Goal: Information Seeking & Learning: Check status

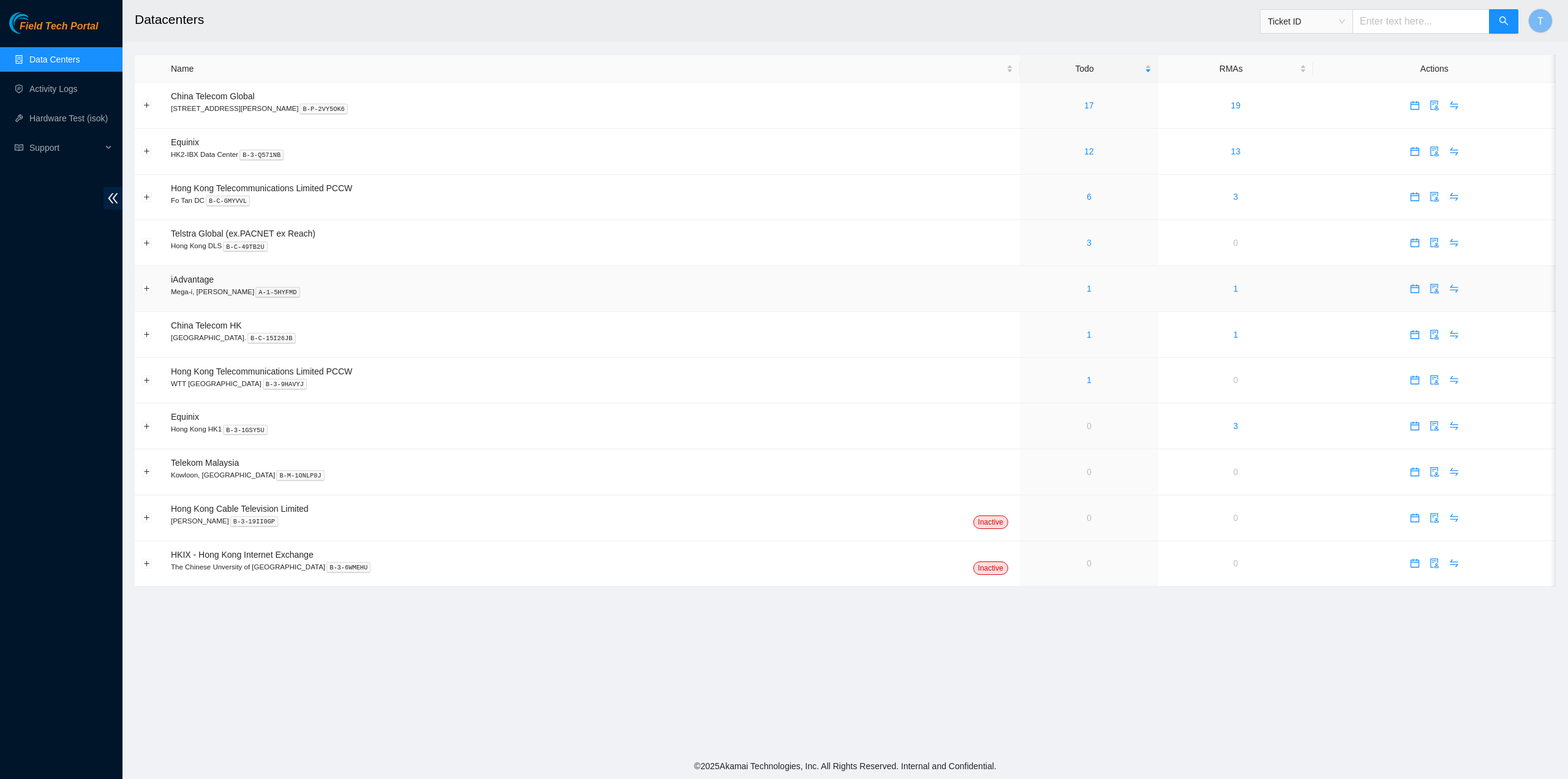
click at [1045, 294] on div "1" at bounding box center [1089, 288] width 125 height 13
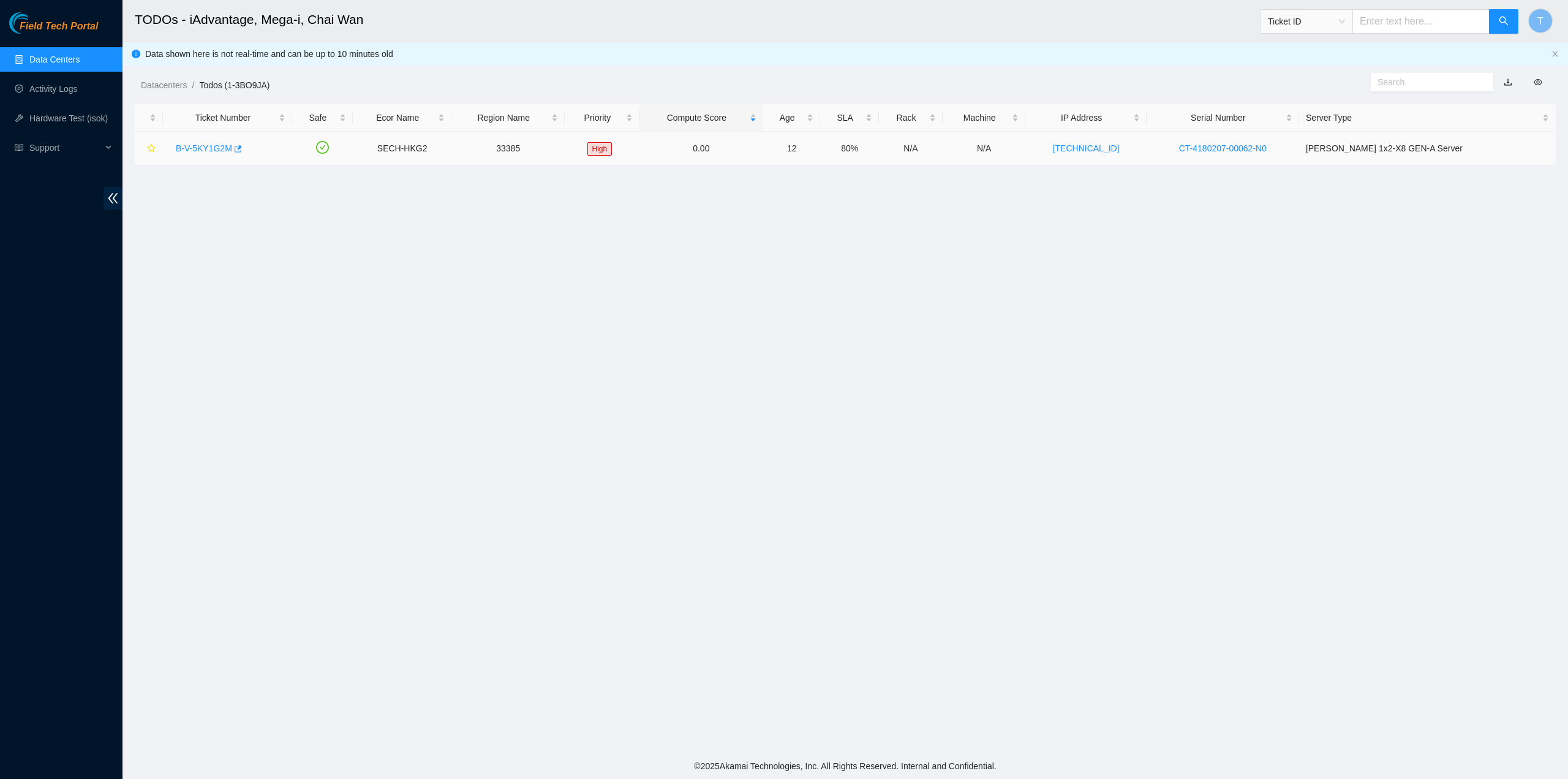
click at [221, 149] on link "B-V-5KY1G2M" at bounding box center [203, 148] width 56 height 10
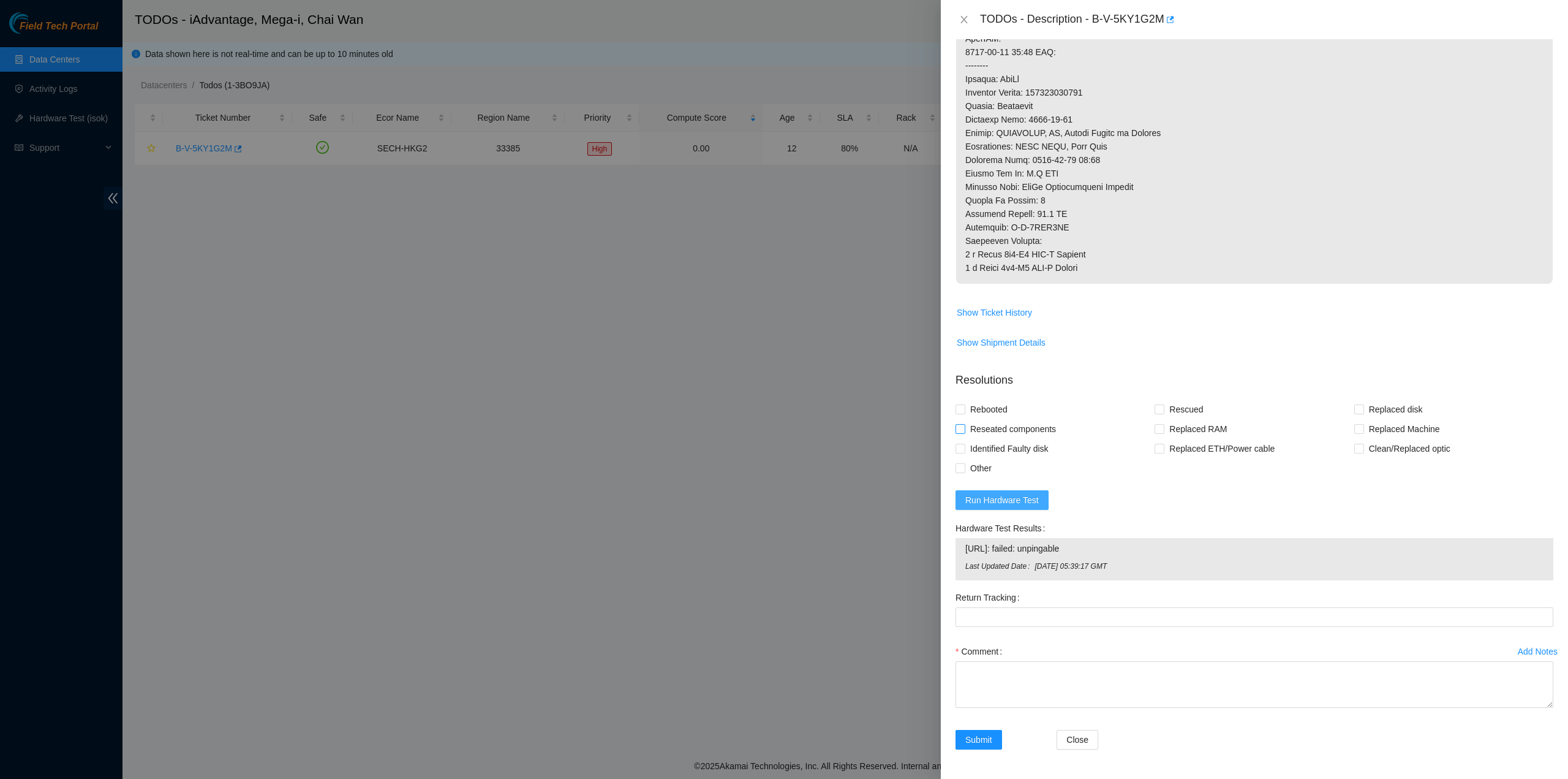
click at [1032, 492] on button "Run Hardware Test" at bounding box center [1002, 500] width 93 height 19
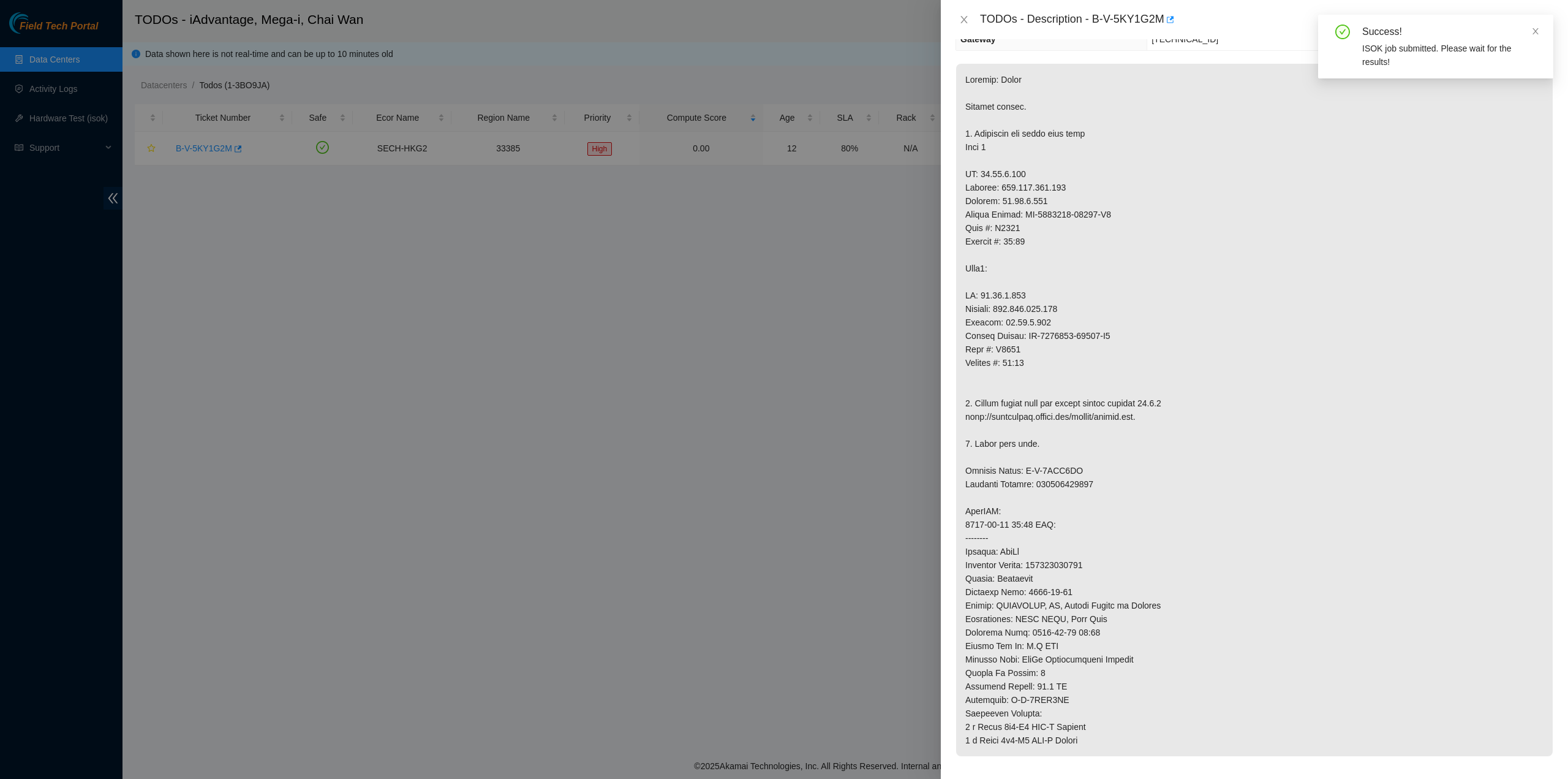
scroll to position [161, 0]
drag, startPoint x: 1538, startPoint y: 28, endPoint x: 1523, endPoint y: 40, distance: 19.2
click at [1539, 28] on icon "close" at bounding box center [1535, 31] width 8 height 8
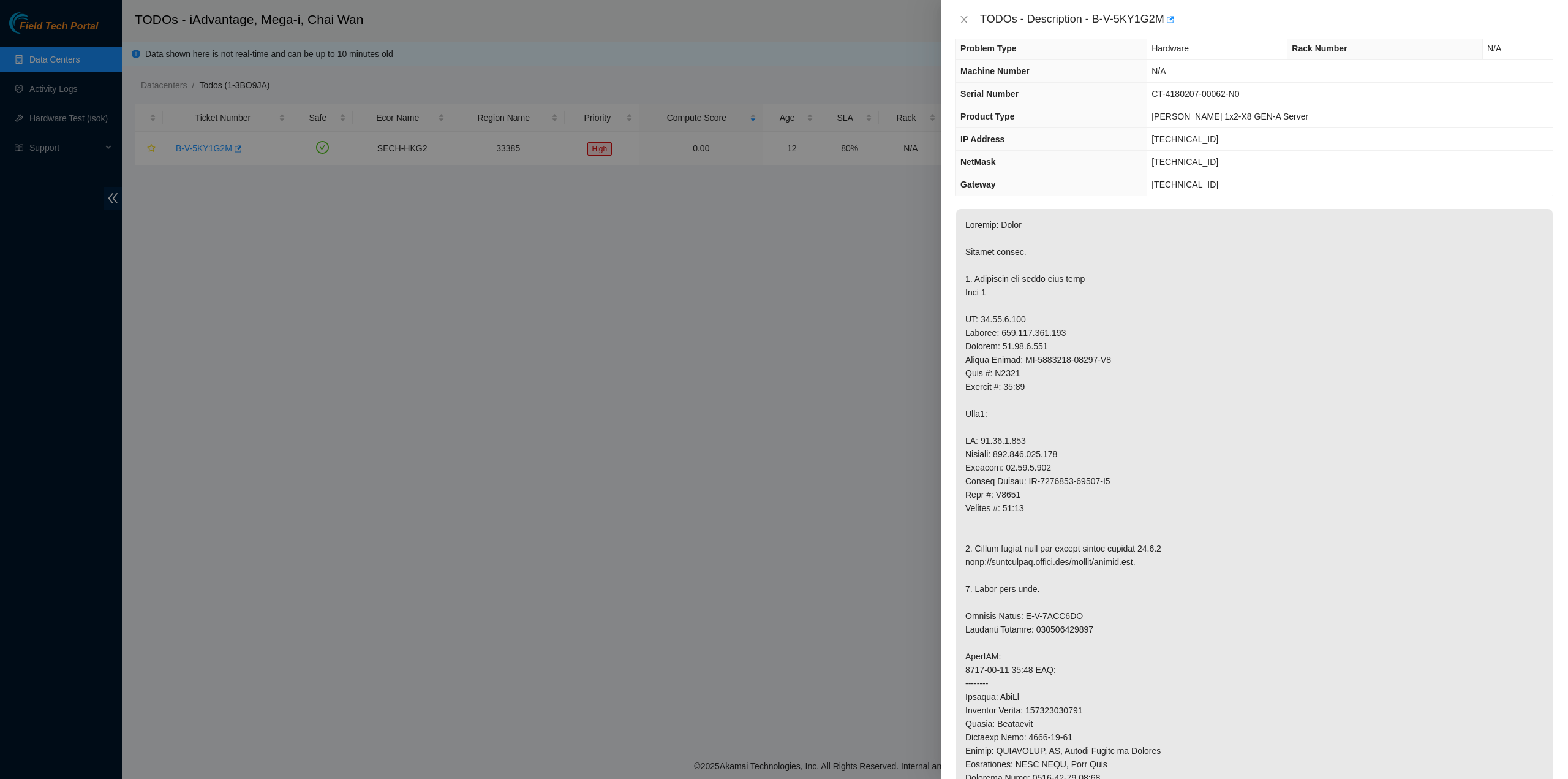
scroll to position [0, 0]
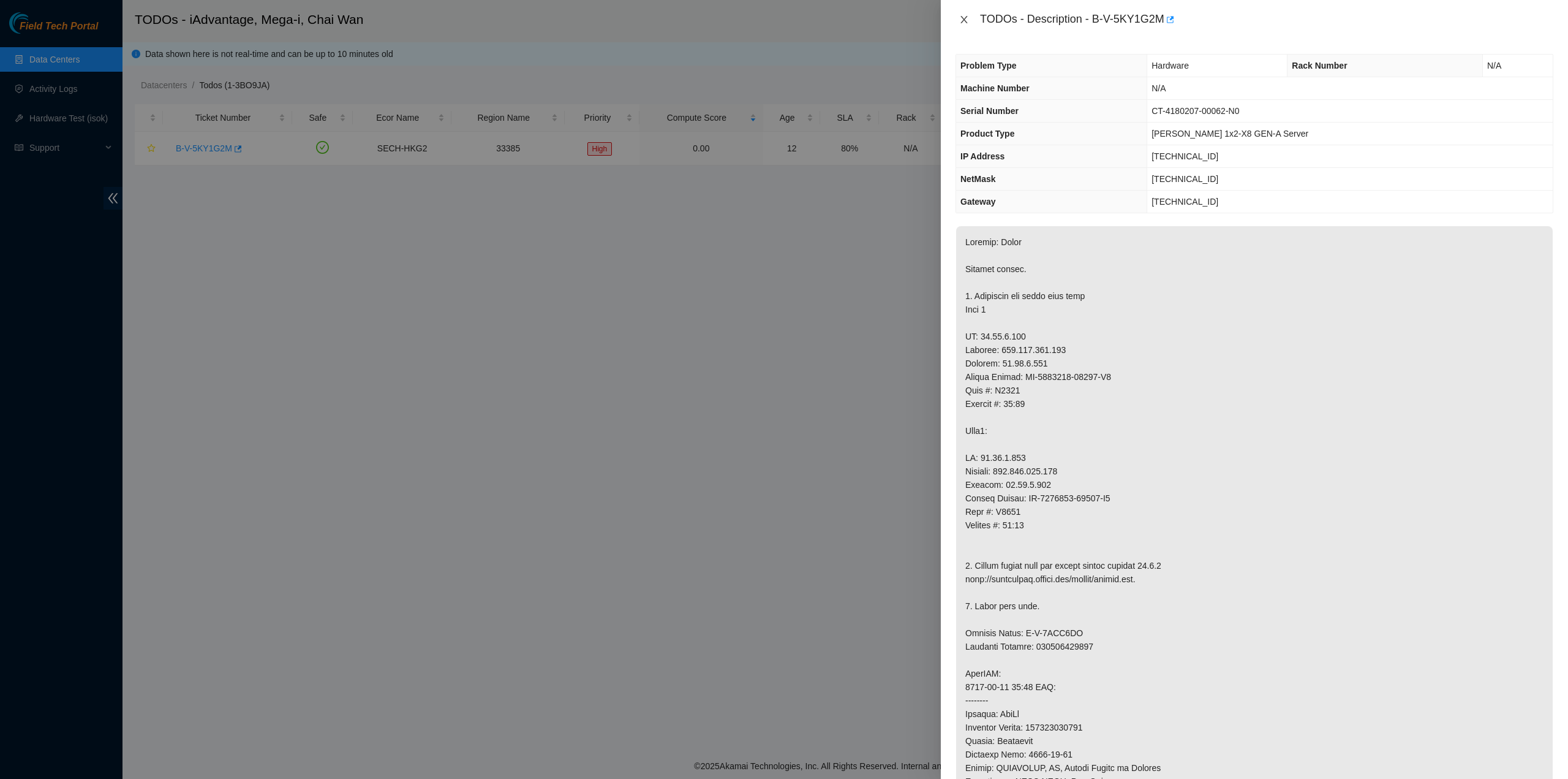
click at [968, 21] on icon "close" at bounding box center [964, 19] width 10 height 10
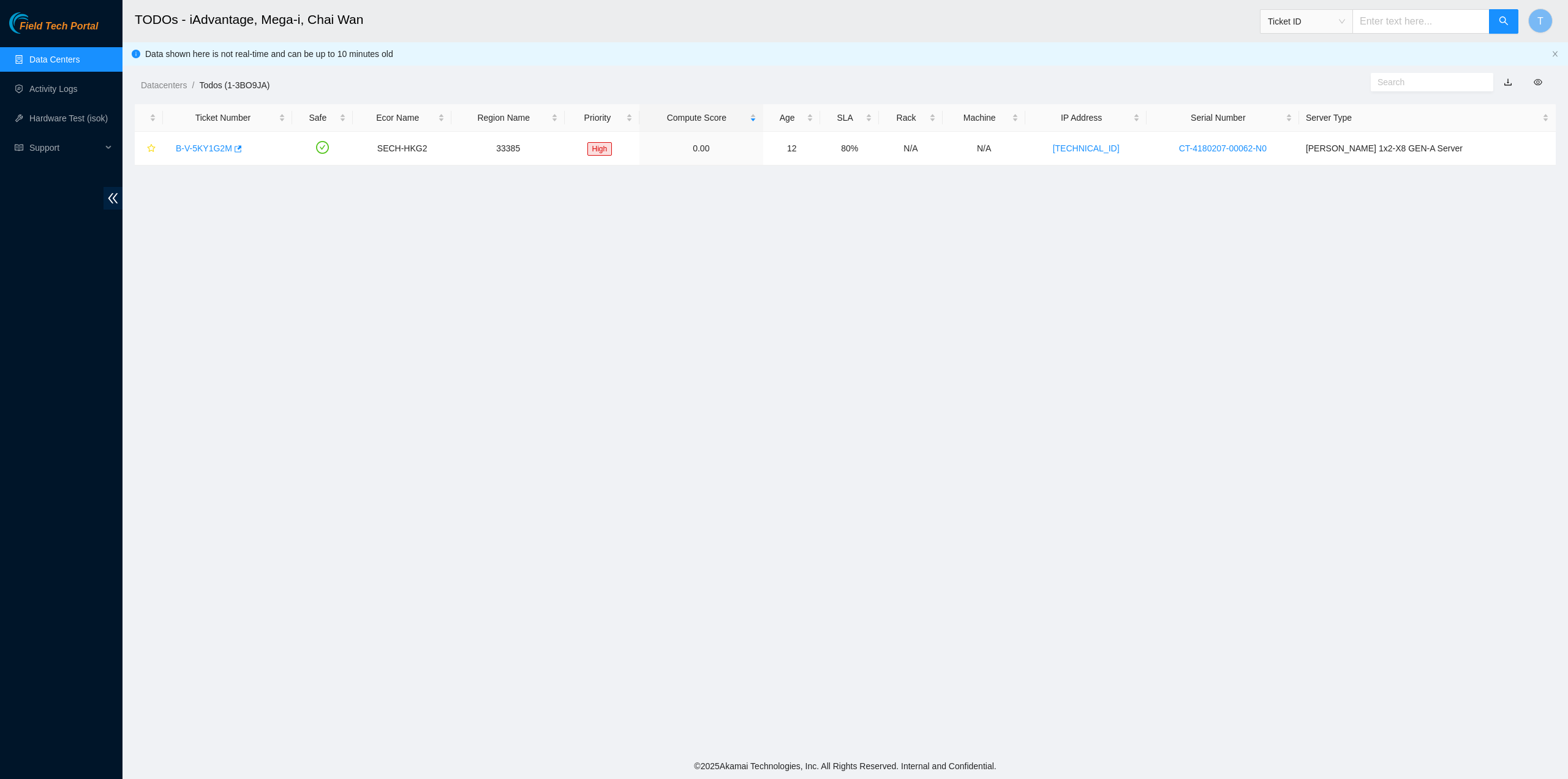
click at [166, 78] on li "Datacenters /" at bounding box center [170, 85] width 58 height 13
click at [166, 83] on link "Datacenters" at bounding box center [164, 84] width 46 height 10
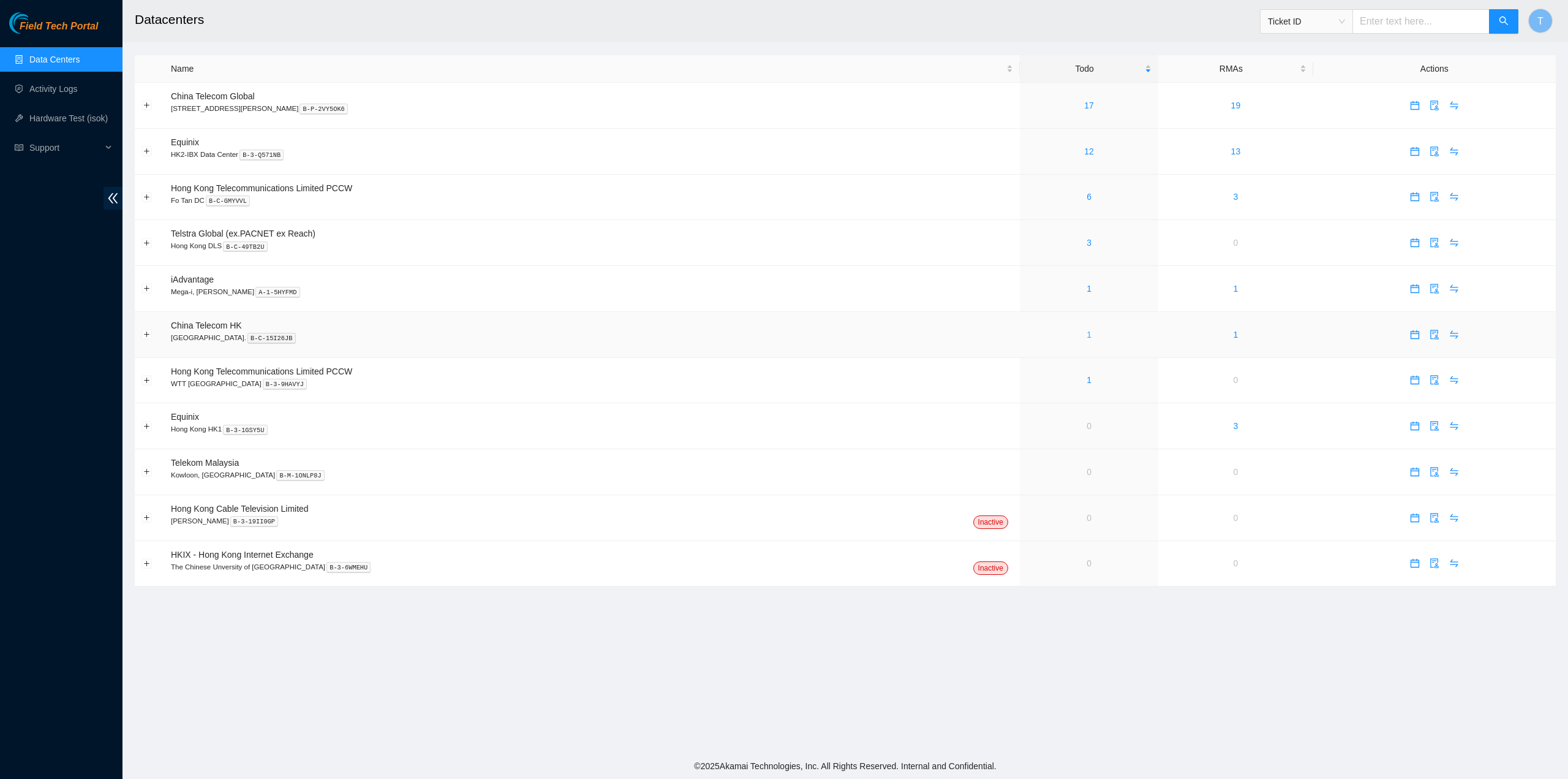
click at [1087, 335] on link "1" at bounding box center [1089, 334] width 5 height 10
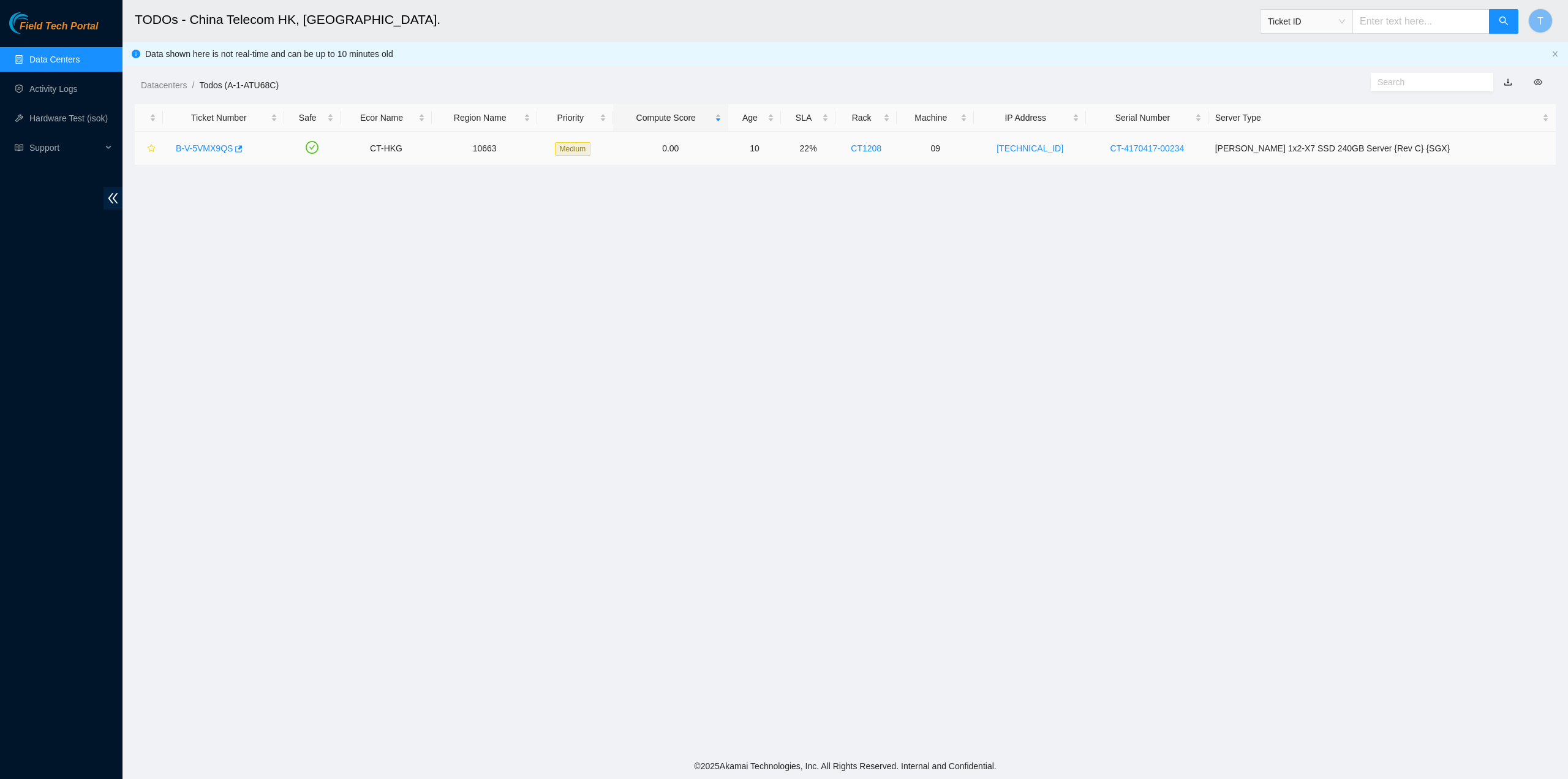
click at [203, 145] on link "B-V-5VMX9QS" at bounding box center [204, 148] width 57 height 10
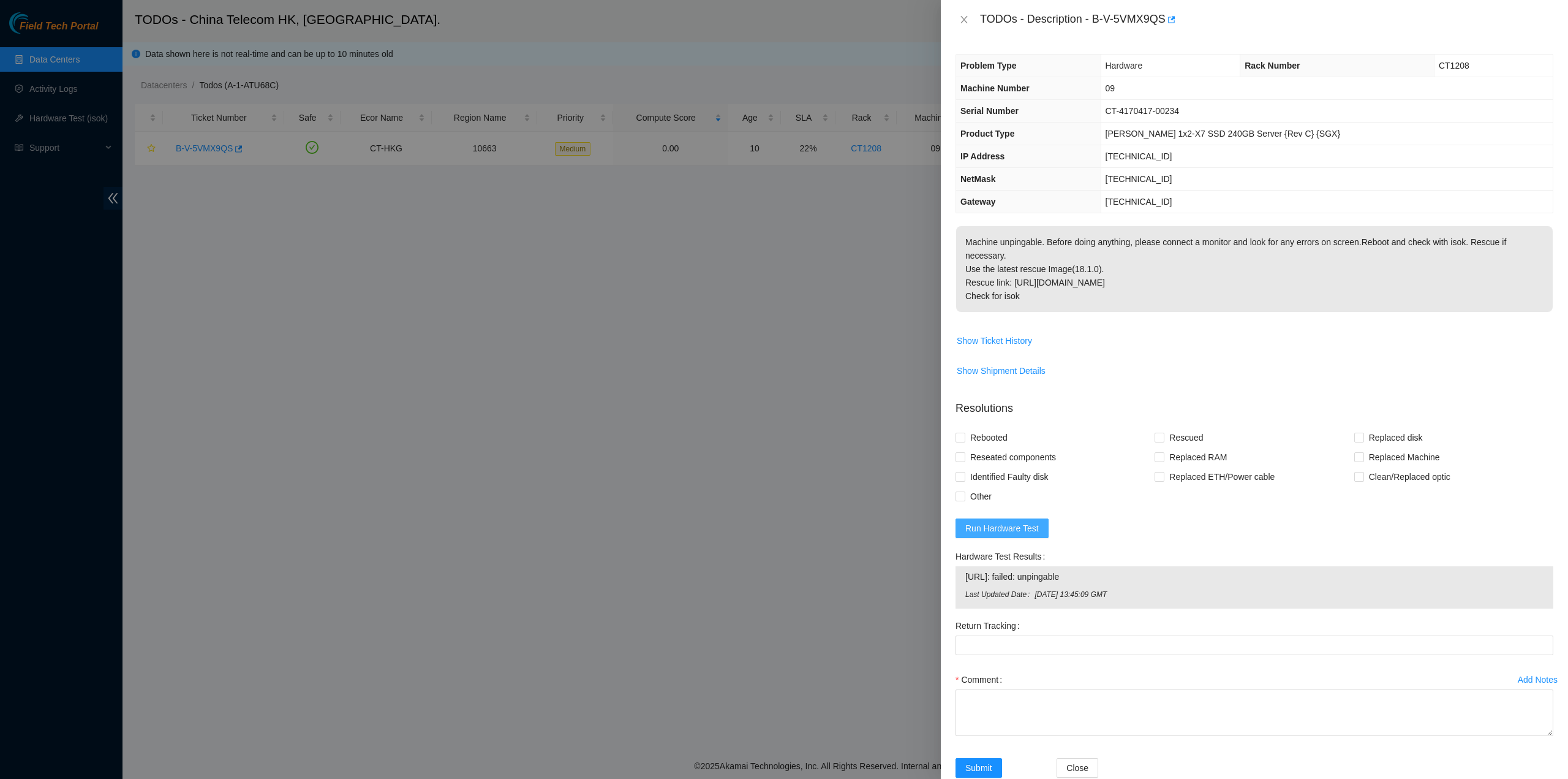
click at [1033, 521] on span "Run Hardware Test" at bounding box center [1002, 528] width 73 height 13
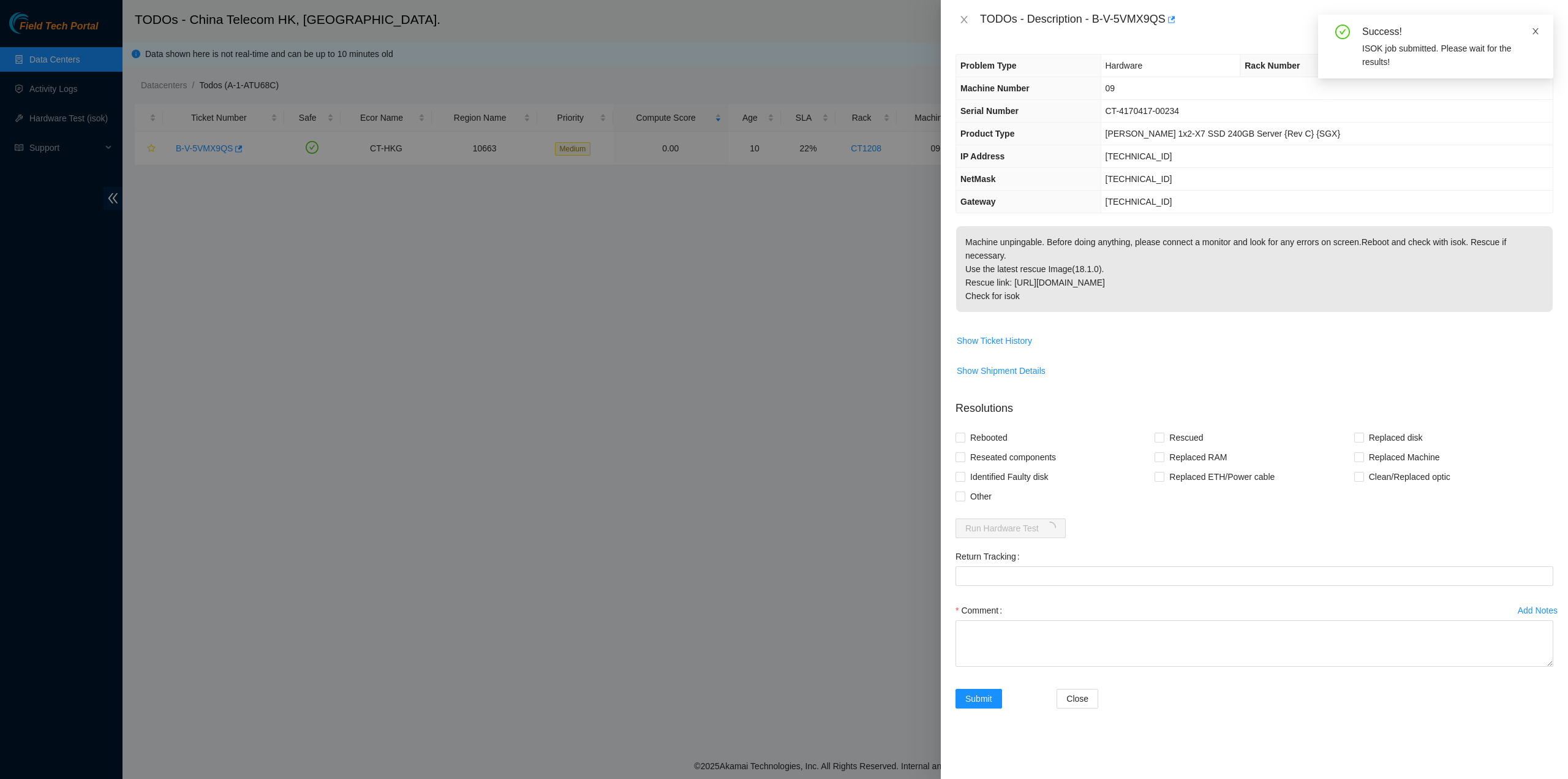
click at [1535, 35] on icon "close" at bounding box center [1535, 31] width 8 height 8
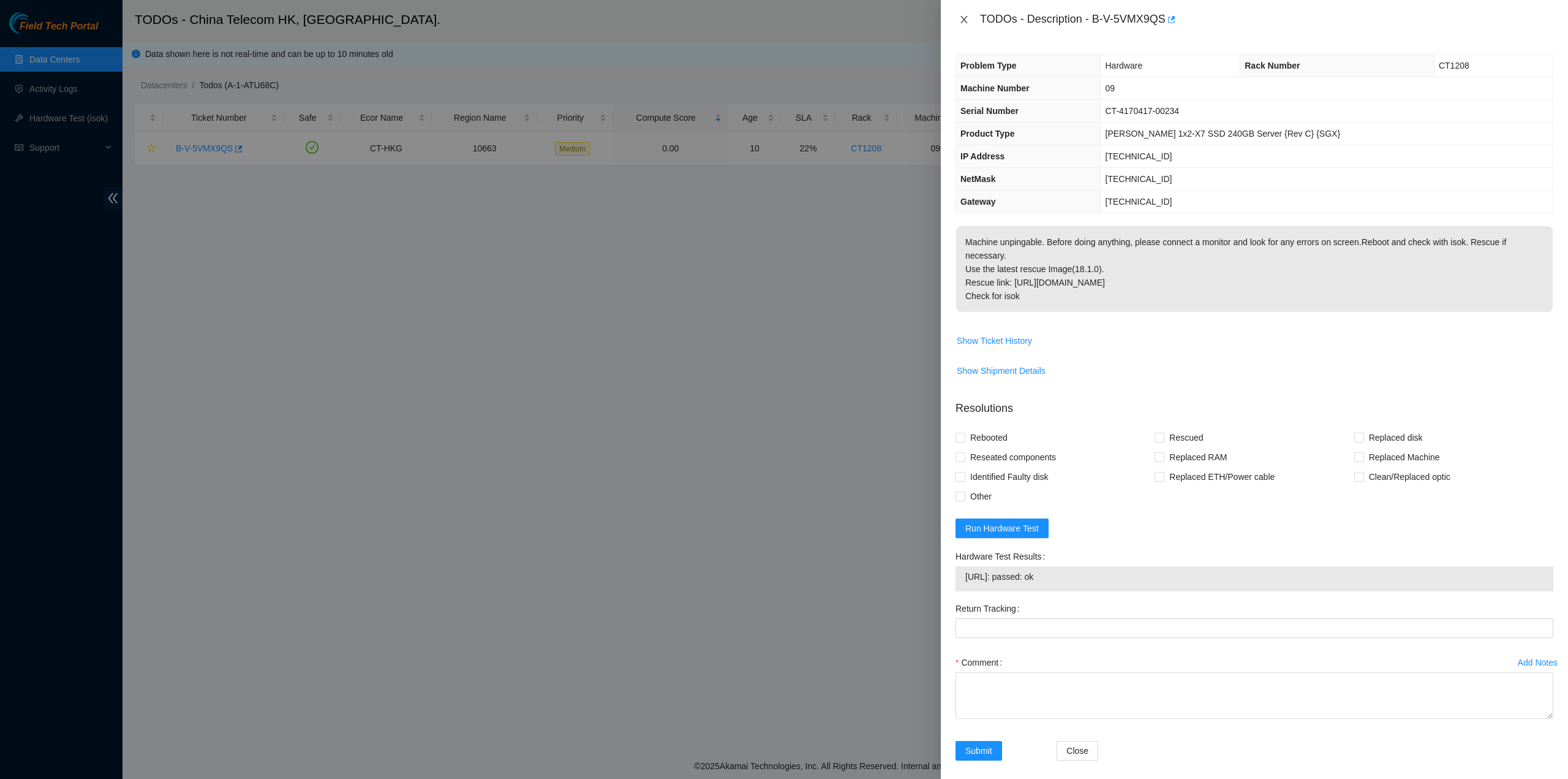
click at [965, 22] on icon "close" at bounding box center [964, 19] width 7 height 7
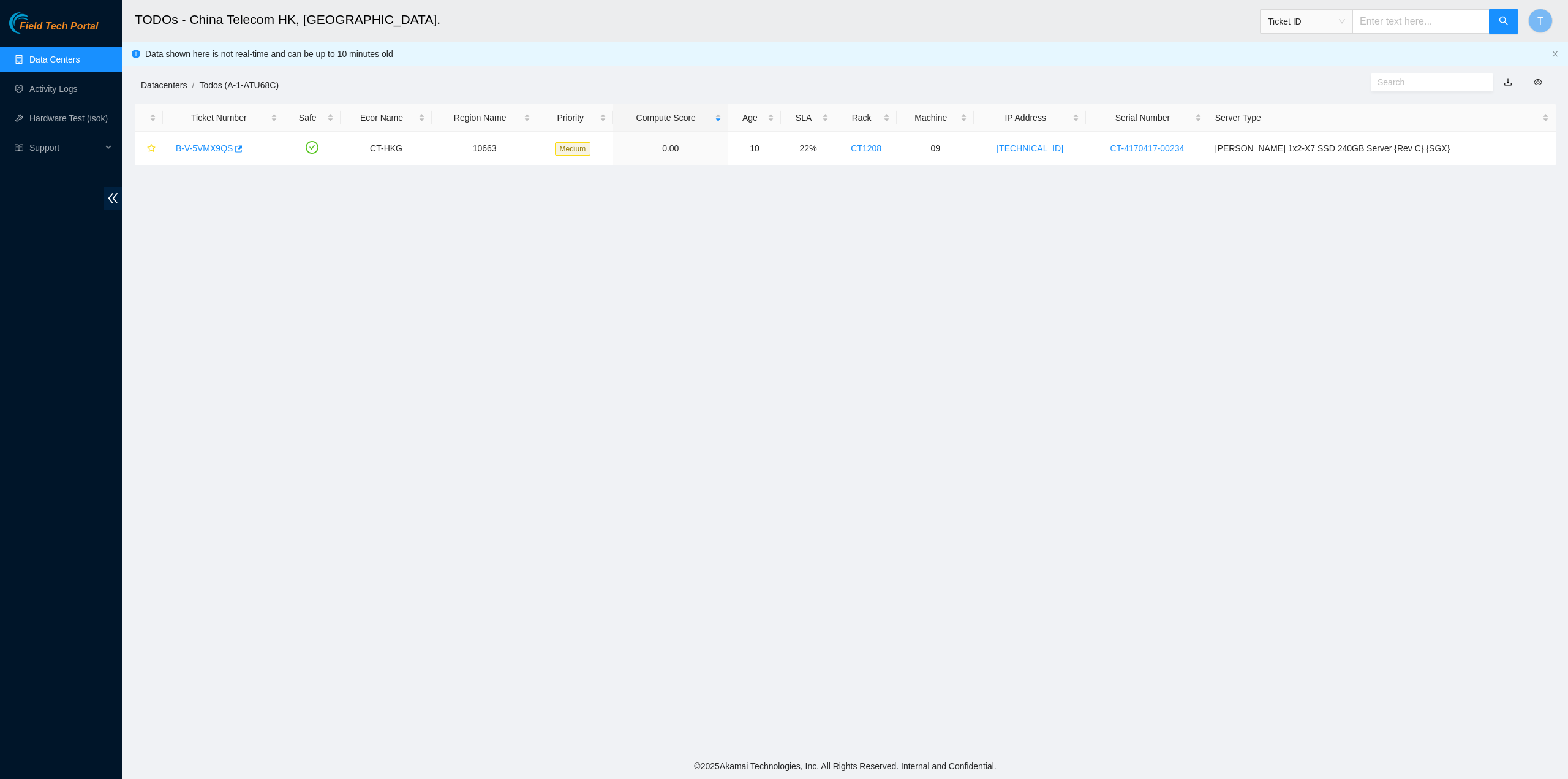
click at [157, 85] on link "Datacenters" at bounding box center [164, 84] width 46 height 10
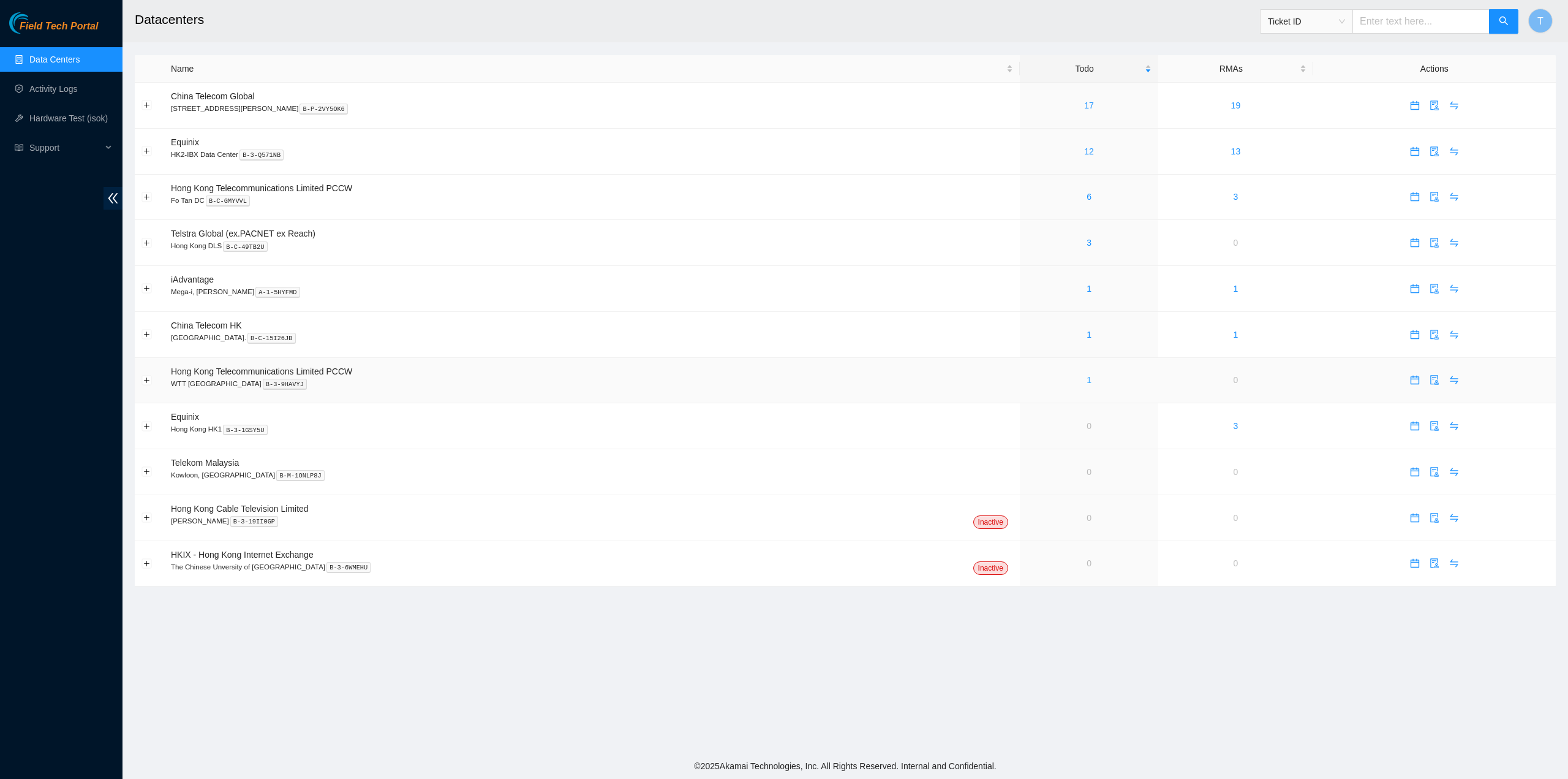
click at [1087, 384] on link "1" at bounding box center [1089, 379] width 5 height 10
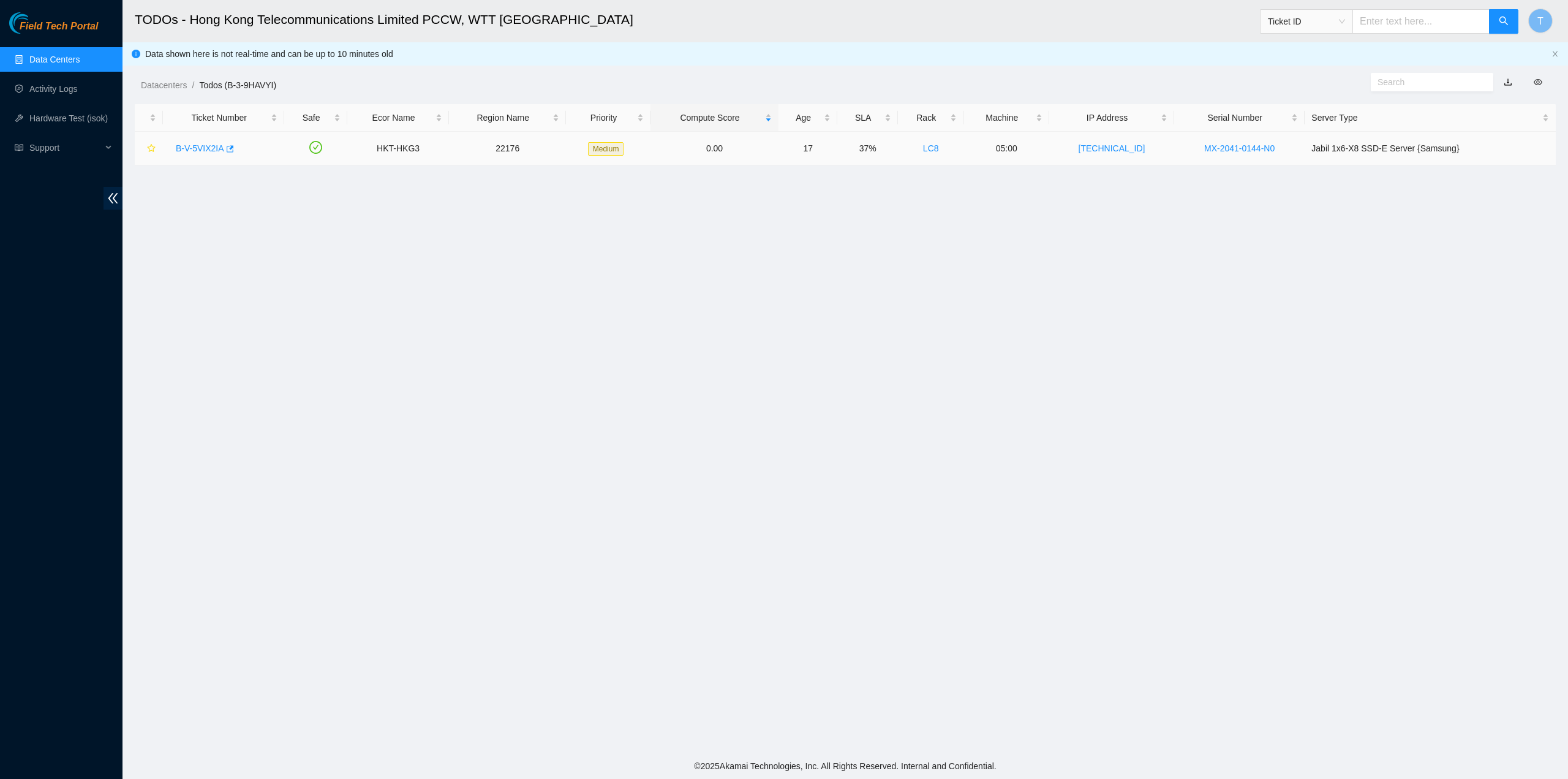
click at [196, 146] on link "B-V-5VIX2IA" at bounding box center [199, 148] width 49 height 10
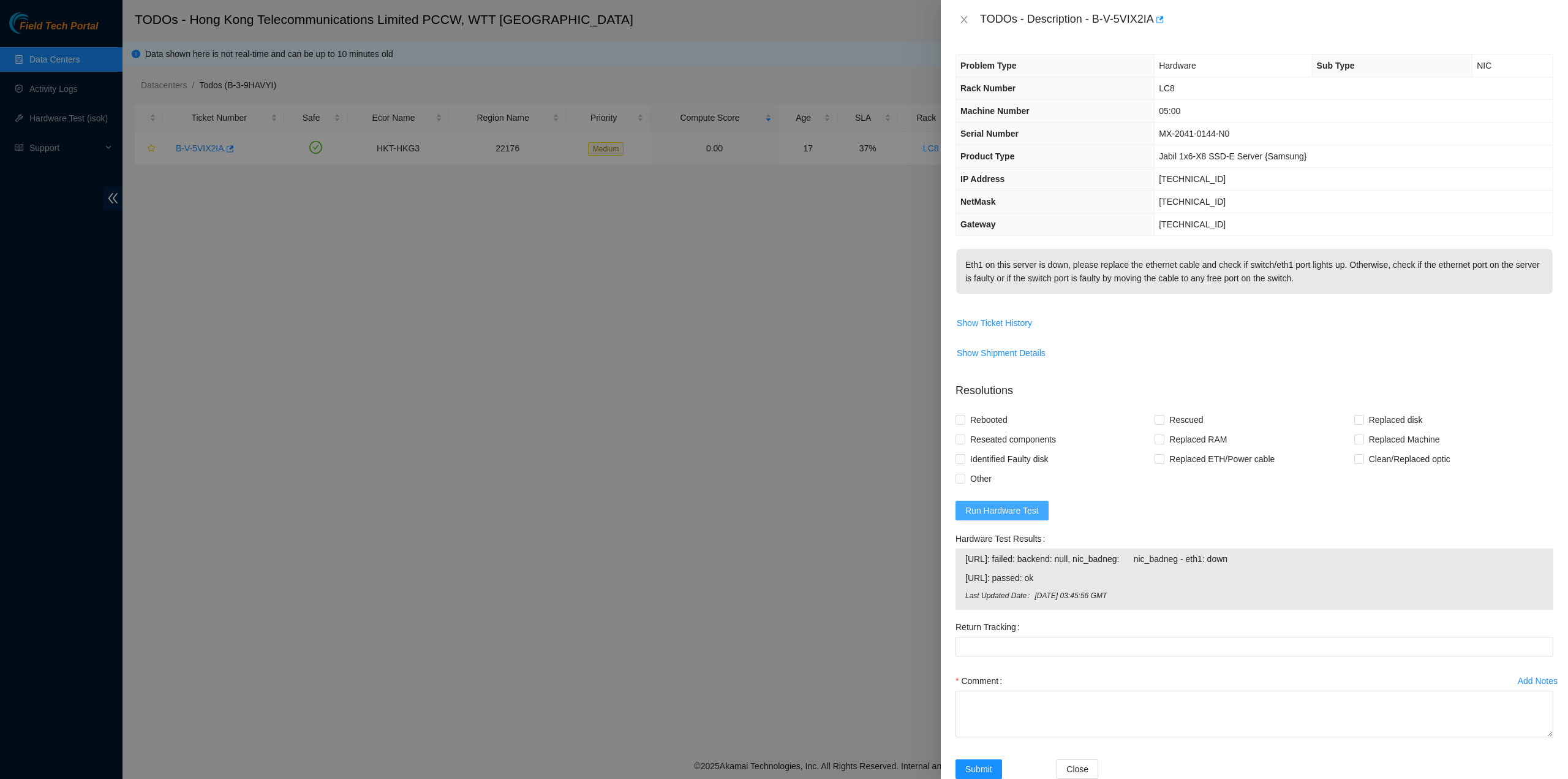
click at [995, 517] on span "Run Hardware Test" at bounding box center [1002, 510] width 73 height 13
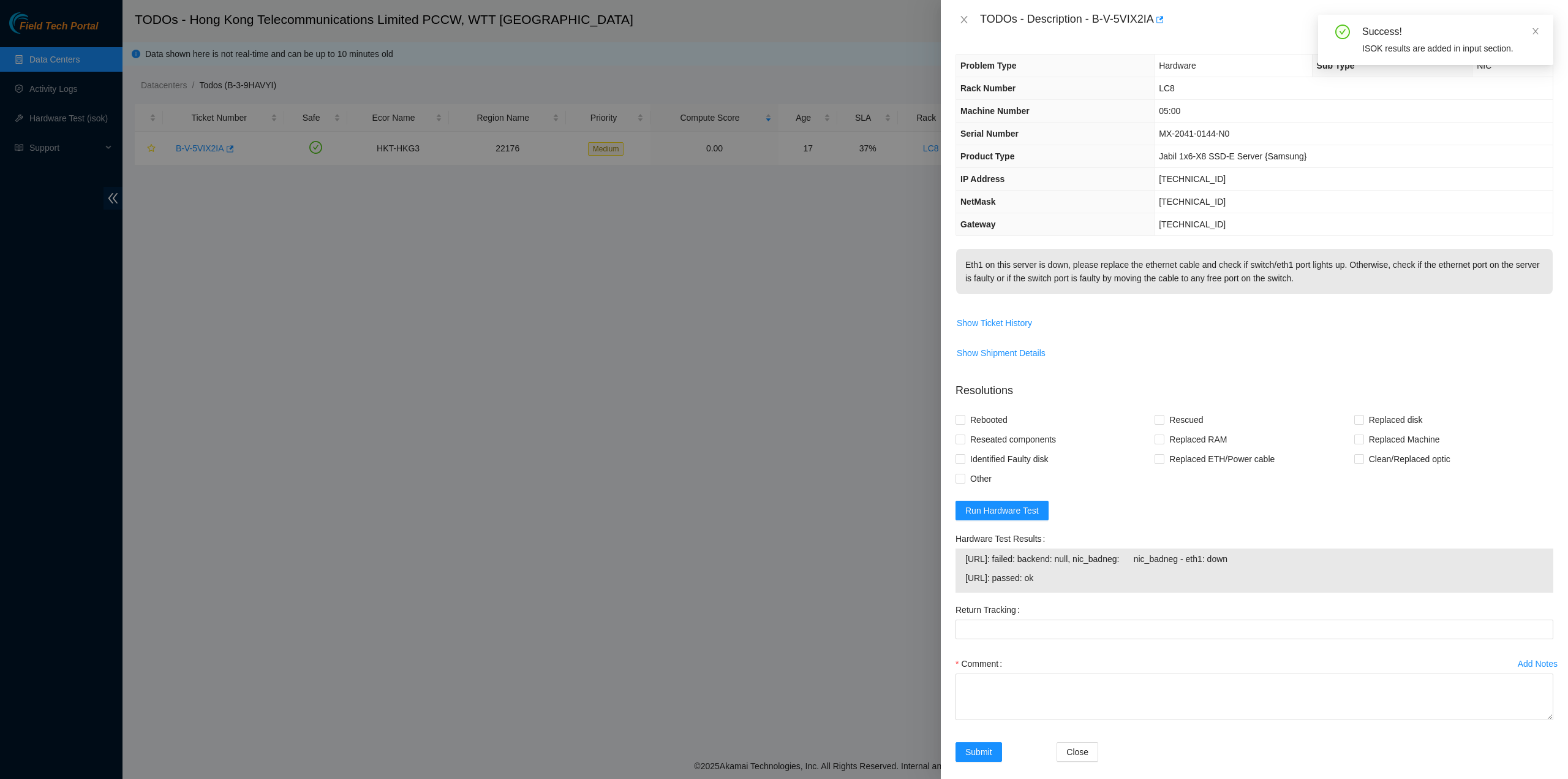
click at [959, 25] on div "TODOs - Description - B-V-5VIX2IA" at bounding box center [1254, 19] width 598 height 19
click at [963, 19] on icon "close" at bounding box center [964, 19] width 10 height 10
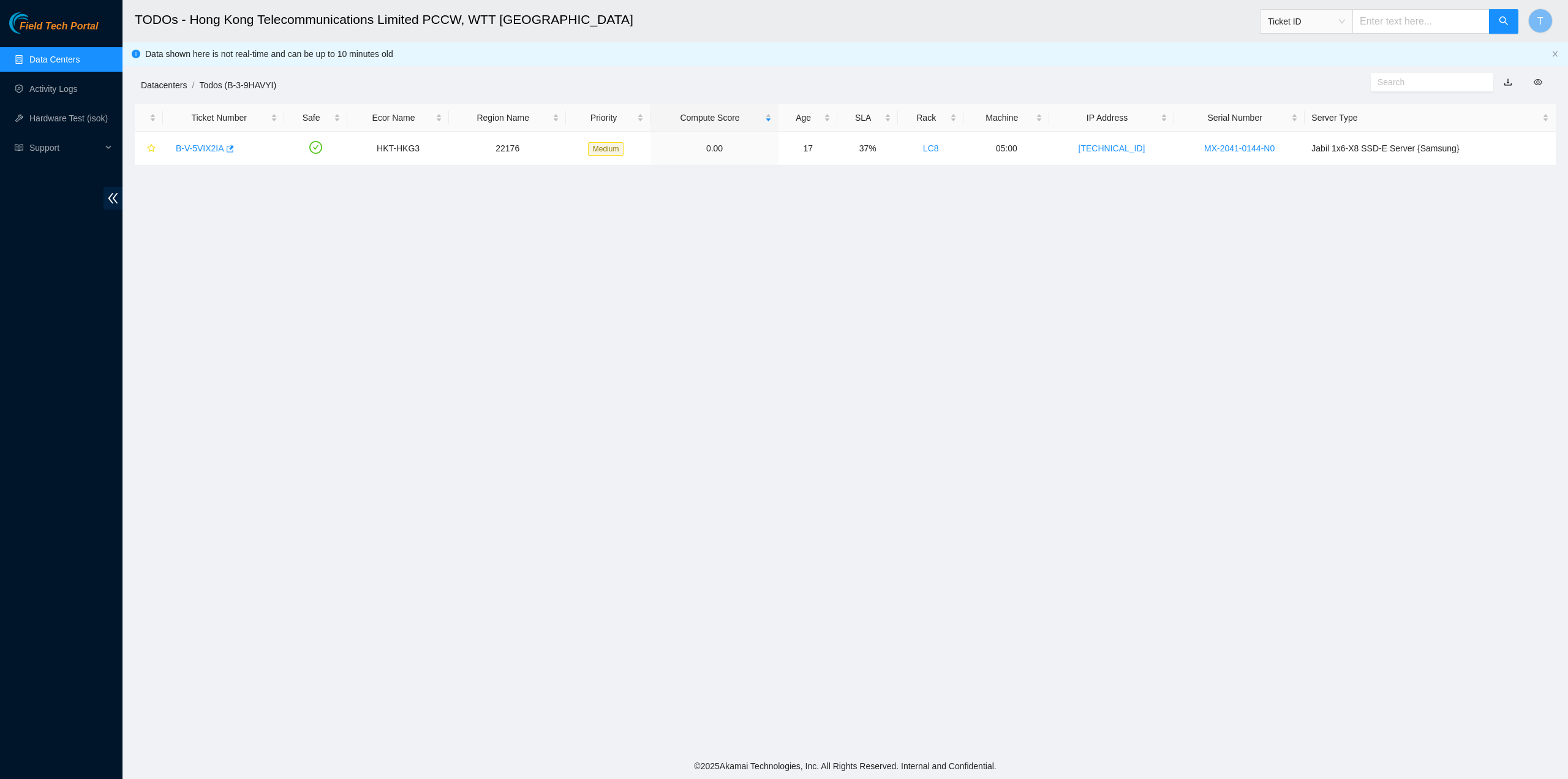
drag, startPoint x: 174, startPoint y: 77, endPoint x: 172, endPoint y: 84, distance: 7.3
click at [174, 77] on div "Datacenters / Todos (B-3-9HAVYI) /" at bounding box center [665, 58] width 1084 height 69
click at [172, 84] on link "Datacenters" at bounding box center [164, 84] width 46 height 10
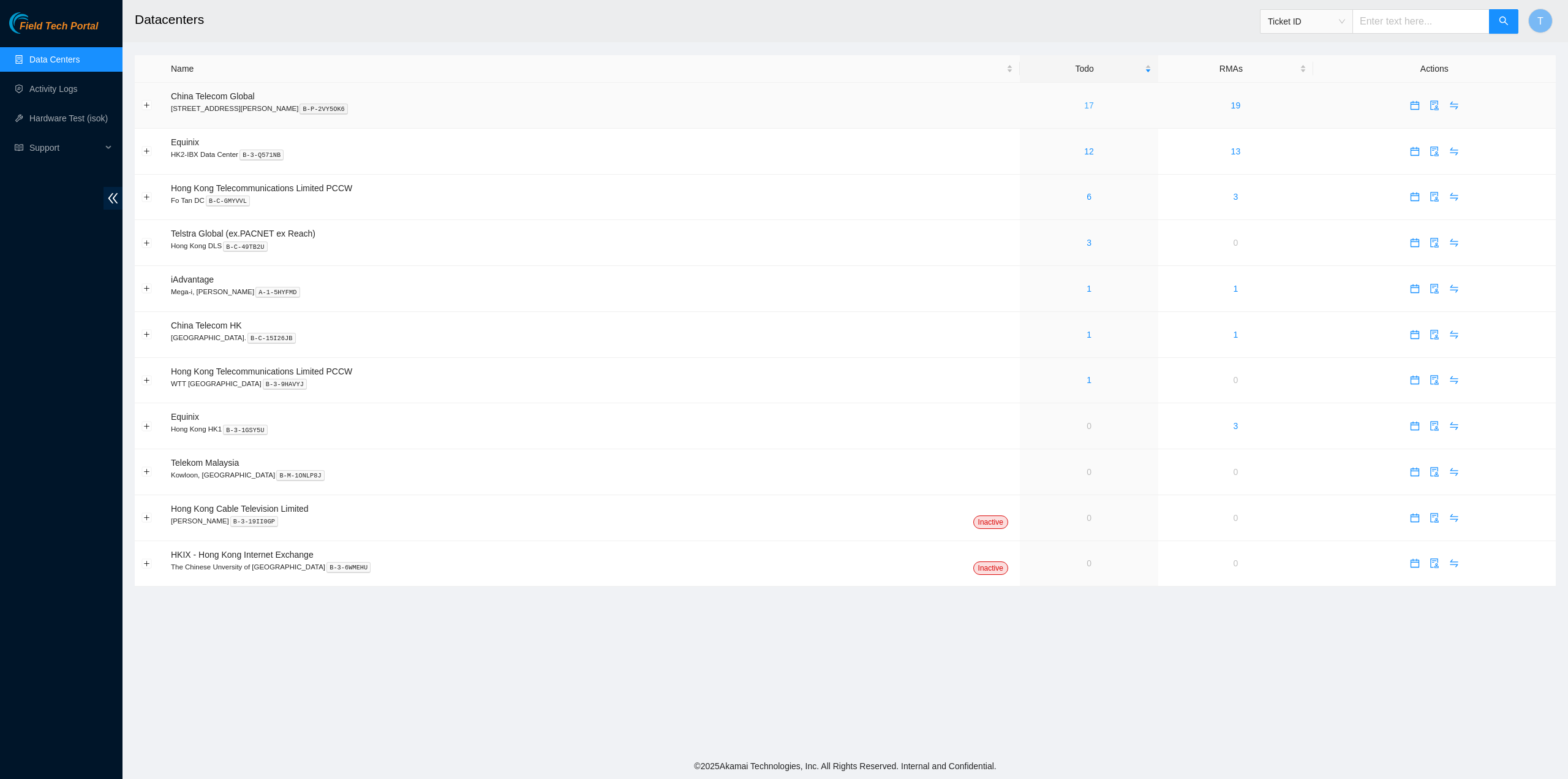
click at [1084, 102] on link "17" at bounding box center [1089, 105] width 10 height 10
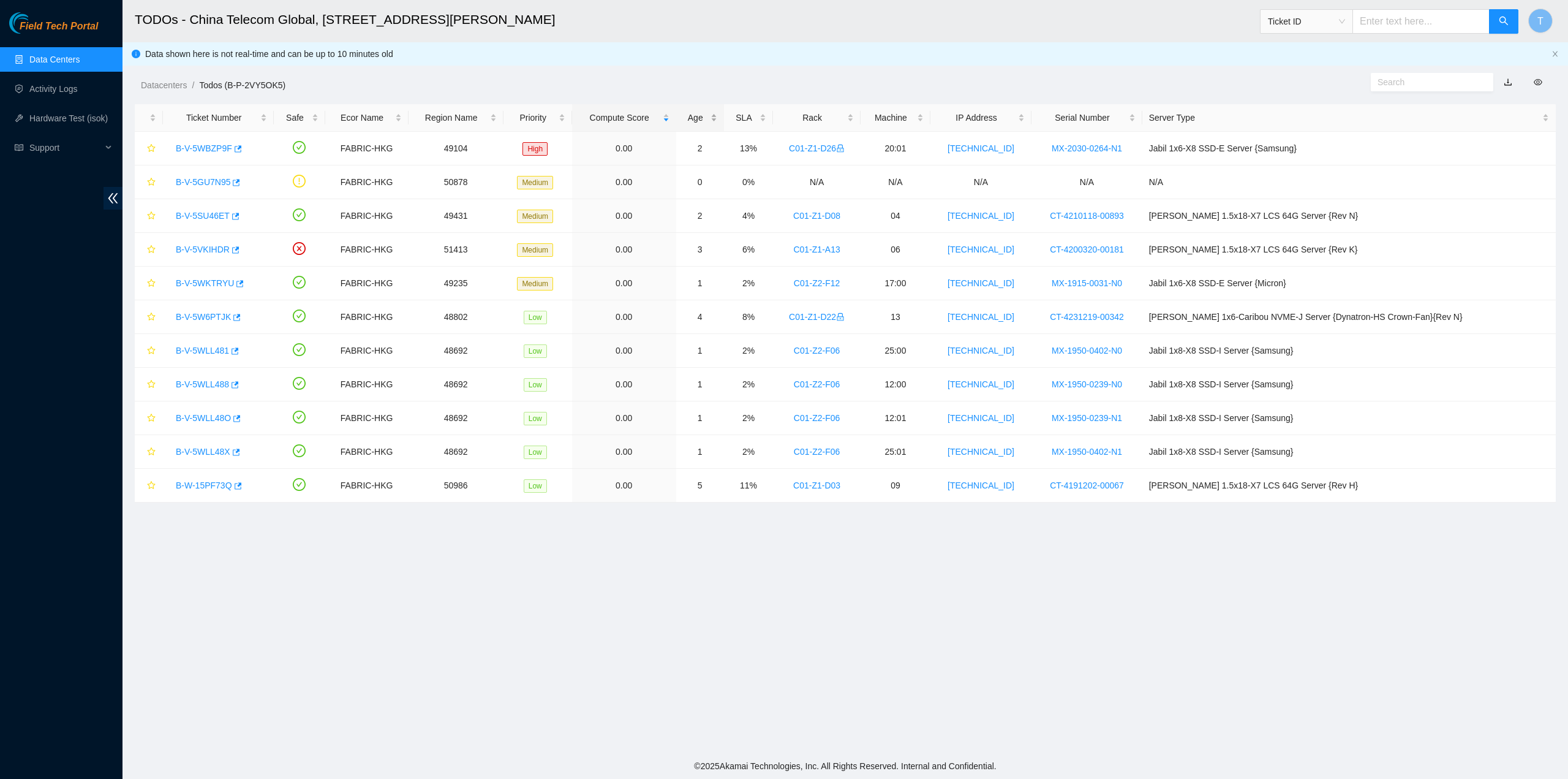
drag, startPoint x: 732, startPoint y: 127, endPoint x: 732, endPoint y: 116, distance: 11.0
click at [718, 125] on div "Age" at bounding box center [700, 118] width 34 height 13
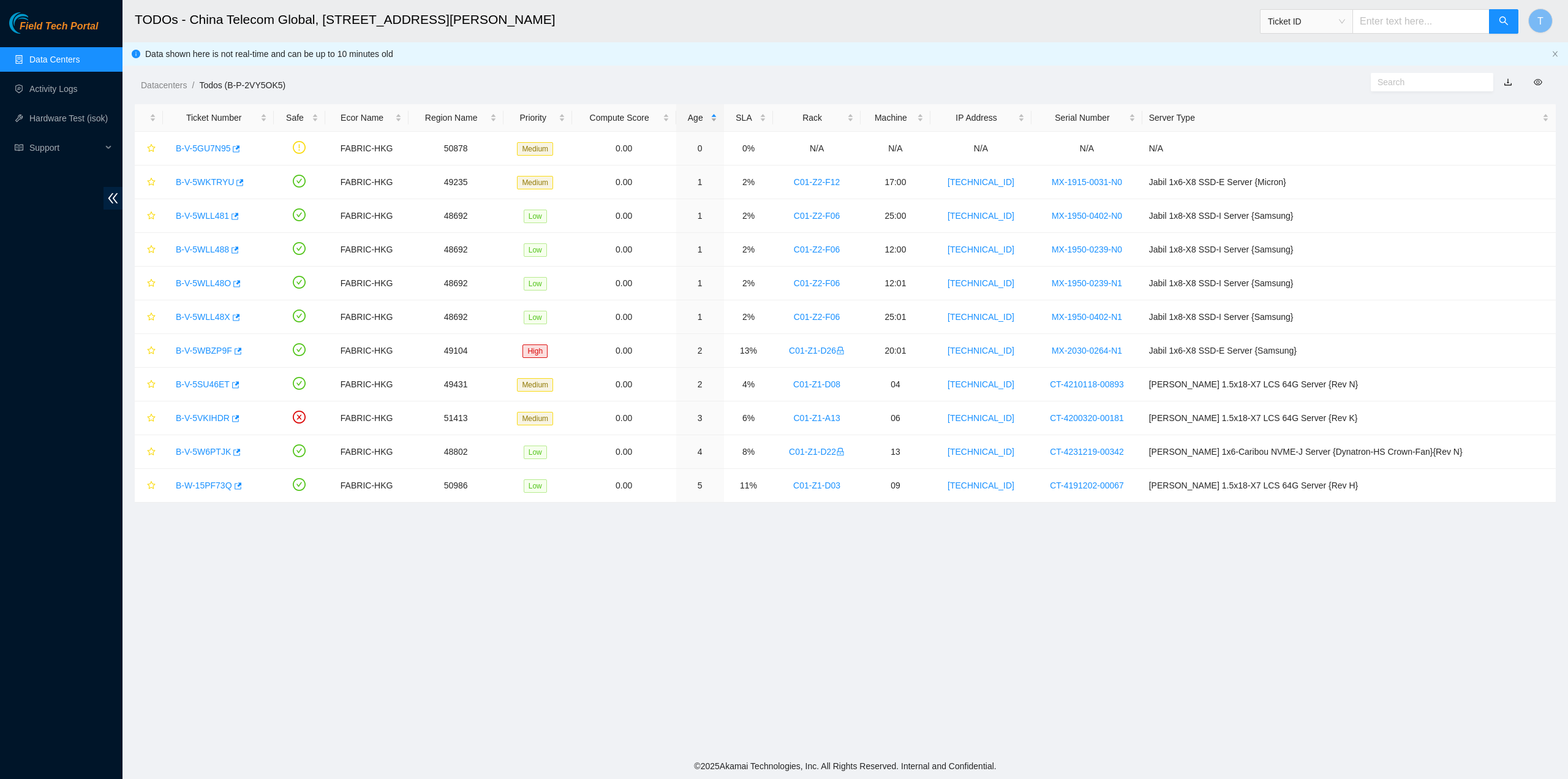
click at [718, 116] on div "Age" at bounding box center [700, 118] width 34 height 13
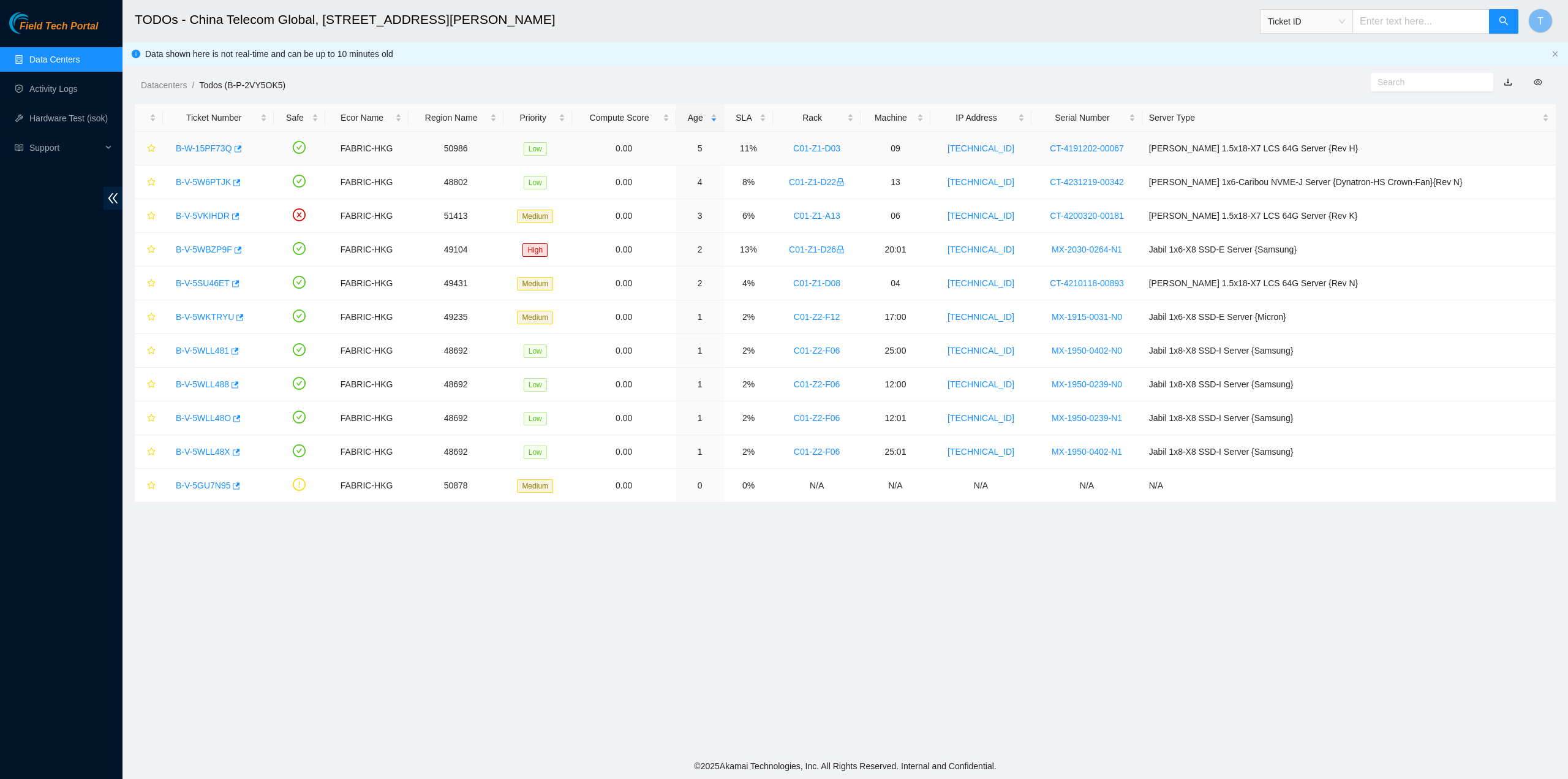
click at [210, 148] on link "B-W-15PF73Q" at bounding box center [203, 148] width 56 height 10
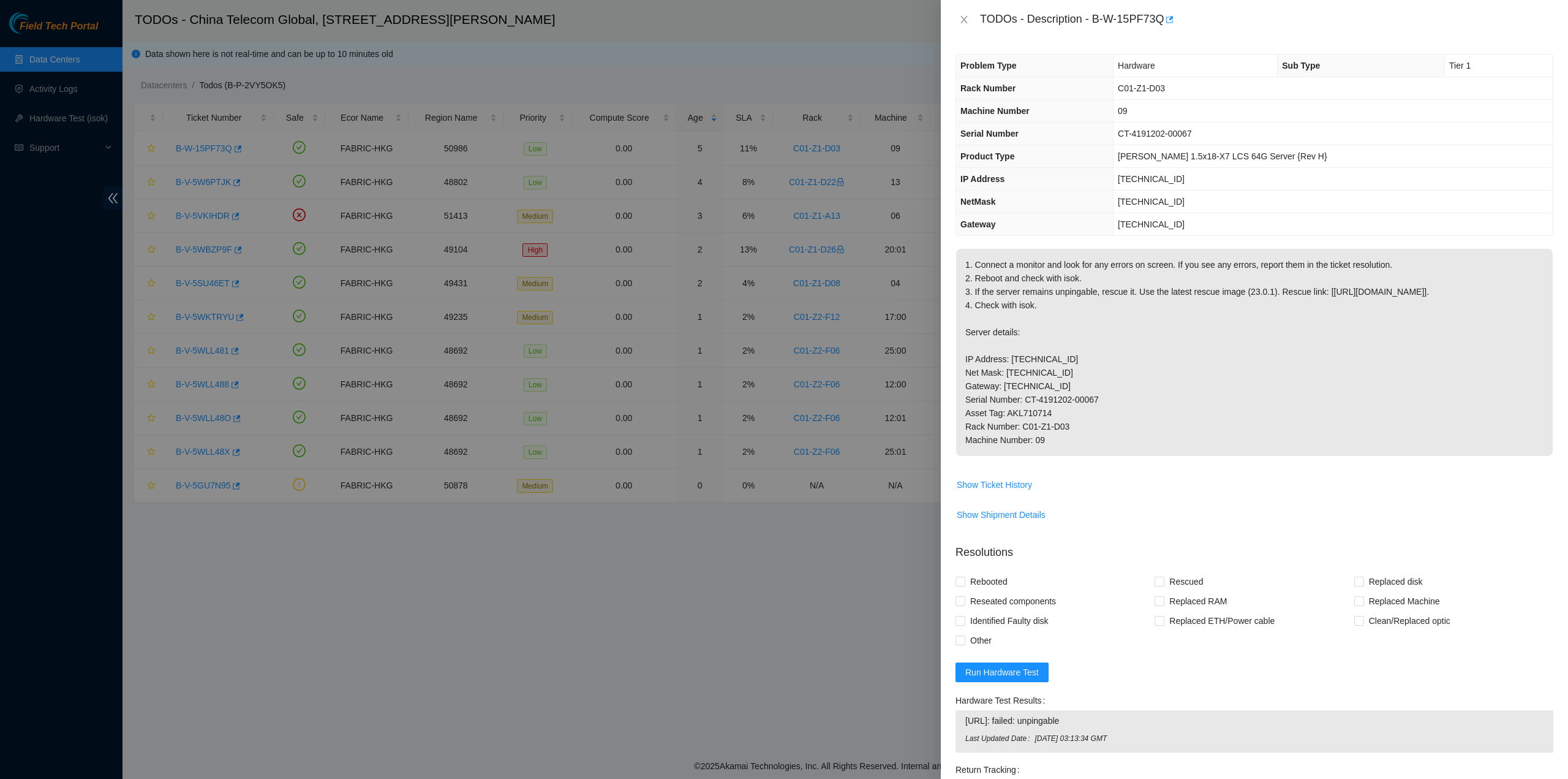
drag, startPoint x: 974, startPoint y: 15, endPoint x: 1045, endPoint y: 453, distance: 443.7
click at [1049, 455] on div "TODOs - Description - B-W-15PF73Q Problem Type Hardware Sub Type Tier 1 Rack Nu…" at bounding box center [1254, 389] width 627 height 779
copy div "TODOs - Description - B-W-15PF73Q Problem Type Hardware Sub Type Tier 1 Rack Nu…"
drag, startPoint x: 965, startPoint y: 16, endPoint x: 591, endPoint y: 264, distance: 448.8
click at [964, 17] on icon "close" at bounding box center [964, 19] width 10 height 10
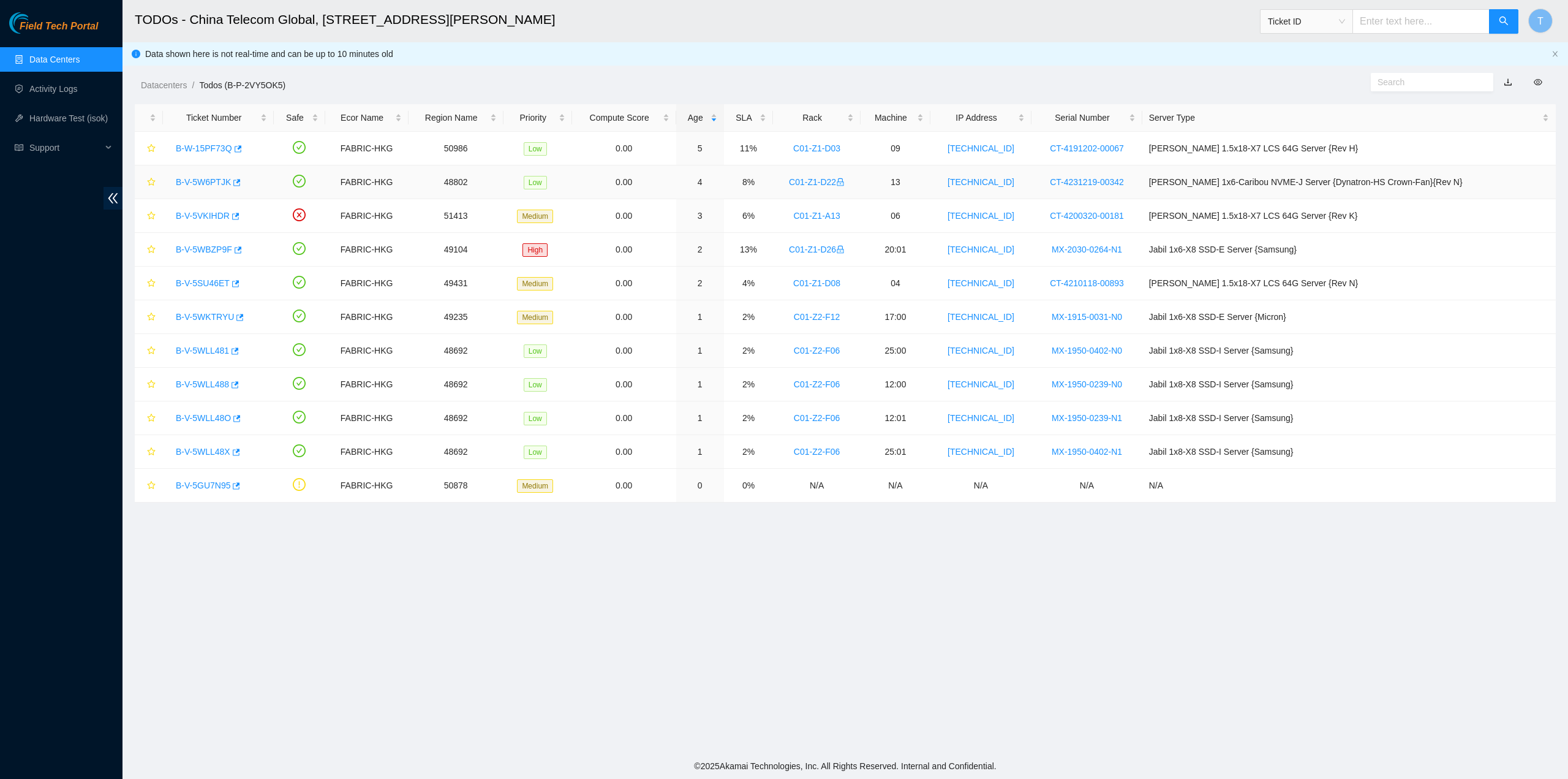
click at [205, 179] on link "B-V-5W6PTJK" at bounding box center [203, 181] width 55 height 10
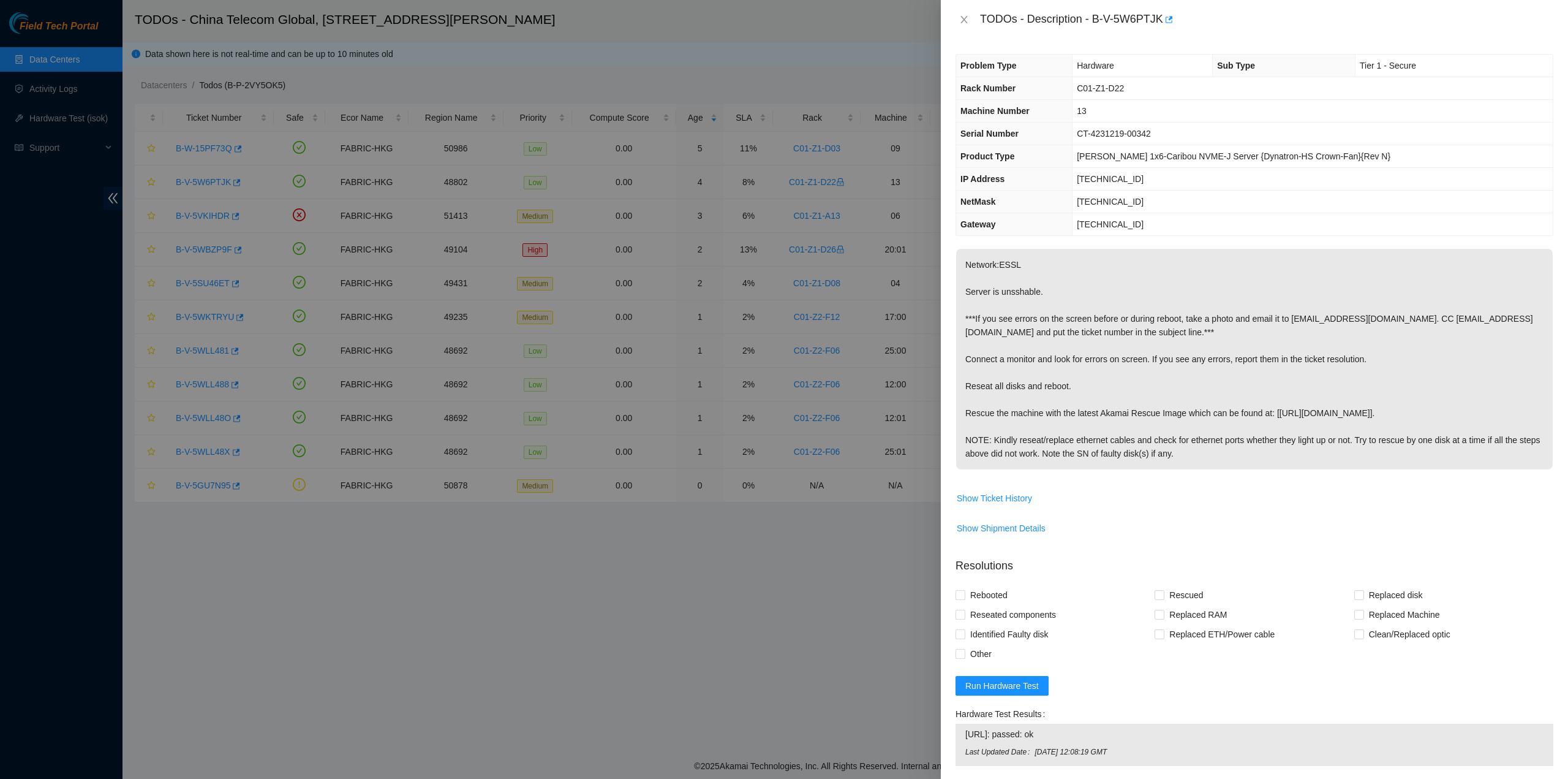
click at [1029, 326] on p "Network:ESSL Server is unsshable. ***If you see errors on the screen before or …" at bounding box center [1254, 359] width 597 height 220
drag, startPoint x: 977, startPoint y: 17, endPoint x: 1218, endPoint y: 454, distance: 499.0
click at [1218, 454] on div "TODOs - Description - B-V-5W6PTJK Problem Type Hardware Sub Type Tier 1 - Secur…" at bounding box center [1254, 389] width 627 height 779
copy div "TODOs - Description - B-V-5W6PTJK Problem Type Hardware Sub Type Tier 1 - Secur…"
click at [958, 20] on button "Close" at bounding box center [964, 20] width 17 height 12
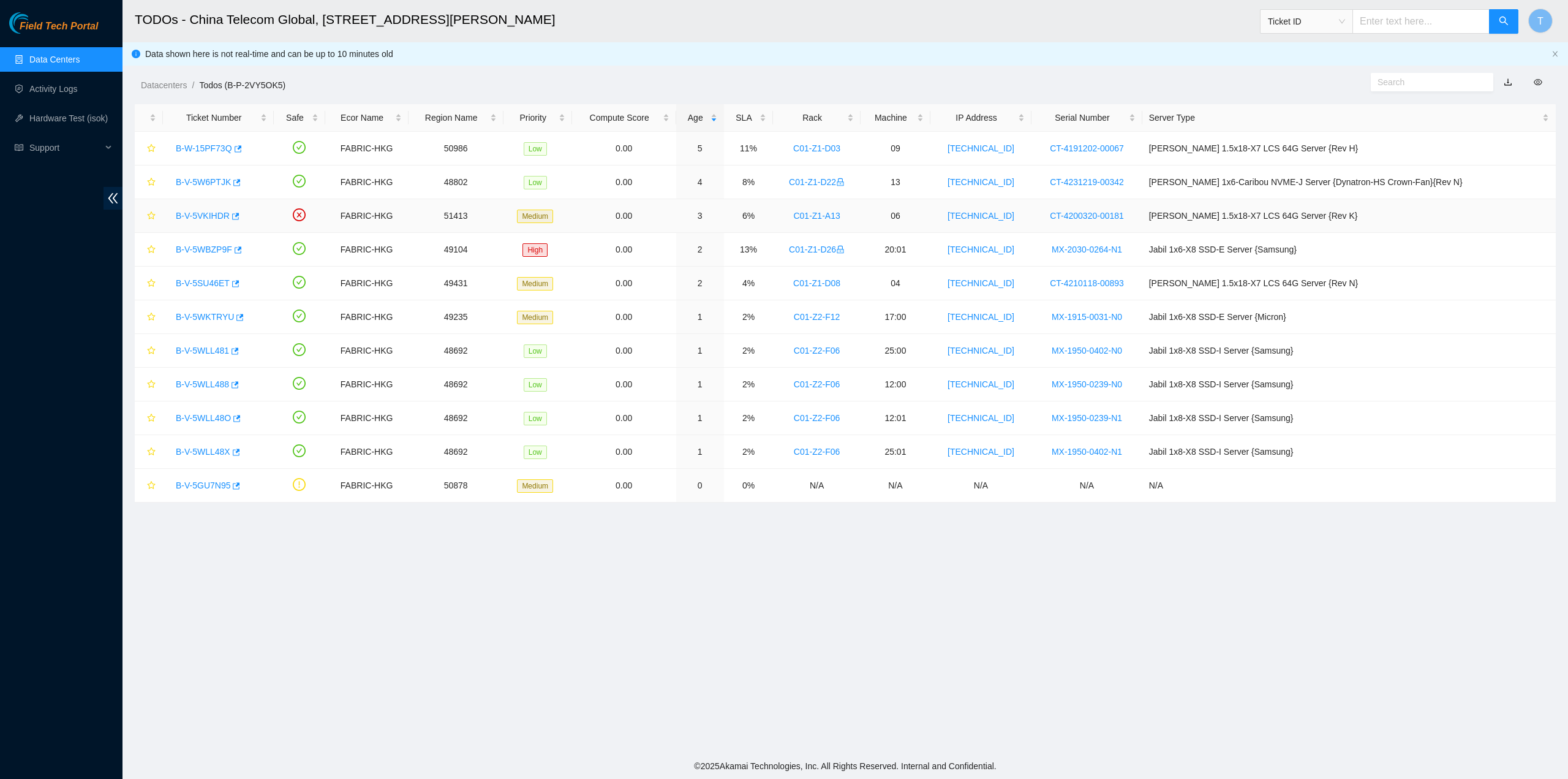
click at [206, 208] on div "B-V-5VKIHDR" at bounding box center [218, 216] width 97 height 19
click at [205, 214] on link "B-V-5VKIHDR" at bounding box center [202, 215] width 54 height 10
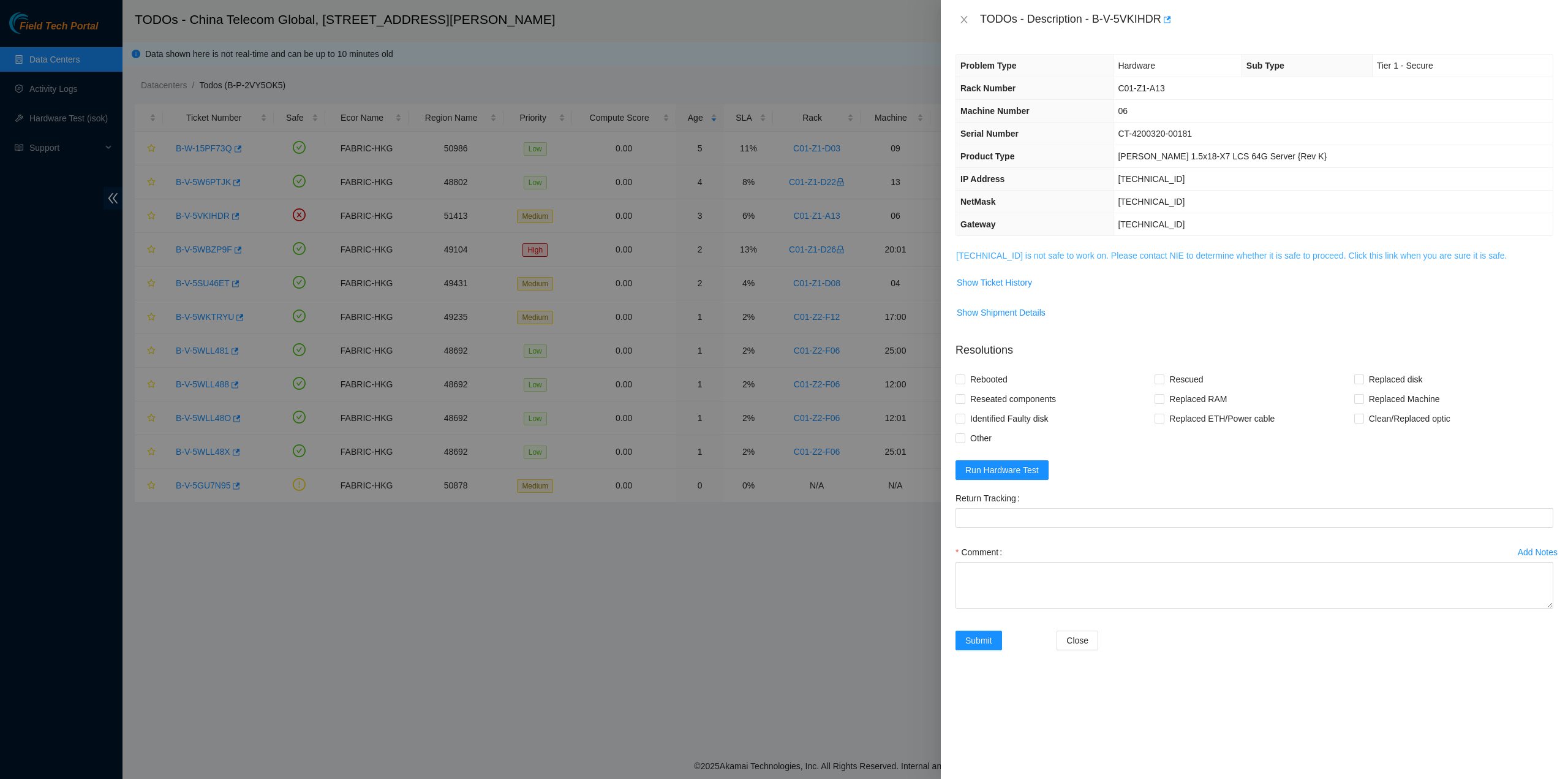
click at [1023, 253] on link "23.204.98.103 is not safe to work on. Please contact NIE to determine whether i…" at bounding box center [1232, 255] width 551 height 10
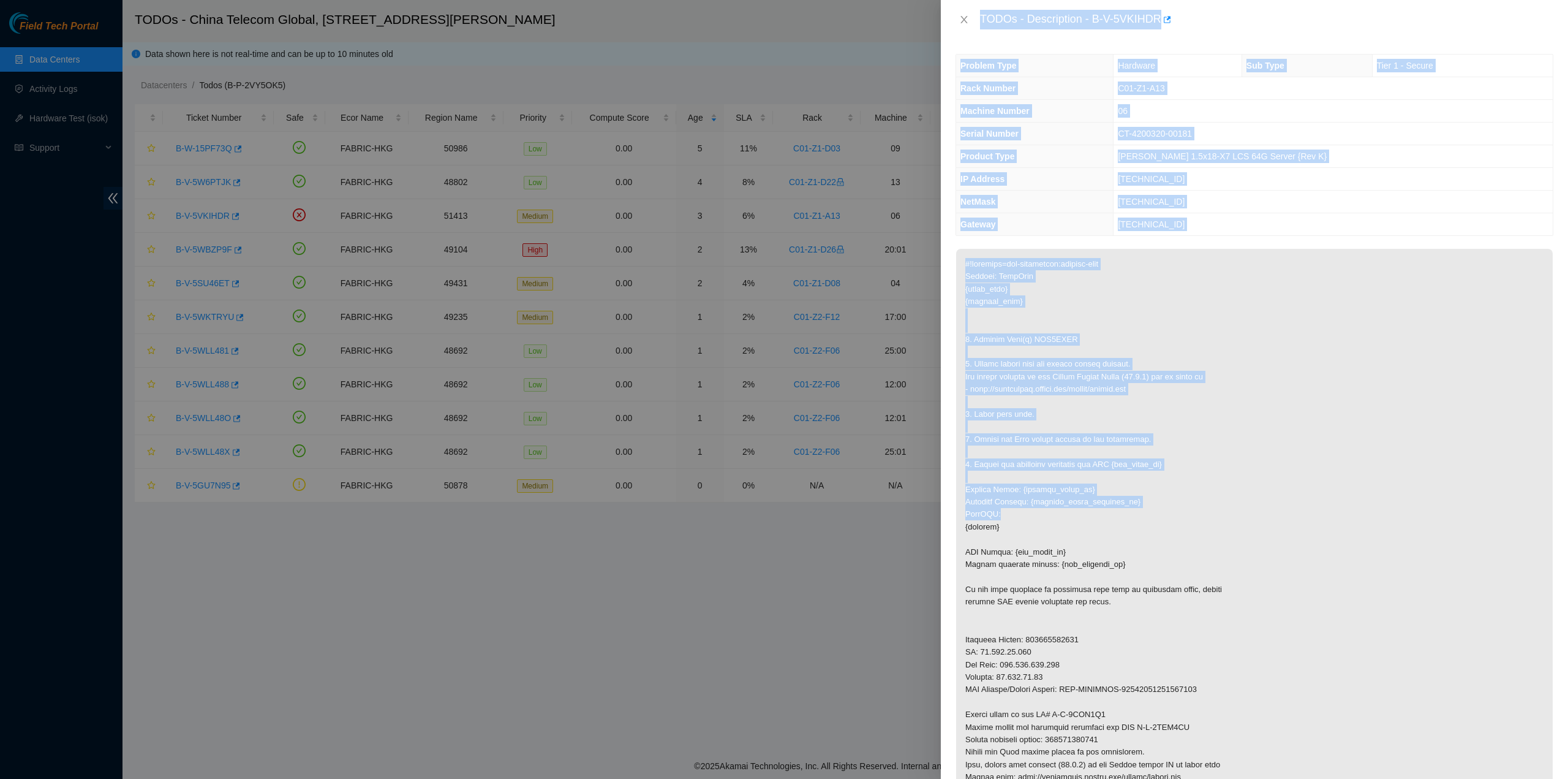
scroll to position [245, 0]
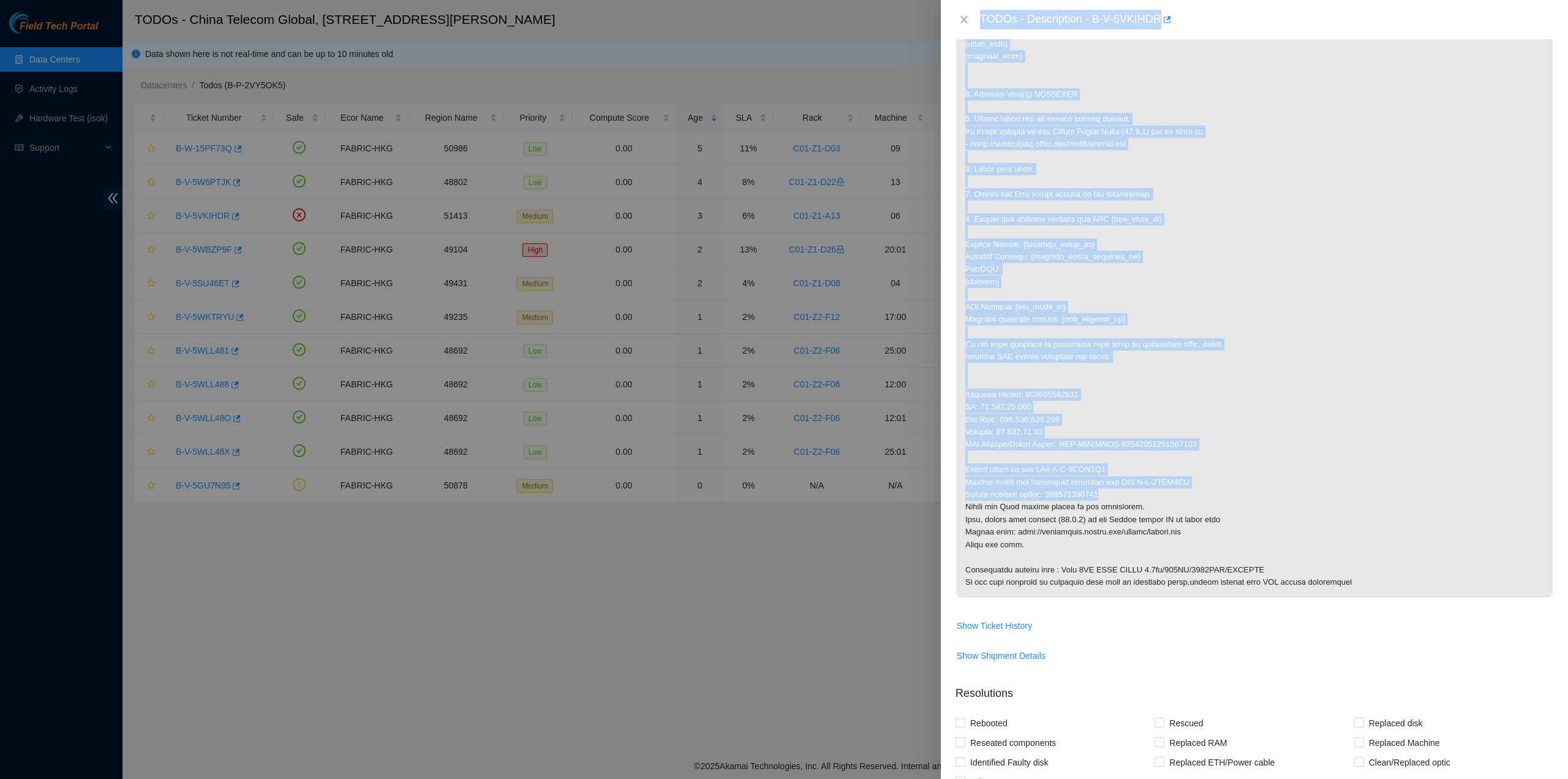
drag, startPoint x: 981, startPoint y: 19, endPoint x: 1169, endPoint y: 488, distance: 505.3
click at [1169, 488] on div "TODOs - Description - B-V-5VKIHDR Problem Type Hardware Sub Type Tier 1 - Secur…" at bounding box center [1254, 389] width 627 height 779
copy div "TODOs - Description - B-V-5VKIHDR Problem Type Hardware Sub Type Tier 1 - Secur…"
click at [967, 20] on icon "close" at bounding box center [964, 19] width 10 height 10
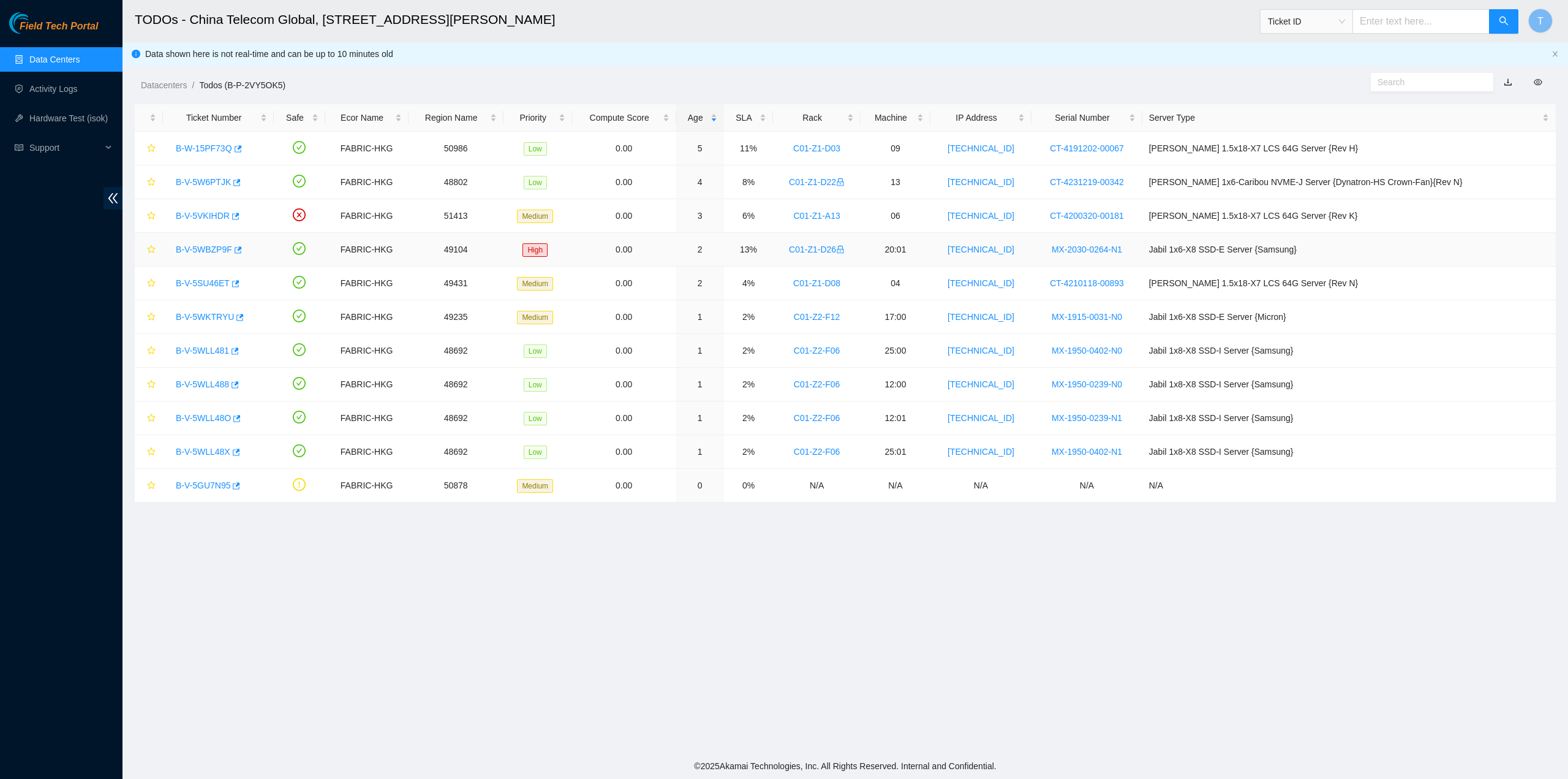
click at [193, 249] on link "B-V-5WBZP9F" at bounding box center [203, 249] width 56 height 10
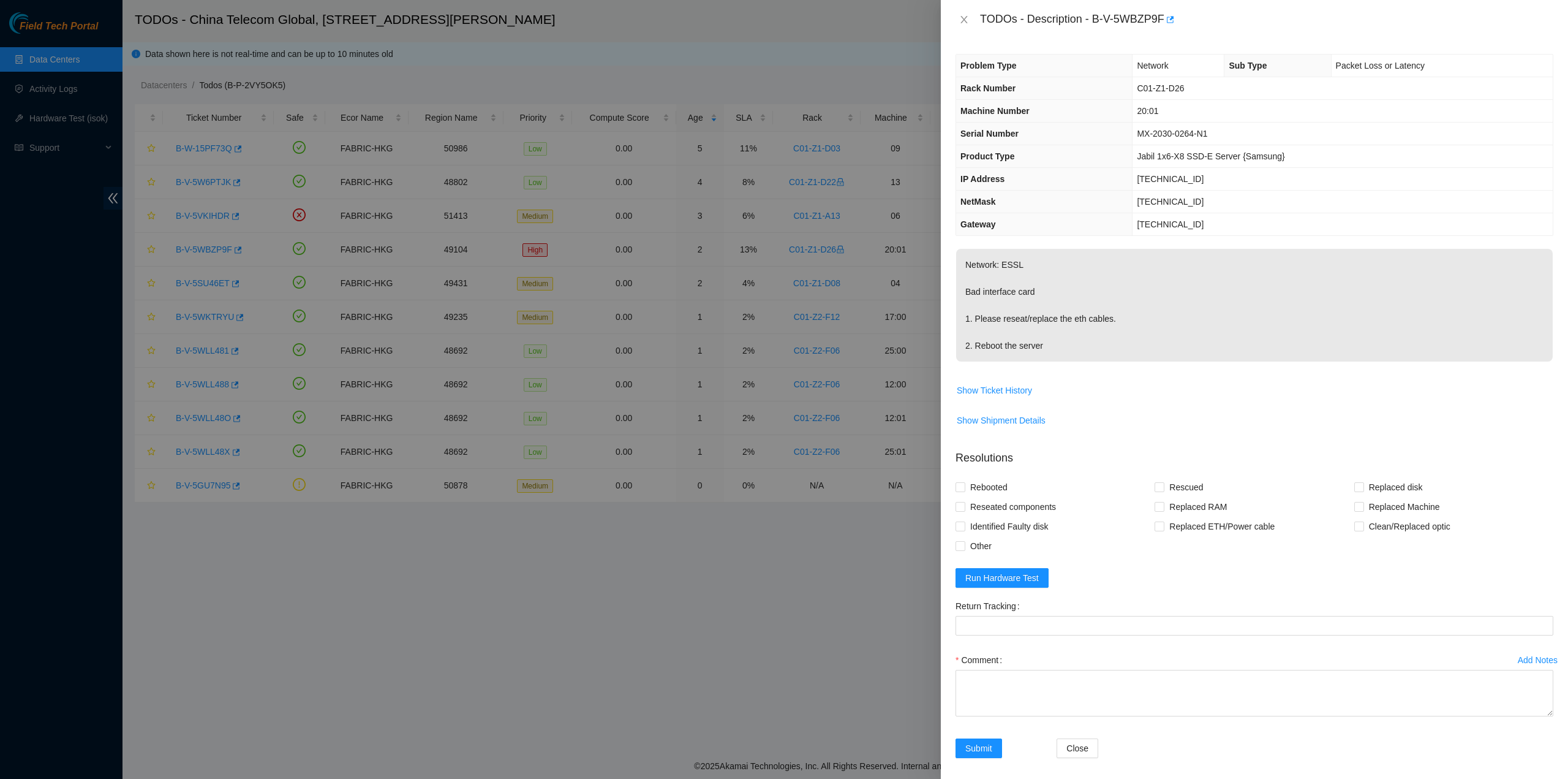
drag, startPoint x: 1087, startPoint y: 397, endPoint x: 1080, endPoint y: 370, distance: 27.9
click at [1087, 393] on span "Show Ticket History" at bounding box center [1254, 391] width 597 height 19
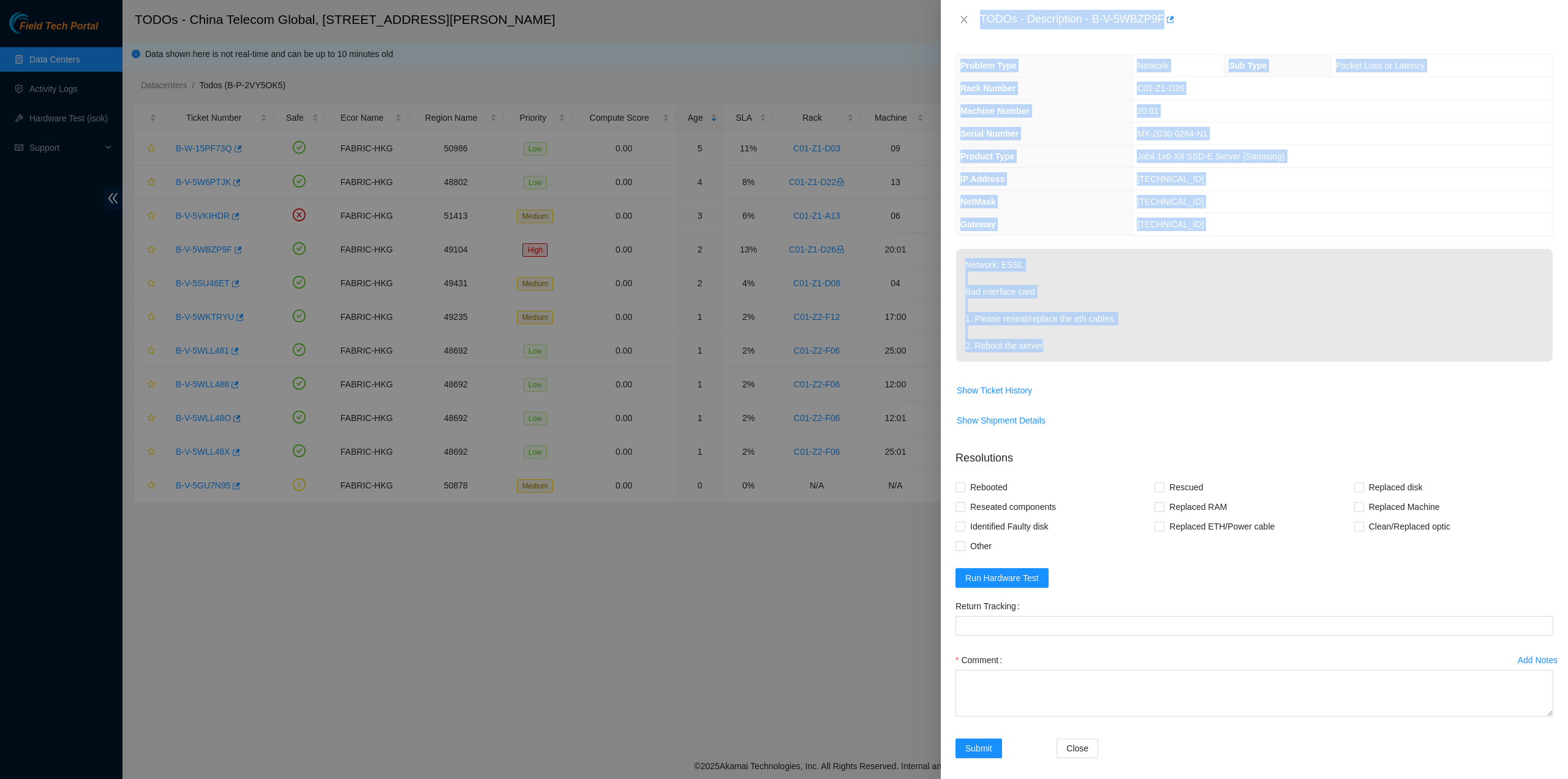
drag, startPoint x: 980, startPoint y: 16, endPoint x: 1128, endPoint y: 356, distance: 370.8
click at [1128, 356] on div "TODOs - Description - B-V-5WBZP9F Problem Type Network Sub Type Packet Loss or …" at bounding box center [1254, 389] width 627 height 779
copy div "TODOs - Description - B-V-5WBZP9F Problem Type Network Sub Type Packet Loss or …"
click at [964, 22] on icon "close" at bounding box center [964, 19] width 10 height 10
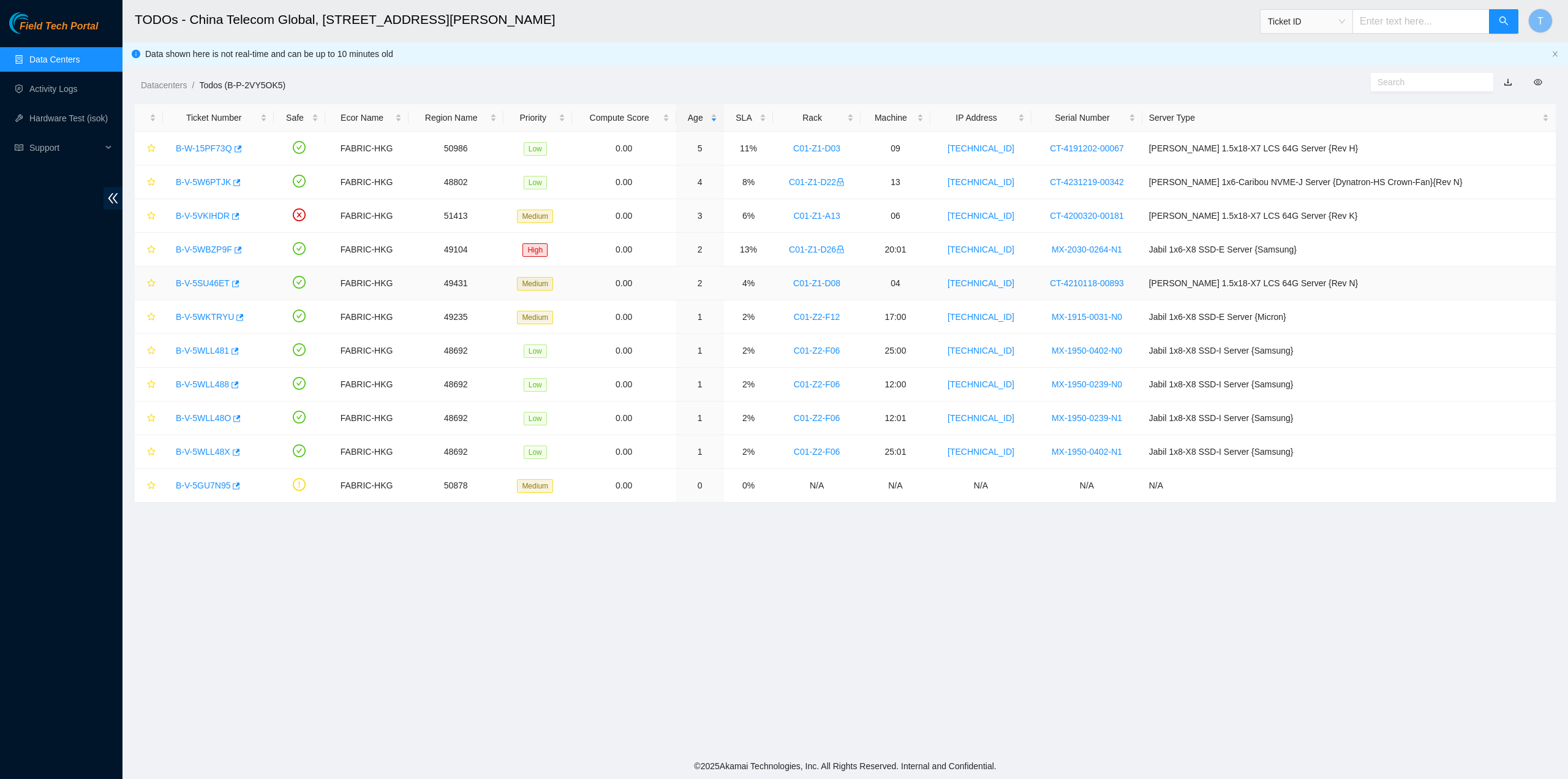
click at [203, 286] on link "B-V-5SU46ET" at bounding box center [202, 283] width 54 height 10
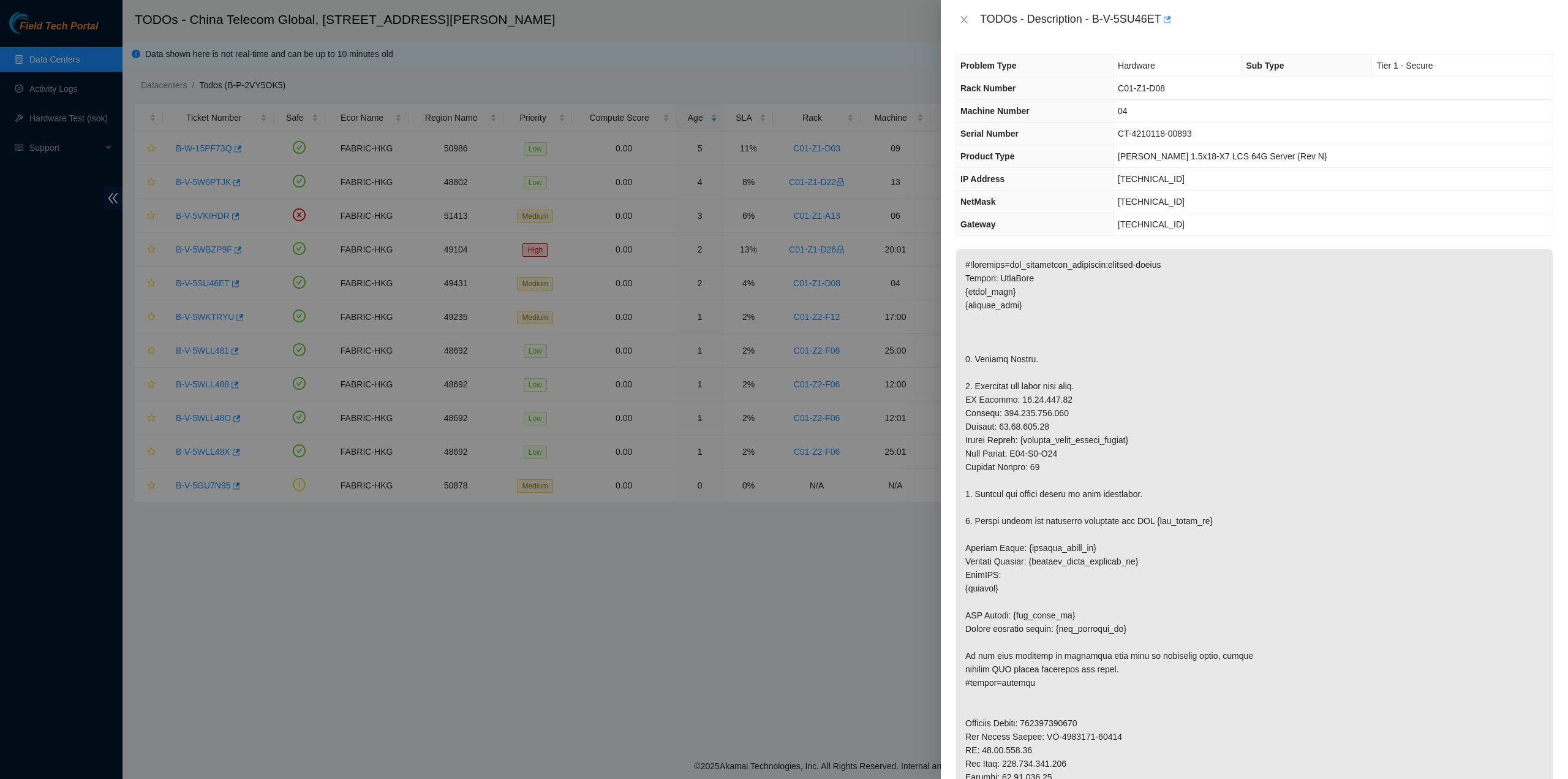
drag, startPoint x: 1070, startPoint y: 419, endPoint x: 1080, endPoint y: 421, distance: 10.2
click at [1072, 418] on p at bounding box center [1254, 574] width 597 height 652
click at [1101, 366] on p at bounding box center [1254, 574] width 597 height 652
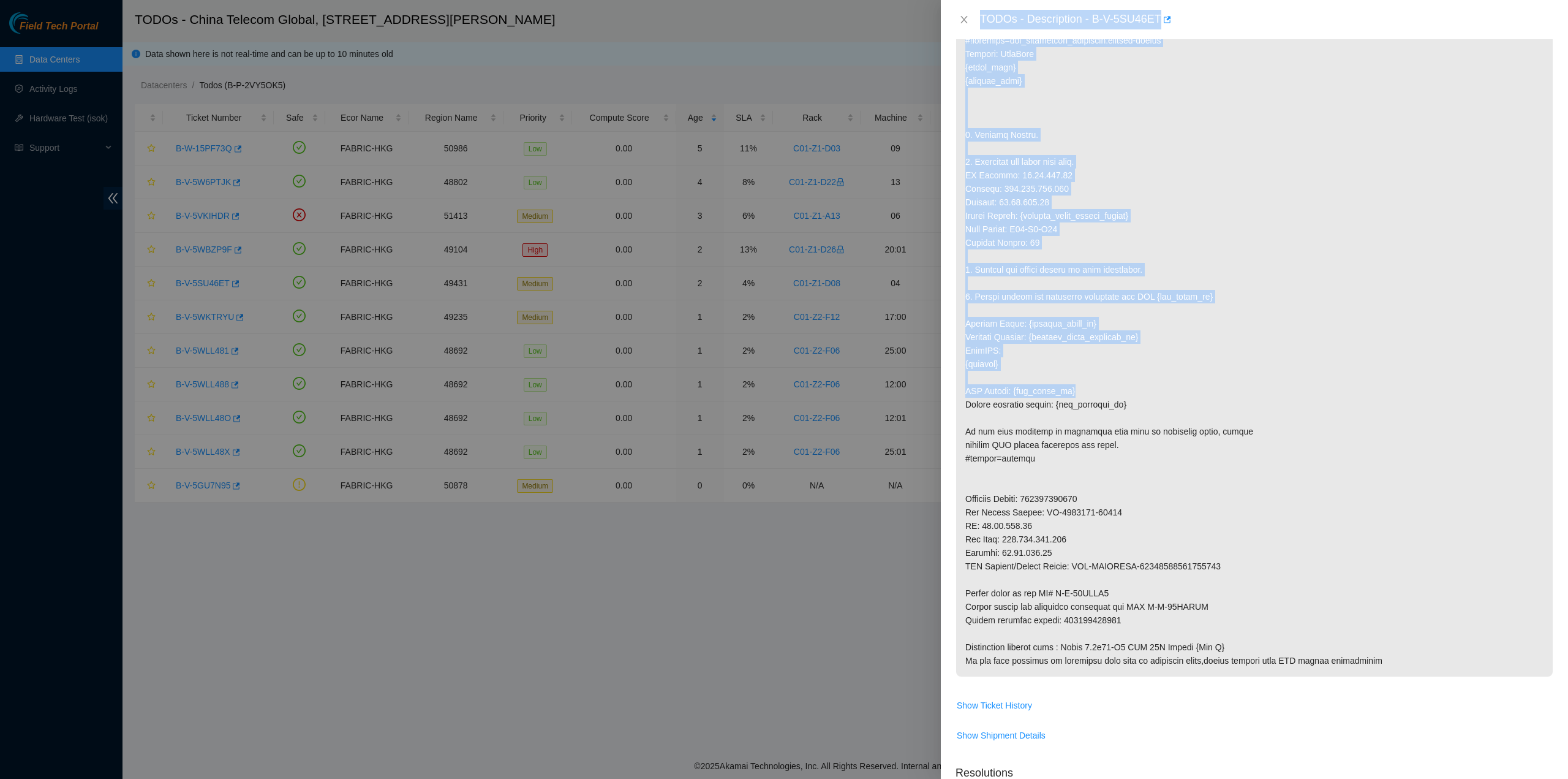
scroll to position [245, 0]
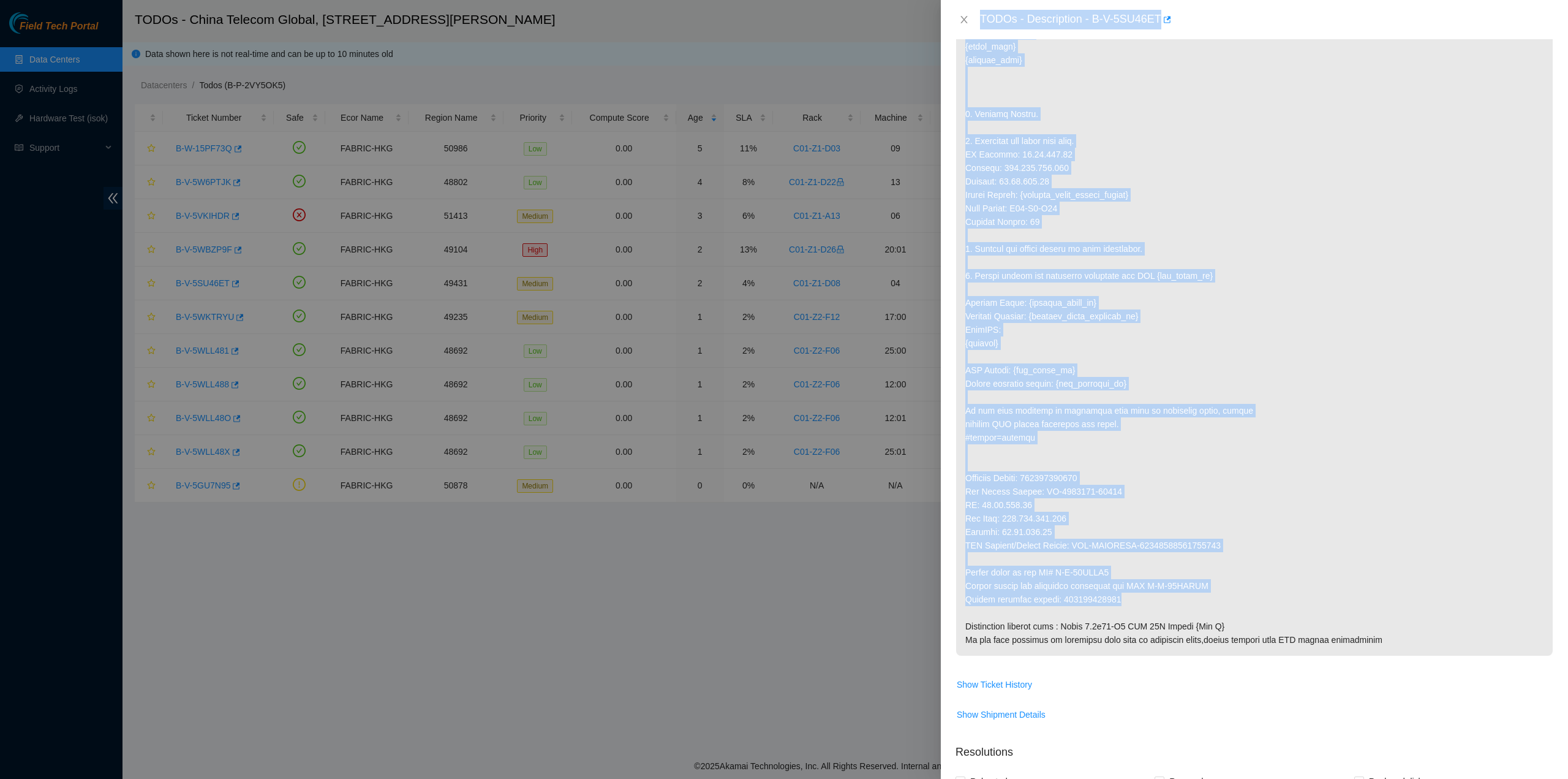
drag, startPoint x: 980, startPoint y: 18, endPoint x: 1166, endPoint y: 590, distance: 601.5
click at [1159, 595] on div "TODOs - Description - B-V-5SU46ET Problem Type Hardware Sub Type Tier 1 - Secur…" at bounding box center [1254, 389] width 627 height 779
copy div "TODOs - Description - B-V-5SU46ET Problem Type Hardware Sub Type Tier 1 - Secur…"
drag, startPoint x: 963, startPoint y: 19, endPoint x: 958, endPoint y: 38, distance: 19.6
click at [963, 18] on icon "close" at bounding box center [964, 19] width 7 height 7
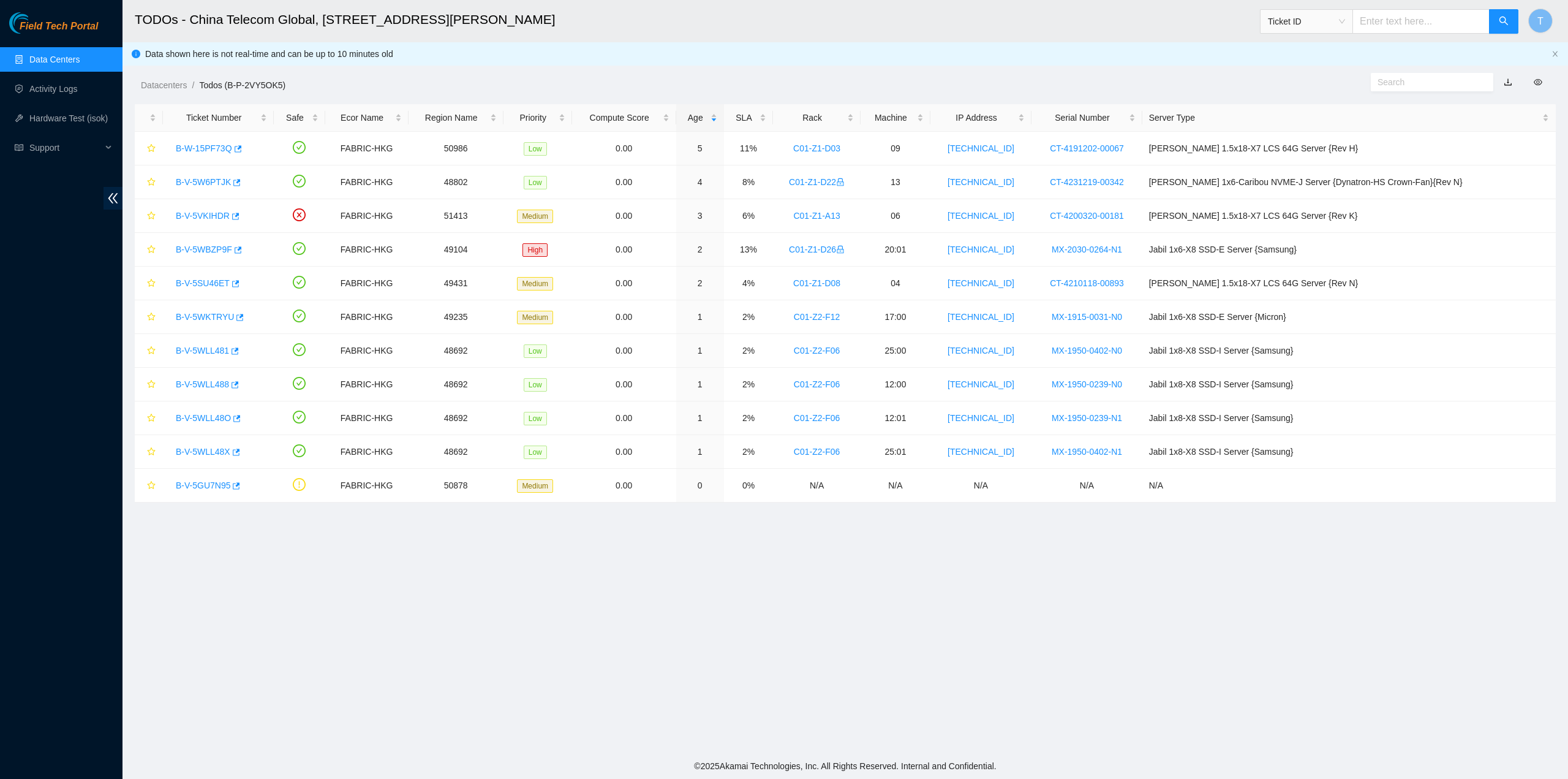
scroll to position [0, 0]
click at [217, 314] on link "B-V-5WKTRYU" at bounding box center [205, 317] width 58 height 10
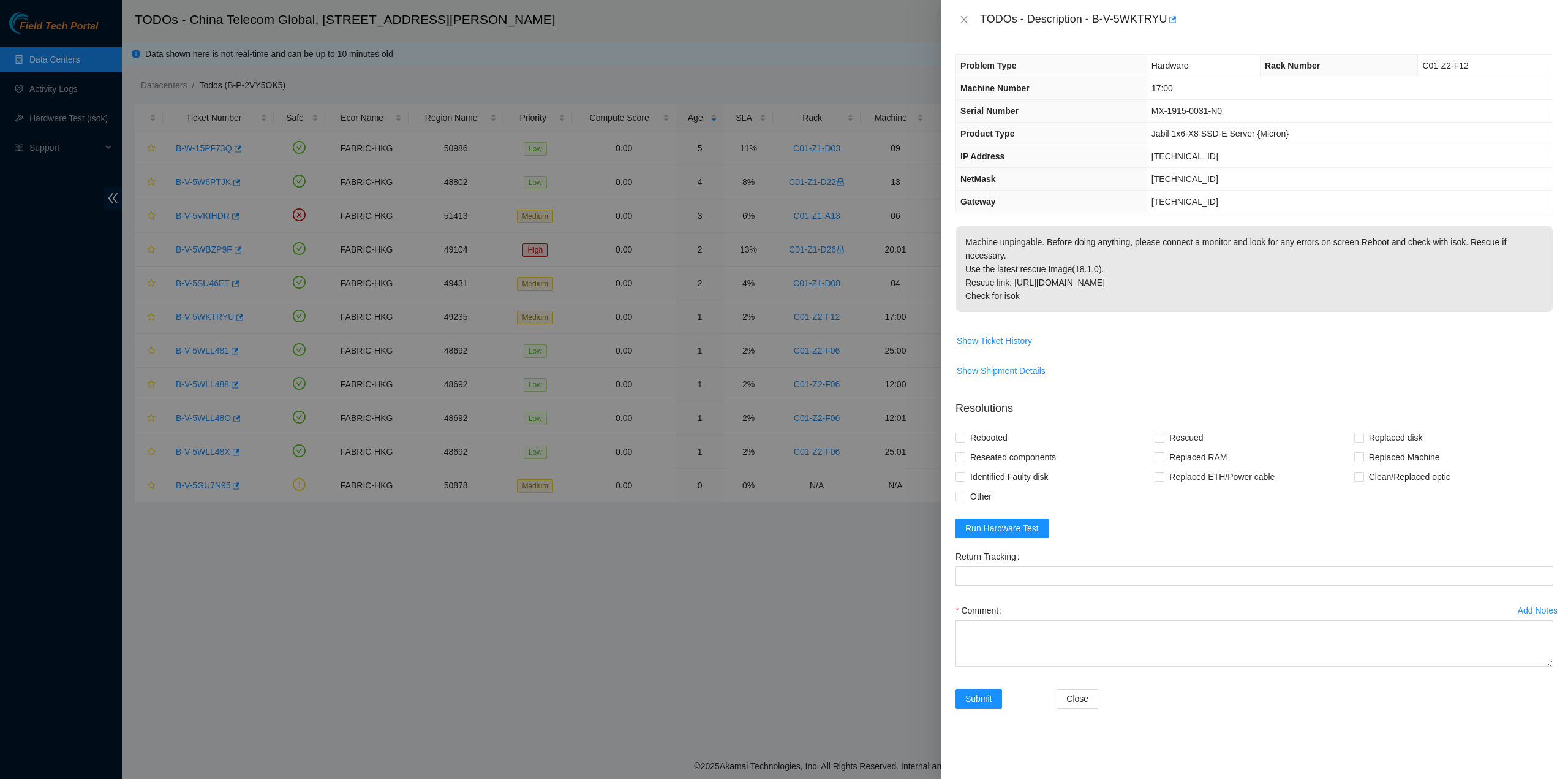
drag, startPoint x: 1093, startPoint y: 288, endPoint x: 1055, endPoint y: 278, distance: 39.3
click at [1088, 283] on p "Machine unpingable. Before doing anything, please connect a monitor and look fo…" at bounding box center [1254, 269] width 597 height 86
drag, startPoint x: 1021, startPoint y: 275, endPoint x: 961, endPoint y: 24, distance: 258.1
click at [961, 24] on div "TODOs - Description - B-V-5WKTRYU Problem Type Hardware Rack Number C01-Z2-F12 …" at bounding box center [1254, 389] width 627 height 779
copy div "TODOs - Description - B-V-5WKTRYU Problem Type Hardware Rack Number C01-Z2-F12 …"
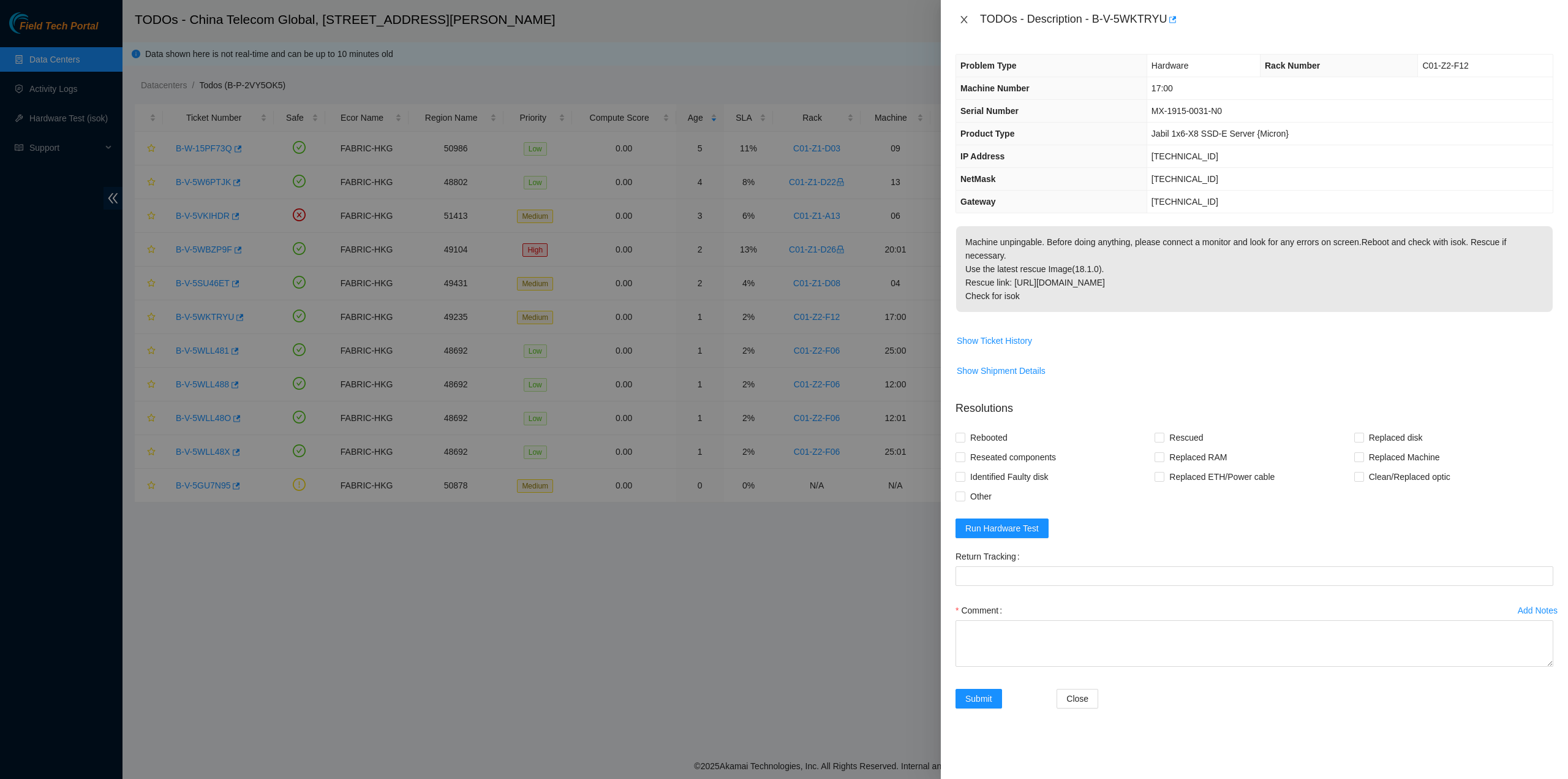
click at [962, 18] on icon "close" at bounding box center [964, 19] width 10 height 10
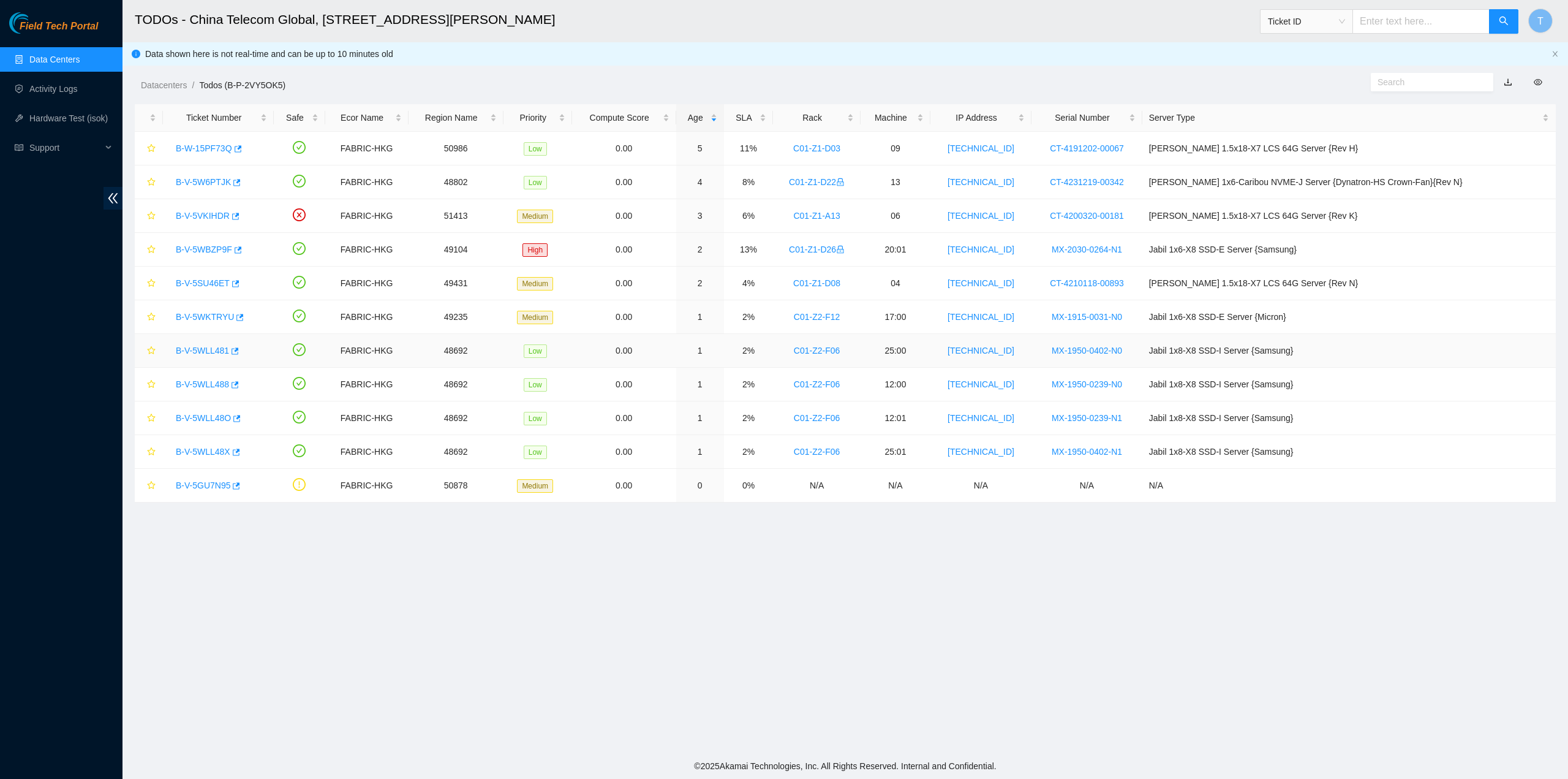
click at [198, 350] on link "B-V-5WLL481" at bounding box center [202, 350] width 53 height 10
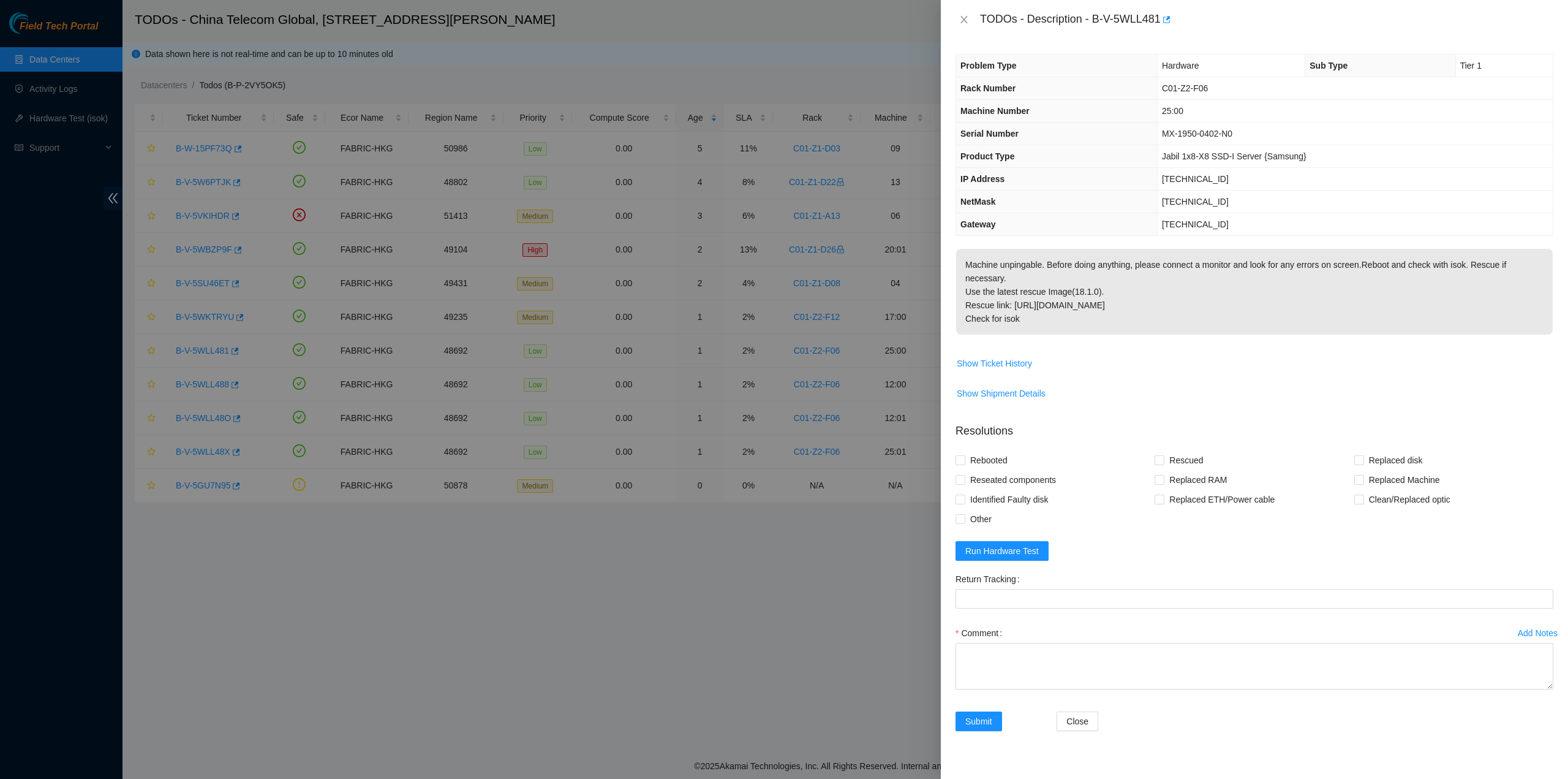
drag, startPoint x: 1023, startPoint y: 315, endPoint x: 1018, endPoint y: 311, distance: 6.4
click at [1021, 314] on p "Machine unpingable. Before doing anything, please connect a monitor and look fo…" at bounding box center [1254, 291] width 597 height 86
drag, startPoint x: 1024, startPoint y: 302, endPoint x: 974, endPoint y: 30, distance: 276.6
click at [974, 30] on div "TODOs - Description - B-V-5WLL481 Problem Type Hardware Sub Type Tier 1 Rack Nu…" at bounding box center [1254, 389] width 627 height 779
copy div "TODOs - Description - B-V-5WLL481 Problem Type Hardware Sub Type Tier 1 Rack Nu…"
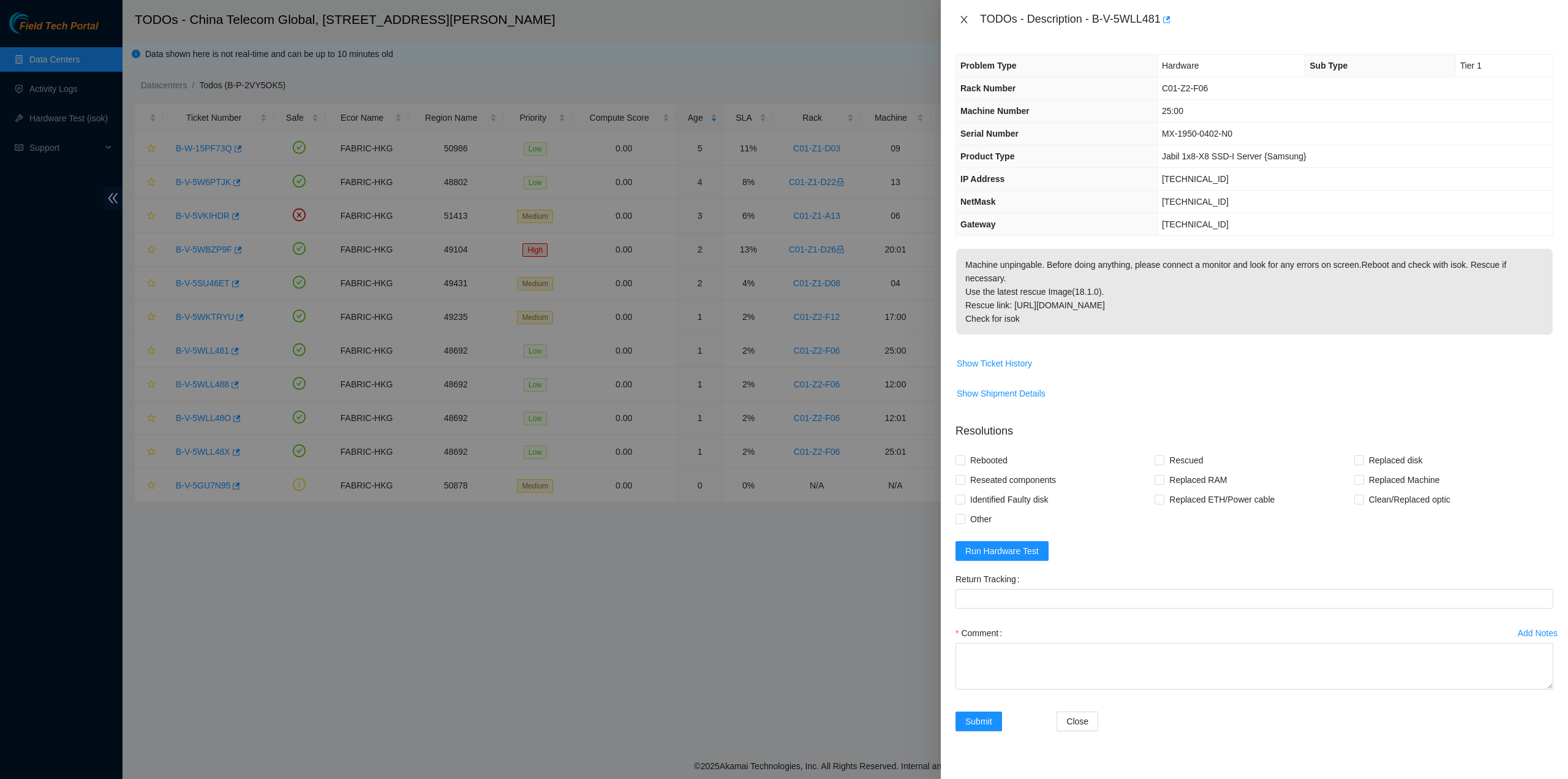
drag, startPoint x: 966, startPoint y: 18, endPoint x: 664, endPoint y: 226, distance: 366.7
click at [965, 18] on icon "close" at bounding box center [964, 19] width 7 height 7
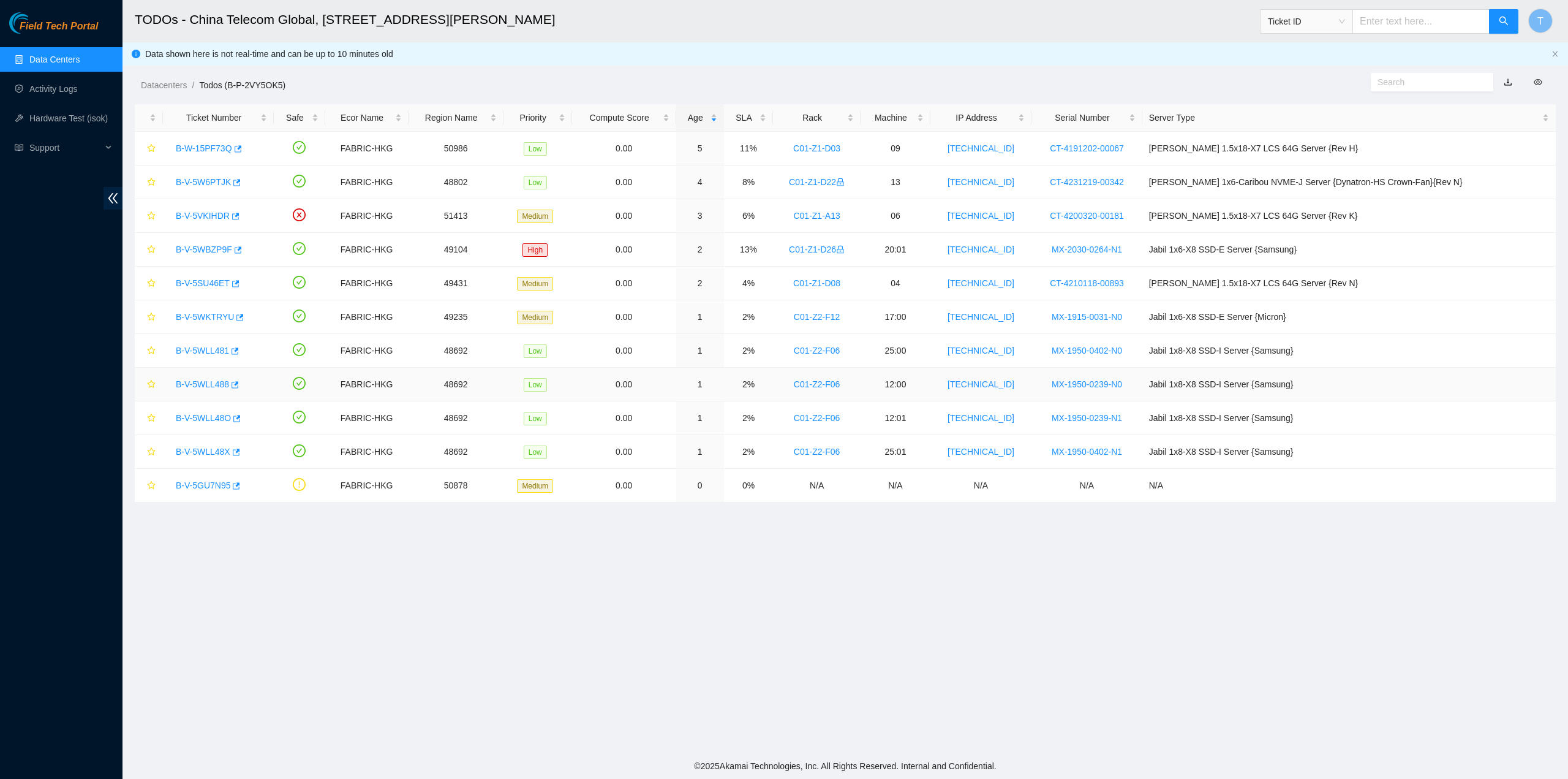
click at [204, 379] on link "B-V-5WLL488" at bounding box center [202, 384] width 53 height 10
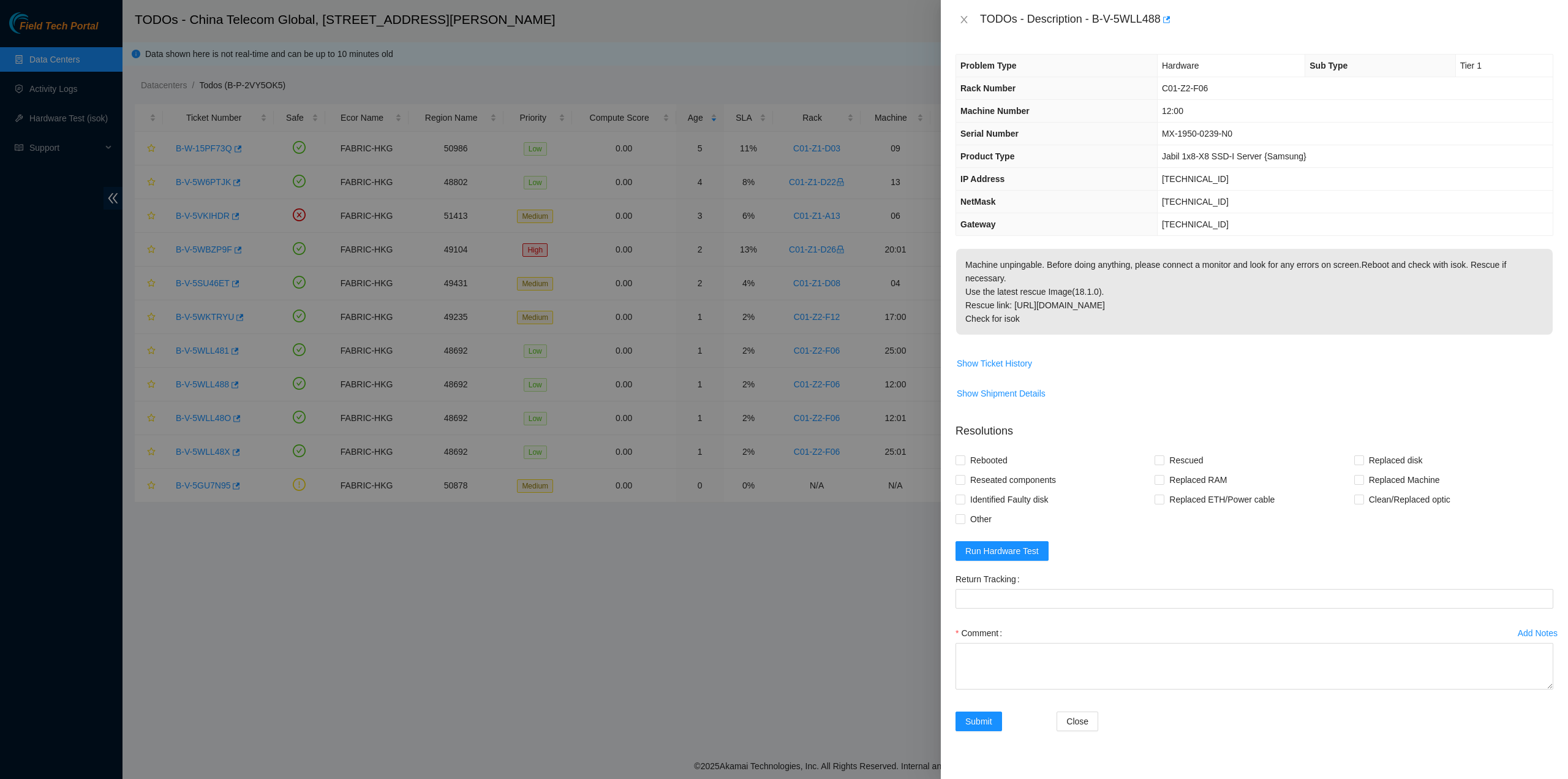
drag, startPoint x: 1009, startPoint y: 320, endPoint x: 1033, endPoint y: 316, distance: 24.3
click at [1009, 319] on span "Machine unpingable. Before doing anything, please connect a monitor and look fo…" at bounding box center [1254, 296] width 597 height 94
drag, startPoint x: 1024, startPoint y: 302, endPoint x: 971, endPoint y: 34, distance: 273.2
click at [971, 34] on div "TODOs - Description - B-V-5WLL488 Problem Type Hardware Sub Type Tier 1 Rack Nu…" at bounding box center [1254, 389] width 627 height 779
copy div "TODOs - Description - B-V-5WLL488 Problem Type Hardware Sub Type Tier 1 Rack Nu…"
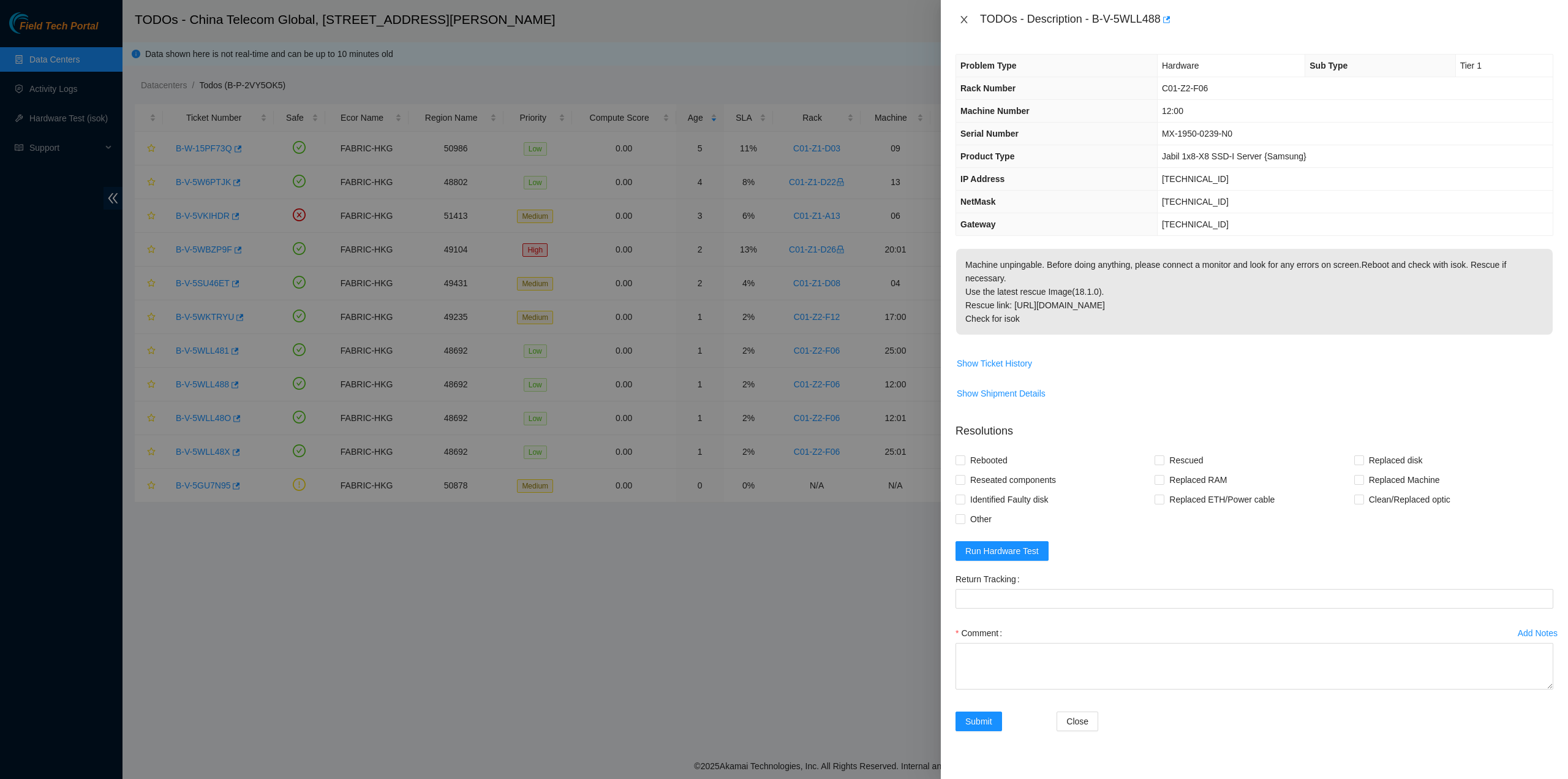
click at [967, 19] on icon "close" at bounding box center [964, 19] width 10 height 10
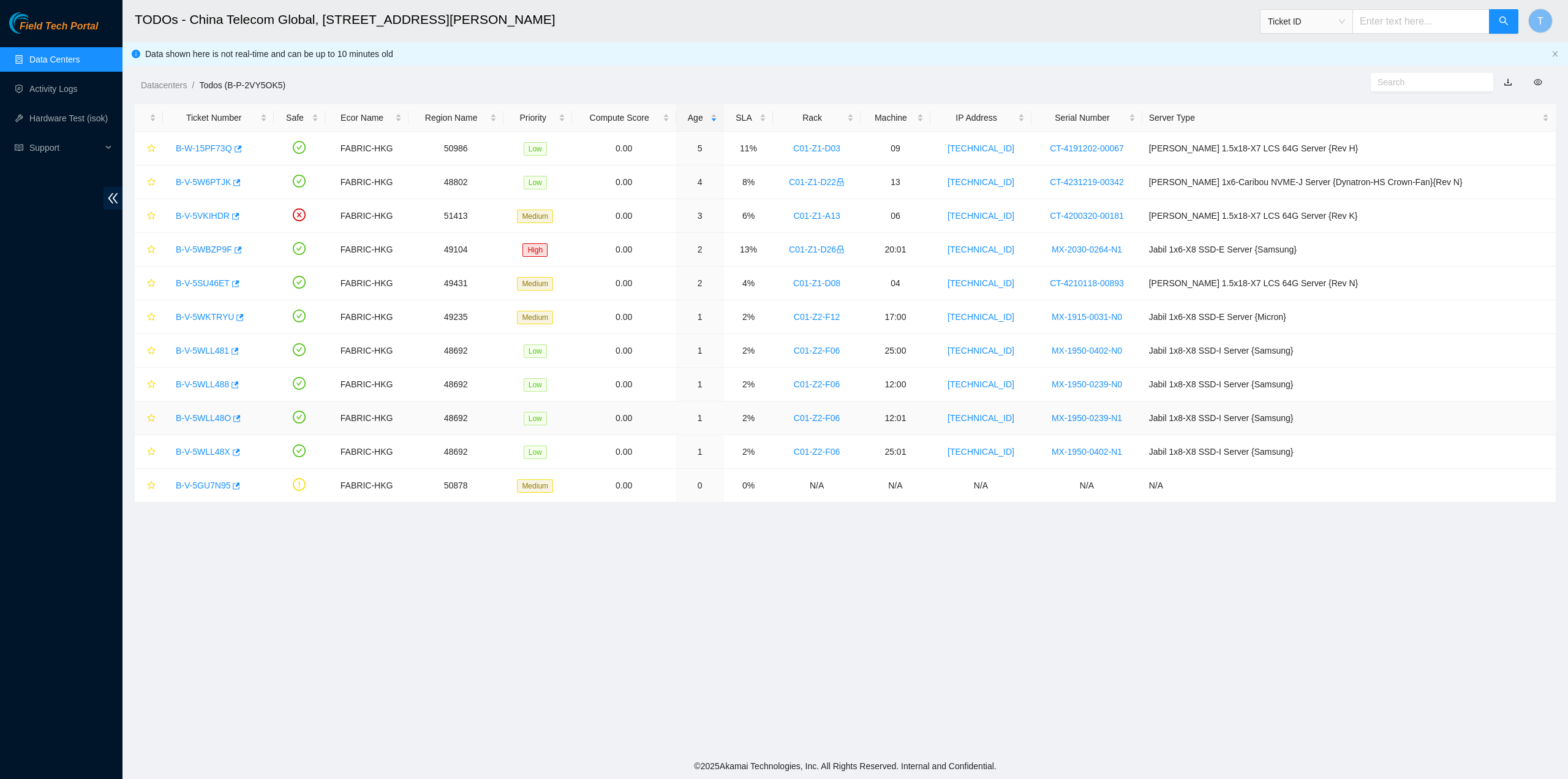
click at [199, 413] on link "B-V-5WLL48O" at bounding box center [203, 418] width 55 height 10
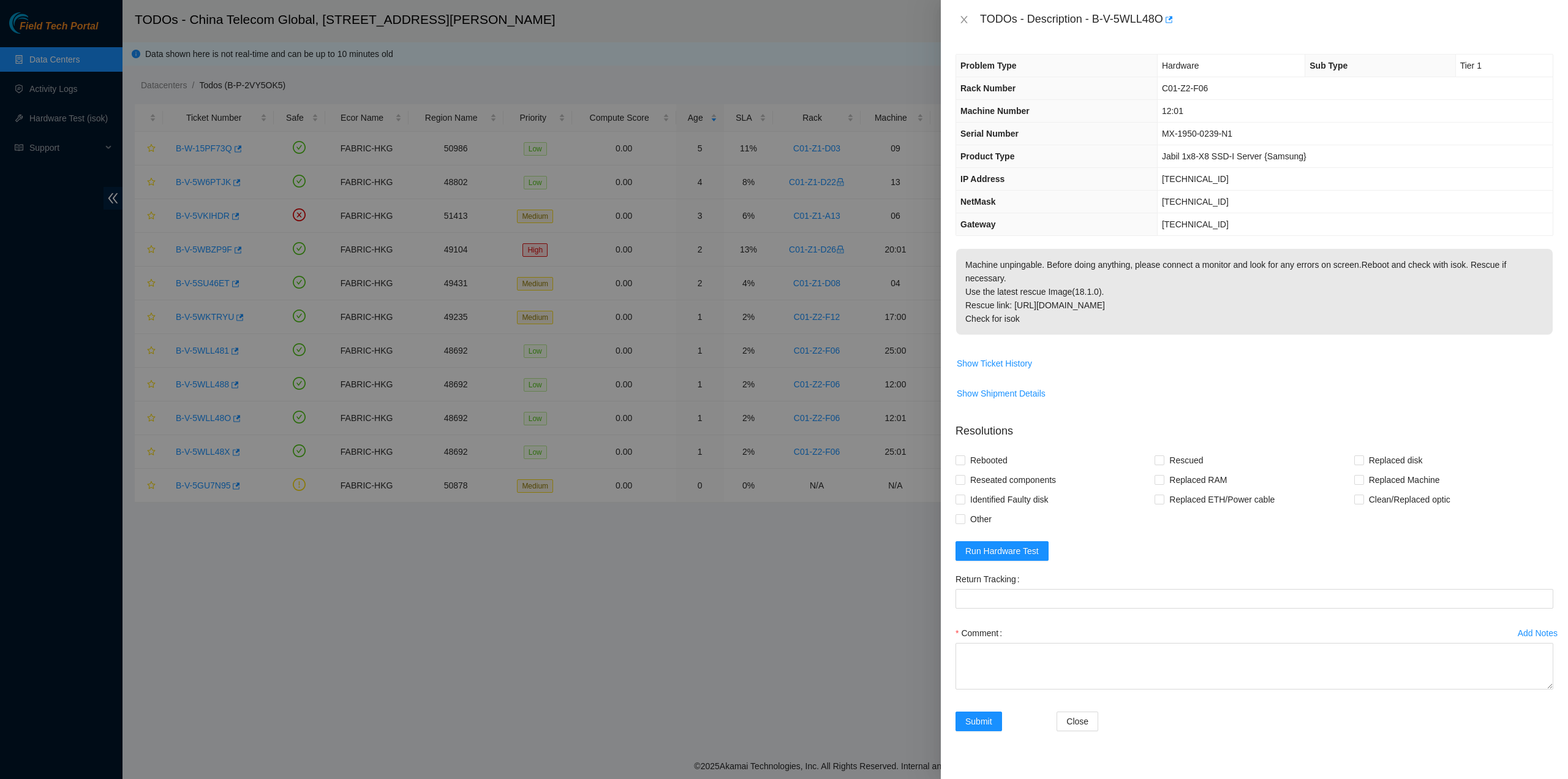
click at [1081, 300] on p "Machine unpingable. Before doing anything, please connect a monitor and look fo…" at bounding box center [1254, 291] width 597 height 86
drag, startPoint x: 1046, startPoint y: 303, endPoint x: 1001, endPoint y: 55, distance: 252.0
click at [975, 31] on div "TODOs - Description - B-V-5WLL48O Problem Type Hardware Sub Type Tier 1 Rack Nu…" at bounding box center [1254, 389] width 627 height 779
copy div "TODOs - Description - B-V-5WLL48O Problem Type Hardware Sub Type Tier 1 Rack Nu…"
click at [1029, 152] on th "Product Type" at bounding box center [1057, 156] width 201 height 22
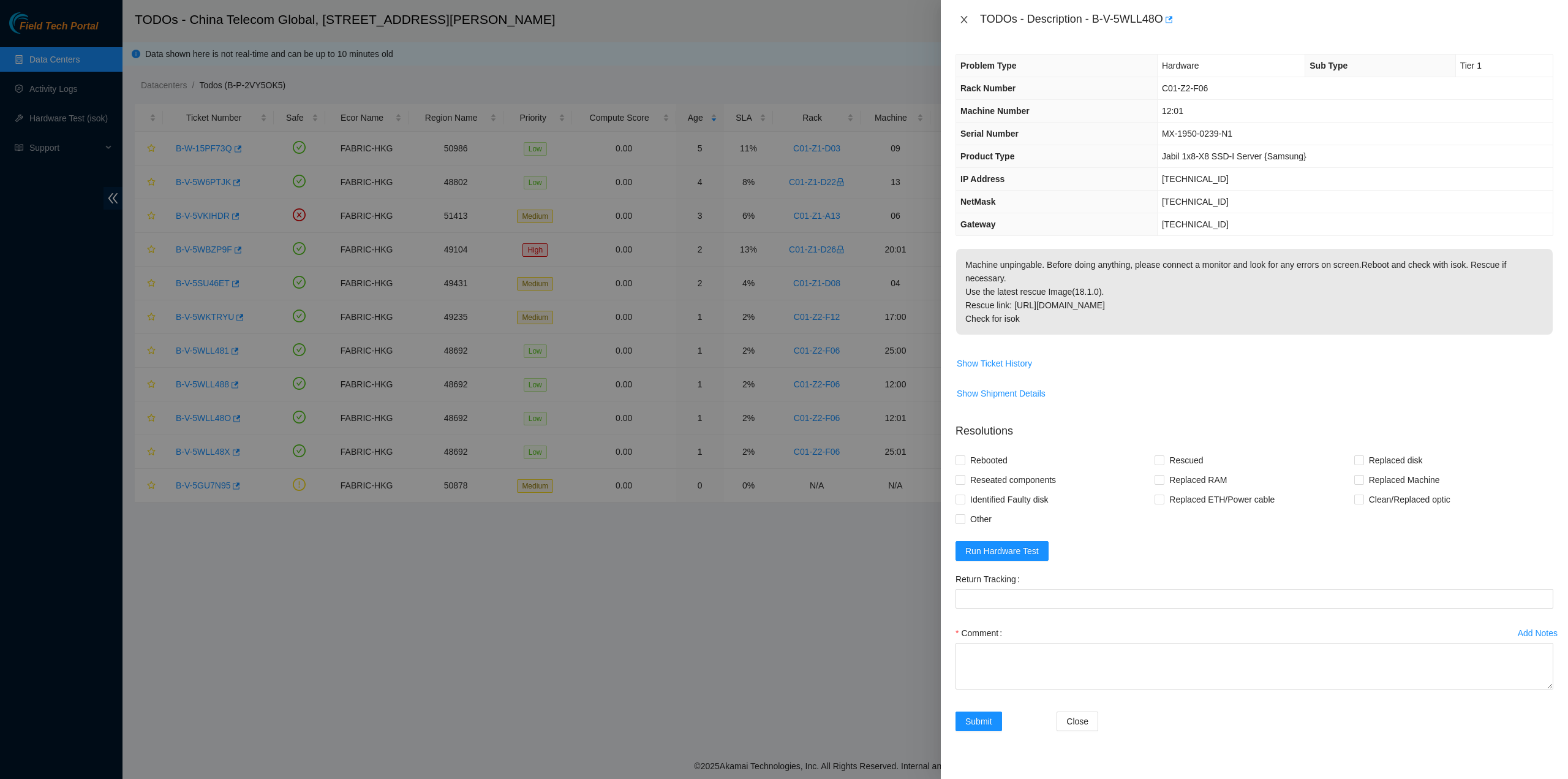
click at [967, 16] on icon "close" at bounding box center [964, 19] width 10 height 10
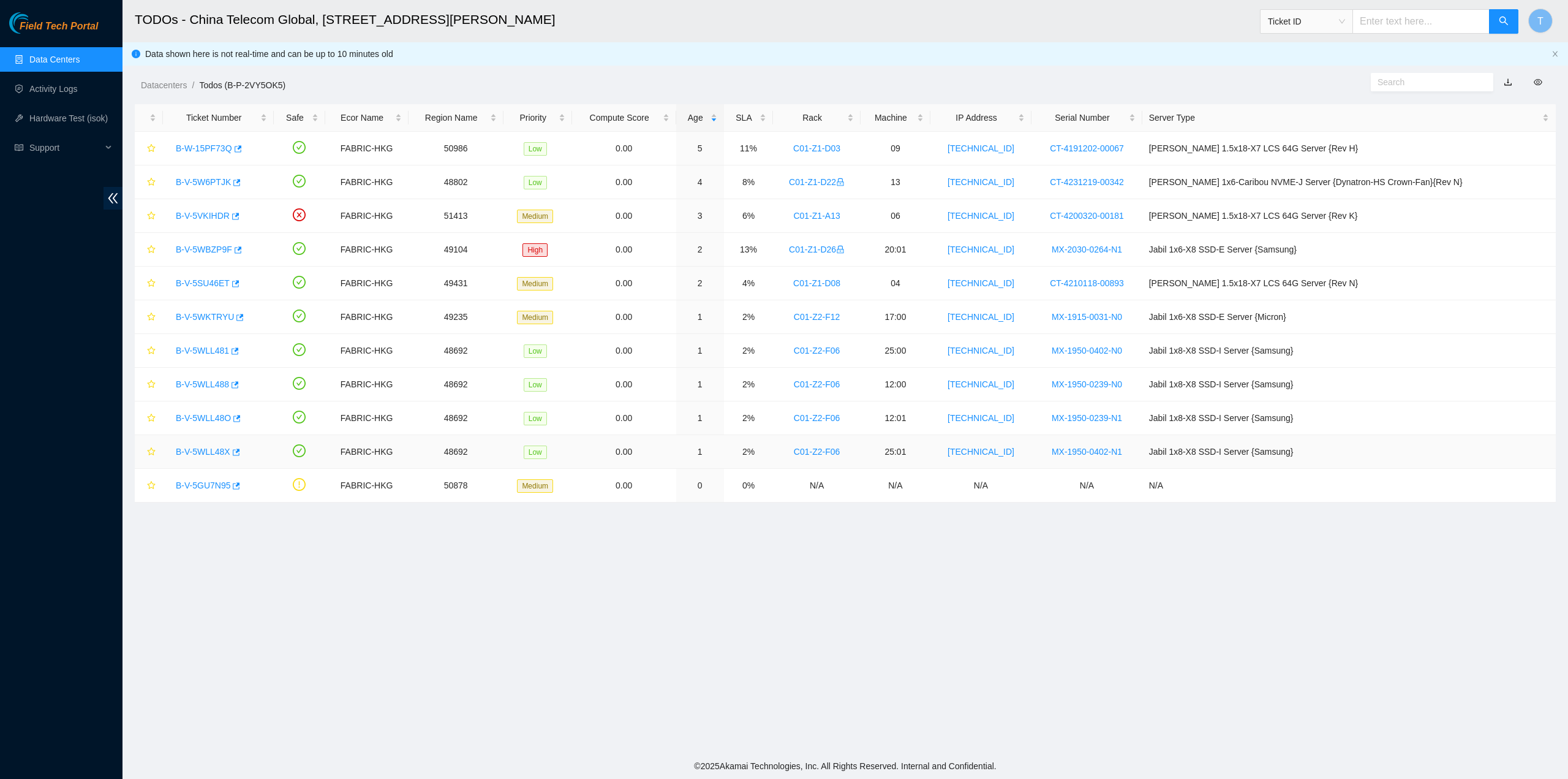
click at [197, 447] on link "B-V-5WLL48X" at bounding box center [202, 451] width 55 height 10
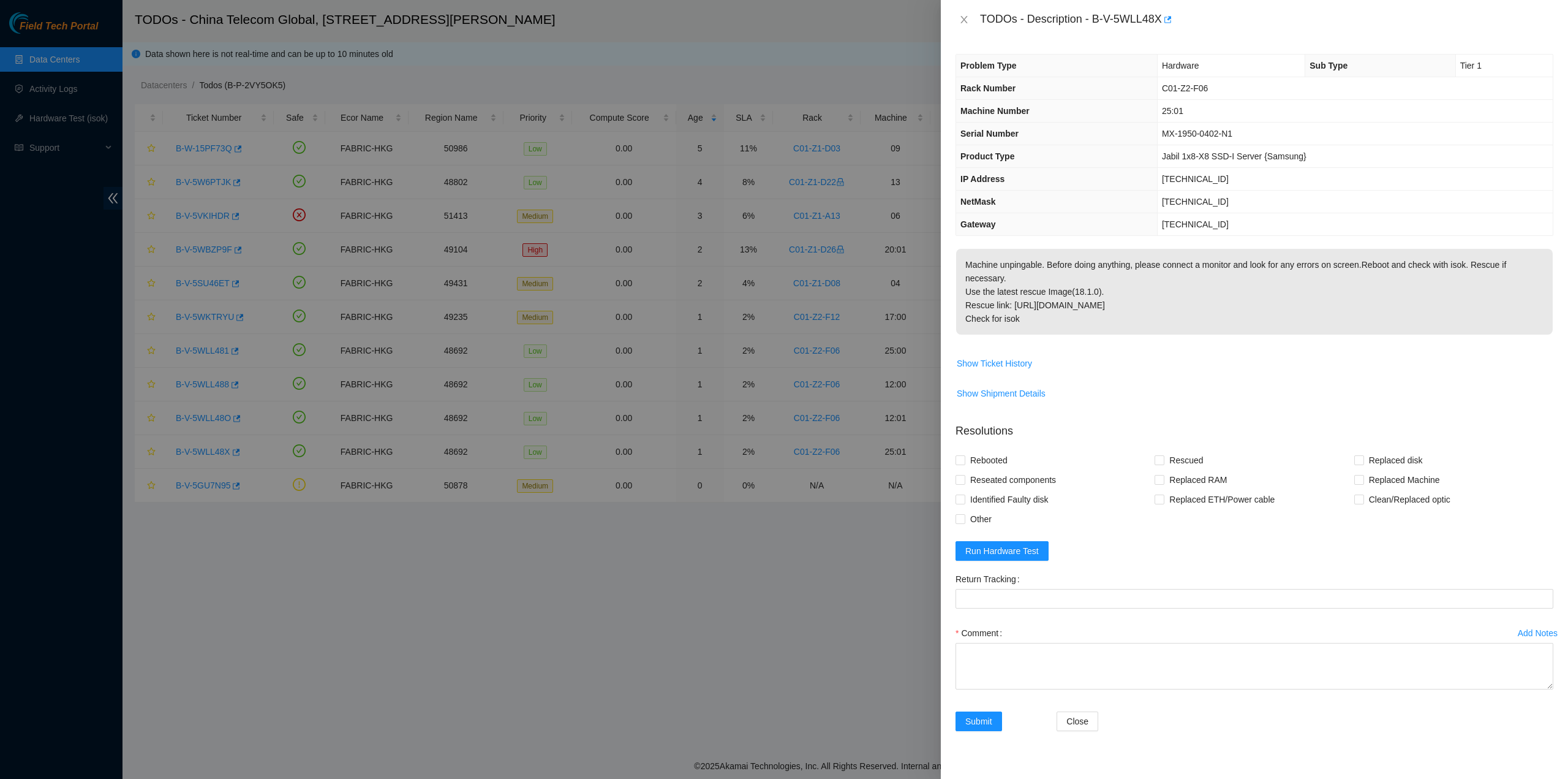
click at [1029, 288] on p "Machine unpingable. Before doing anything, please connect a monitor and look fo…" at bounding box center [1254, 291] width 597 height 86
drag, startPoint x: 981, startPoint y: 18, endPoint x: 1045, endPoint y: 308, distance: 297.0
click at [1045, 308] on div "TODOs - Description - B-V-5WLL48X Problem Type Hardware Sub Type Tier 1 Rack Nu…" at bounding box center [1254, 389] width 627 height 779
copy div "TODOs - Description - B-V-5WLL48X Problem Type Hardware Sub Type Tier 1 Rack Nu…"
click at [964, 23] on icon "close" at bounding box center [964, 19] width 10 height 10
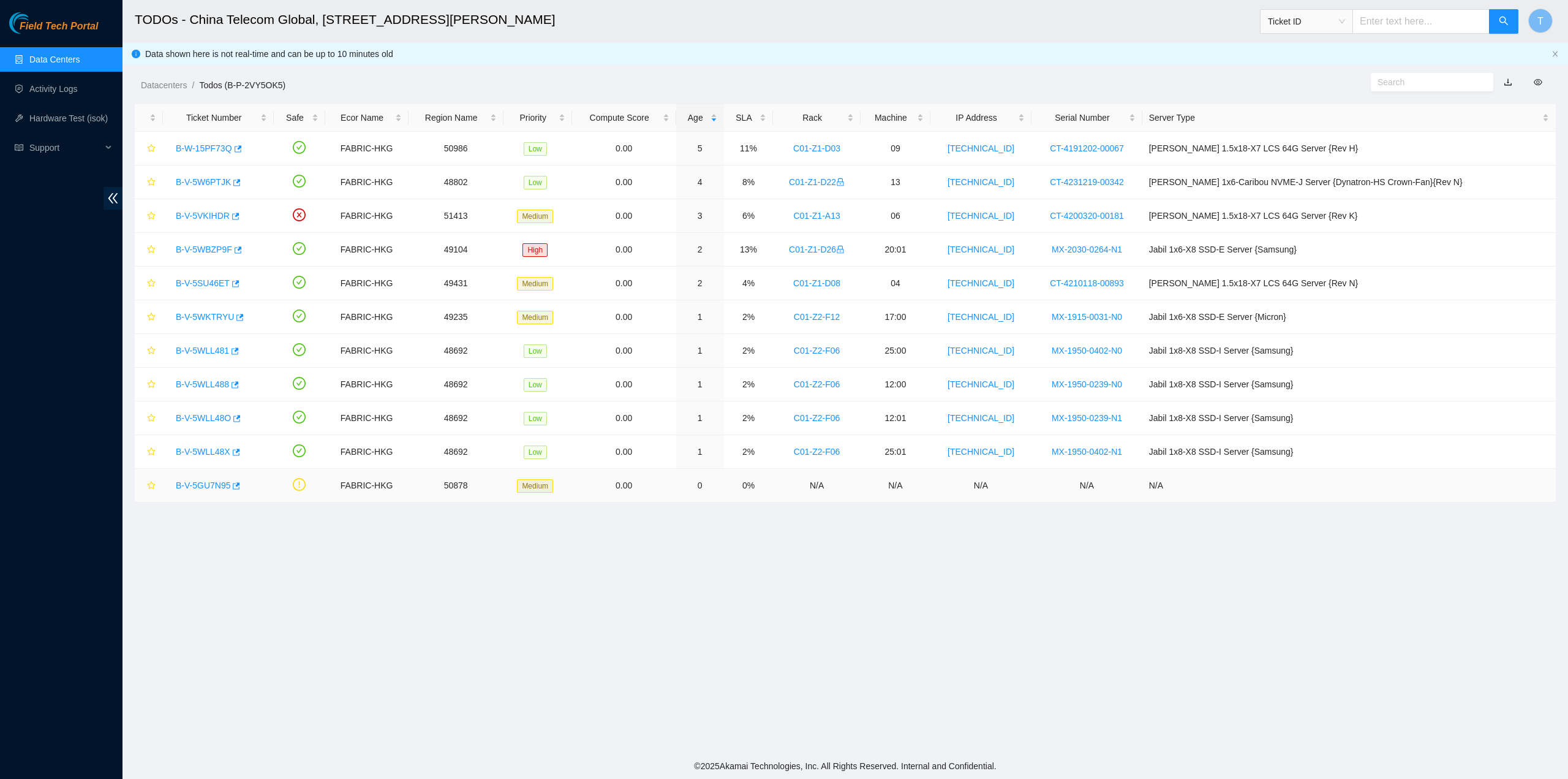
click at [199, 483] on link "B-V-5GU7N95" at bounding box center [202, 485] width 55 height 10
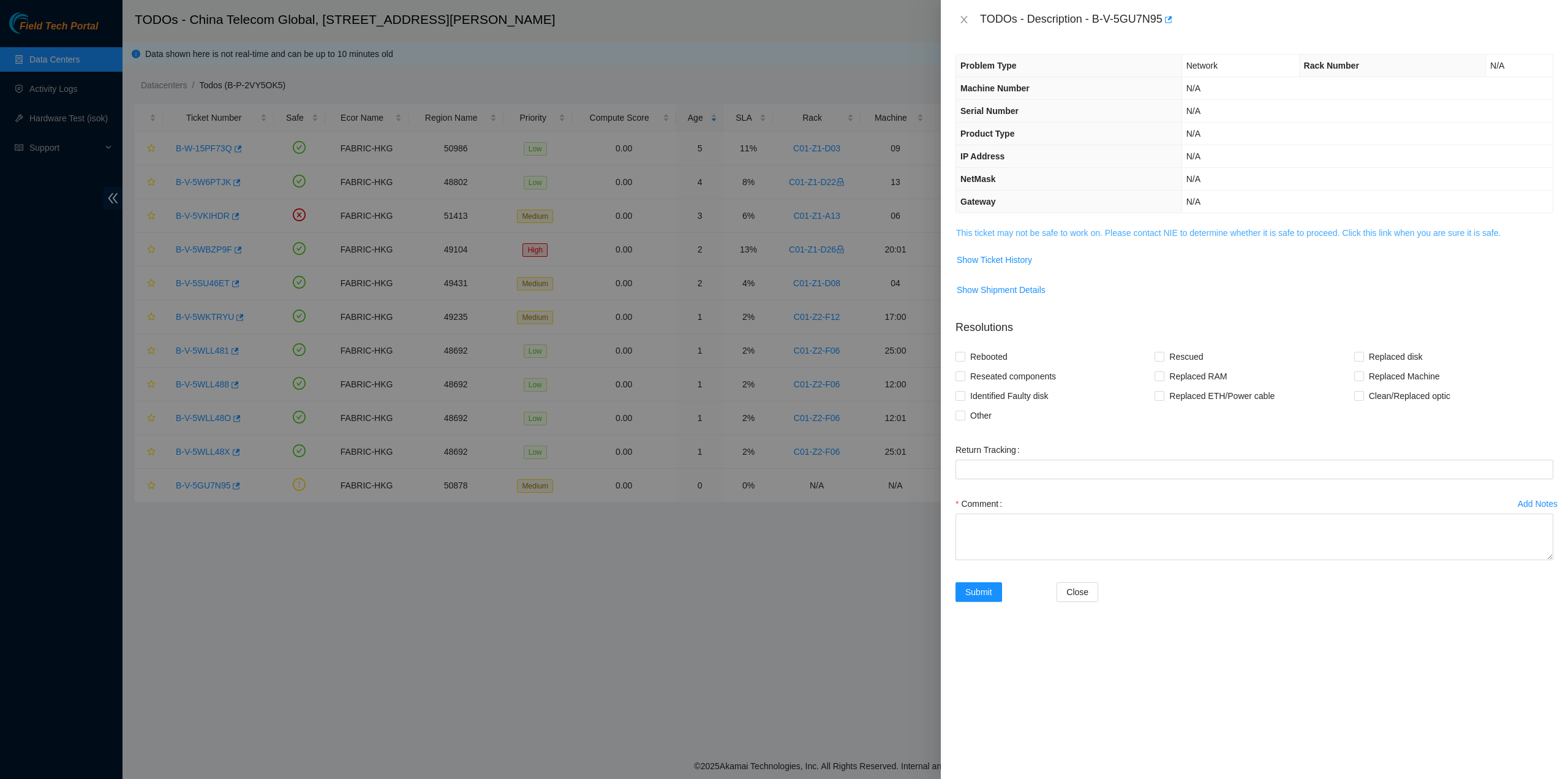
click at [1007, 234] on link "This ticket may not be safe to work on. Please contact NIE to determine whether…" at bounding box center [1228, 232] width 544 height 10
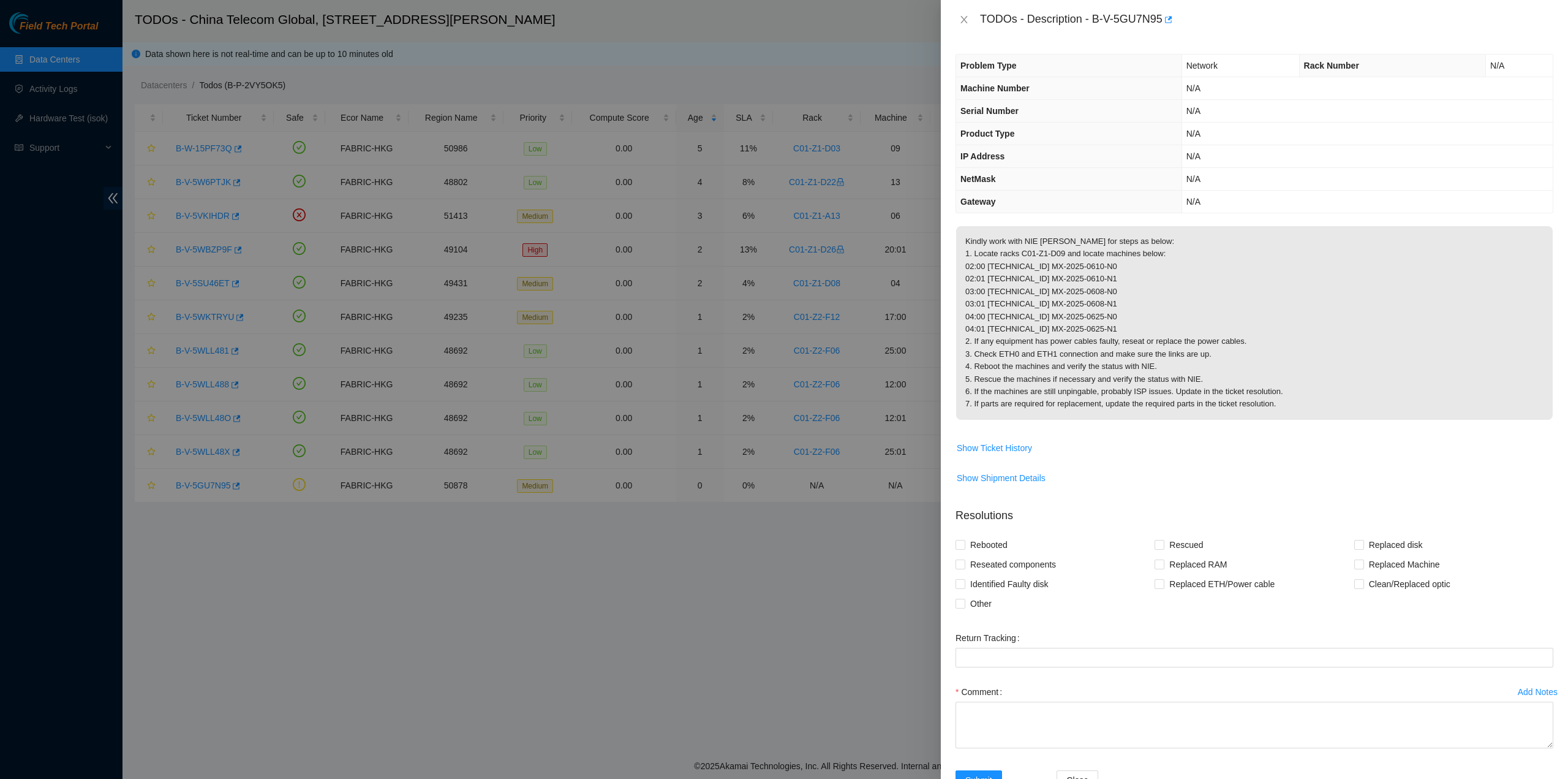
click at [1059, 280] on p "Kindly work with NIE Arif Irfan for steps as below: 1. Locate racks C01-Z1-D09 …" at bounding box center [1254, 323] width 597 height 193
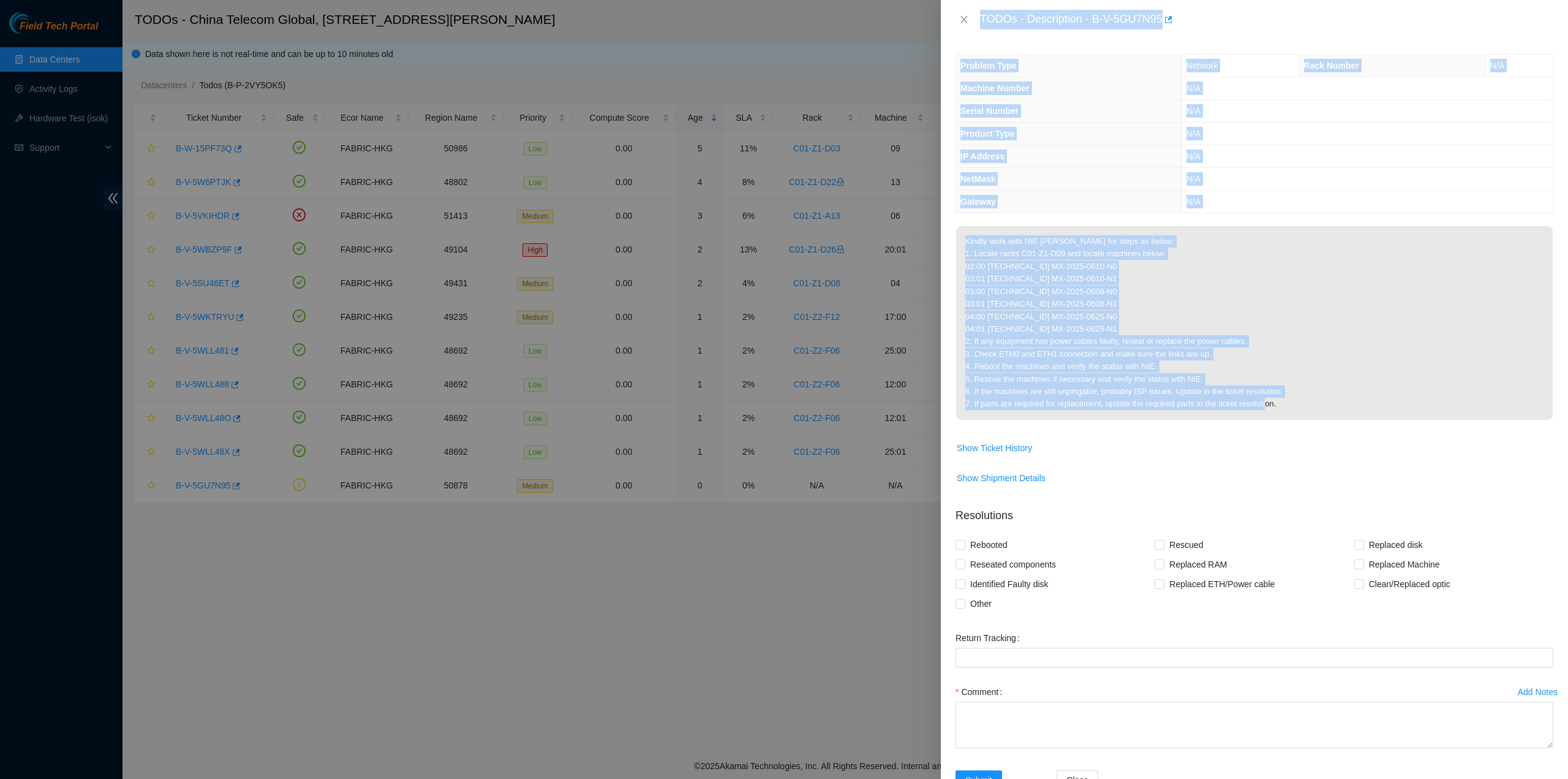
drag, startPoint x: 980, startPoint y: 16, endPoint x: 1166, endPoint y: 372, distance: 401.7
click at [1295, 399] on div "TODOs - Description - B-V-5GU7N95 Problem Type Network Rack Number N/A Machine …" at bounding box center [1254, 389] width 627 height 779
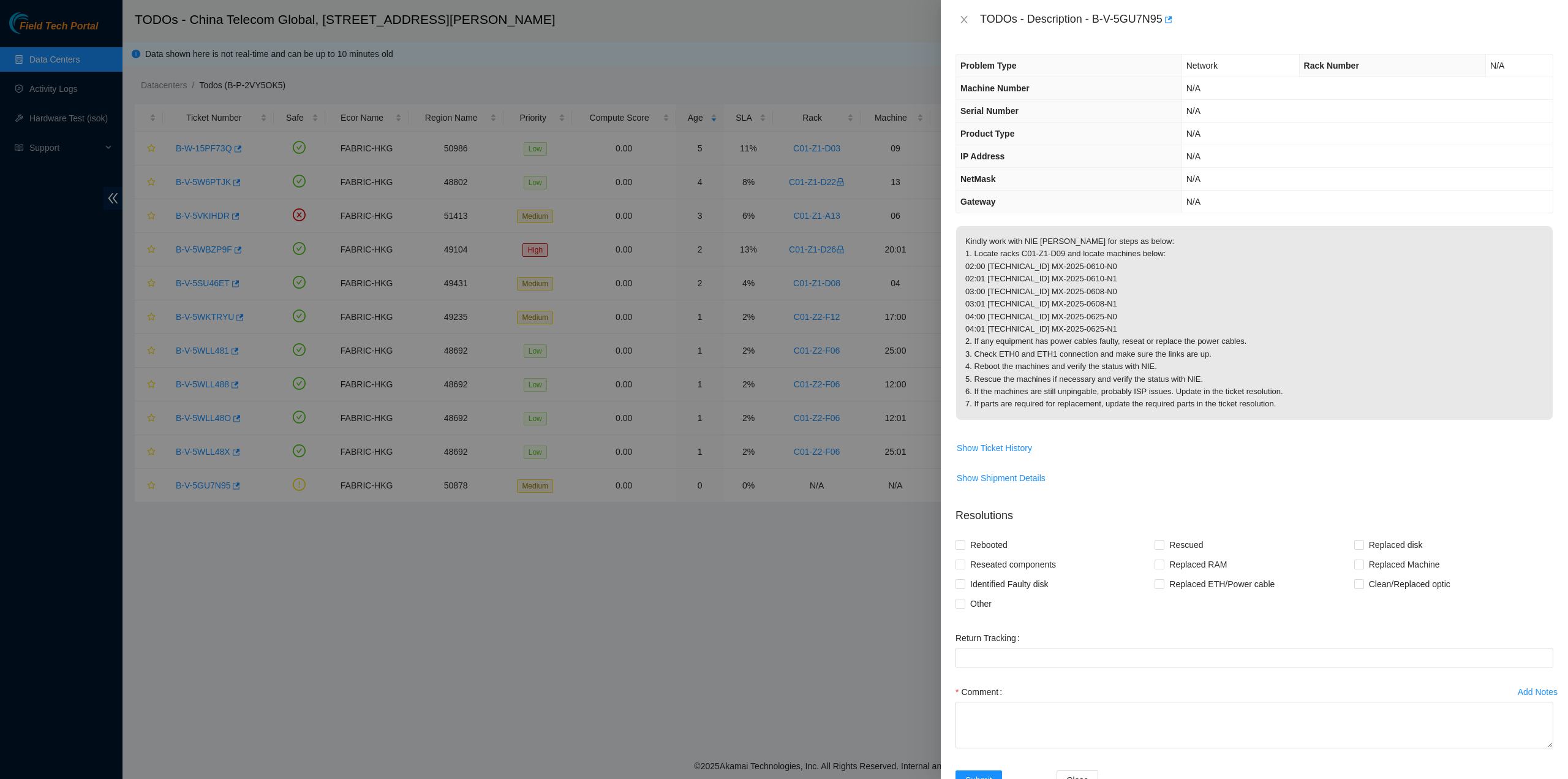
click at [1302, 220] on div "Problem Type Network Rack Number N/A Machine Number N/A Serial Number N/A Produ…" at bounding box center [1254, 409] width 627 height 739
drag, startPoint x: 968, startPoint y: 22, endPoint x: 945, endPoint y: 87, distance: 68.9
click at [968, 22] on icon "close" at bounding box center [964, 19] width 10 height 10
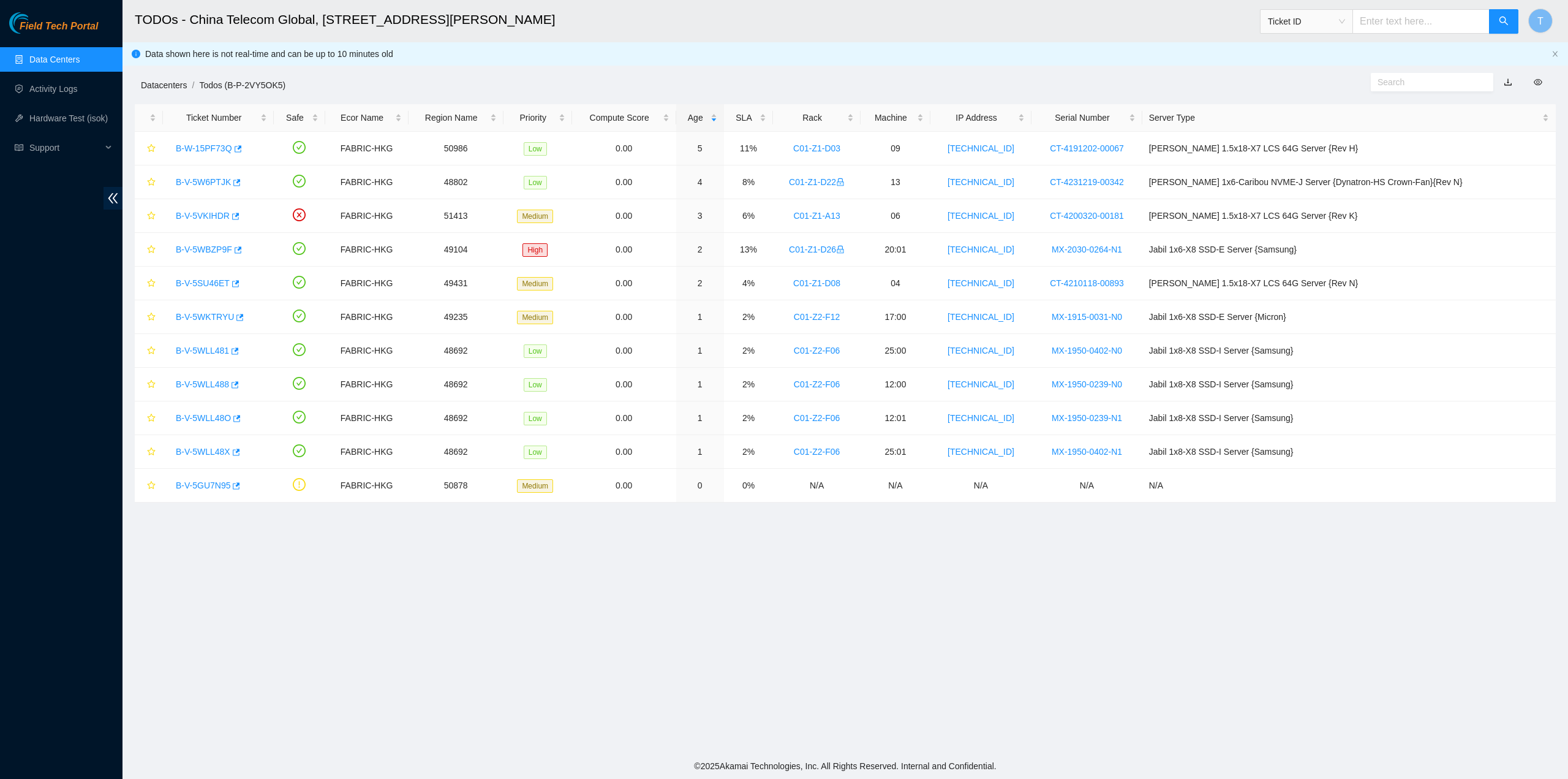
click at [162, 80] on link "Datacenters" at bounding box center [164, 84] width 46 height 10
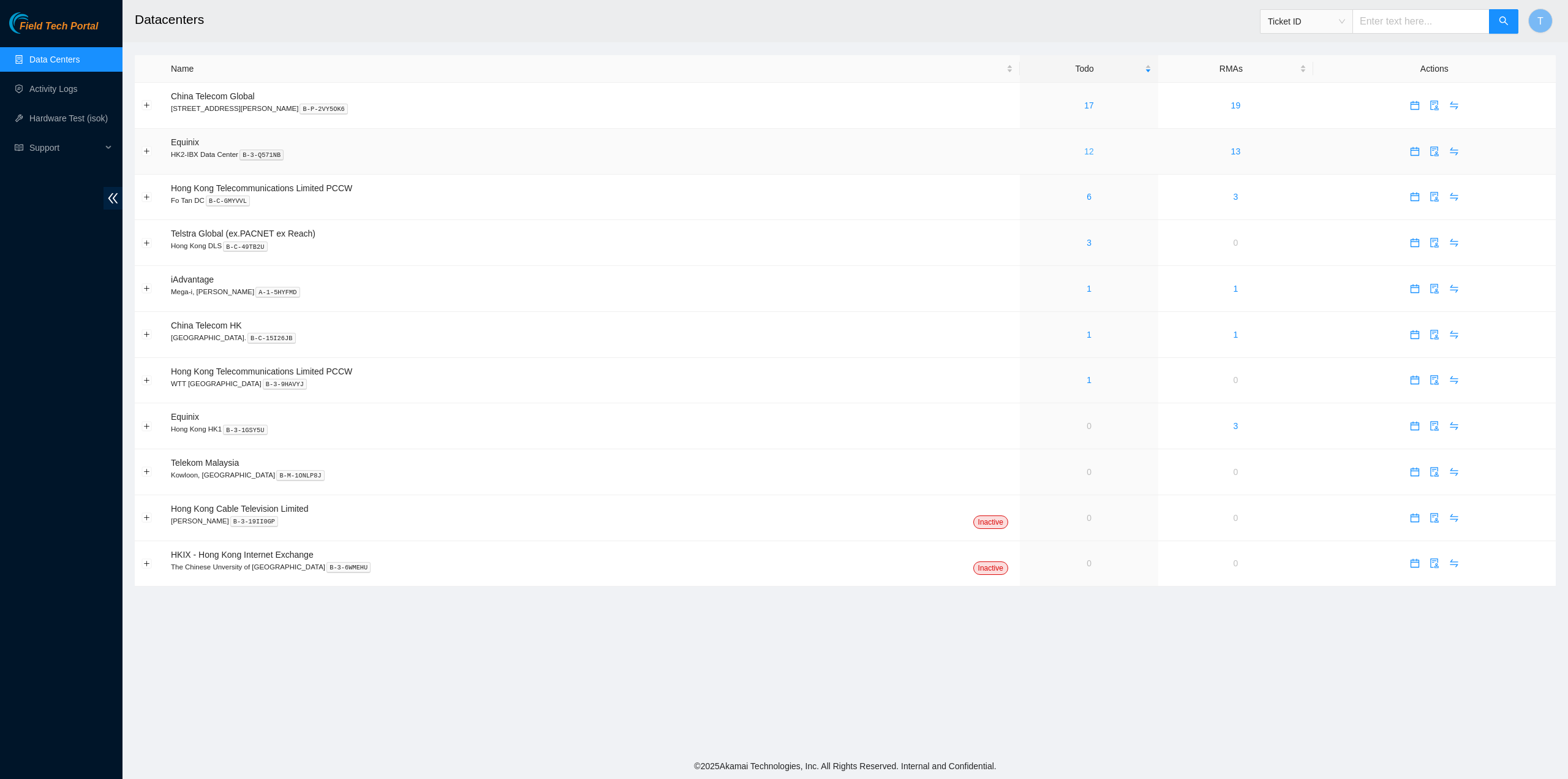
click at [1084, 155] on link "12" at bounding box center [1089, 151] width 10 height 10
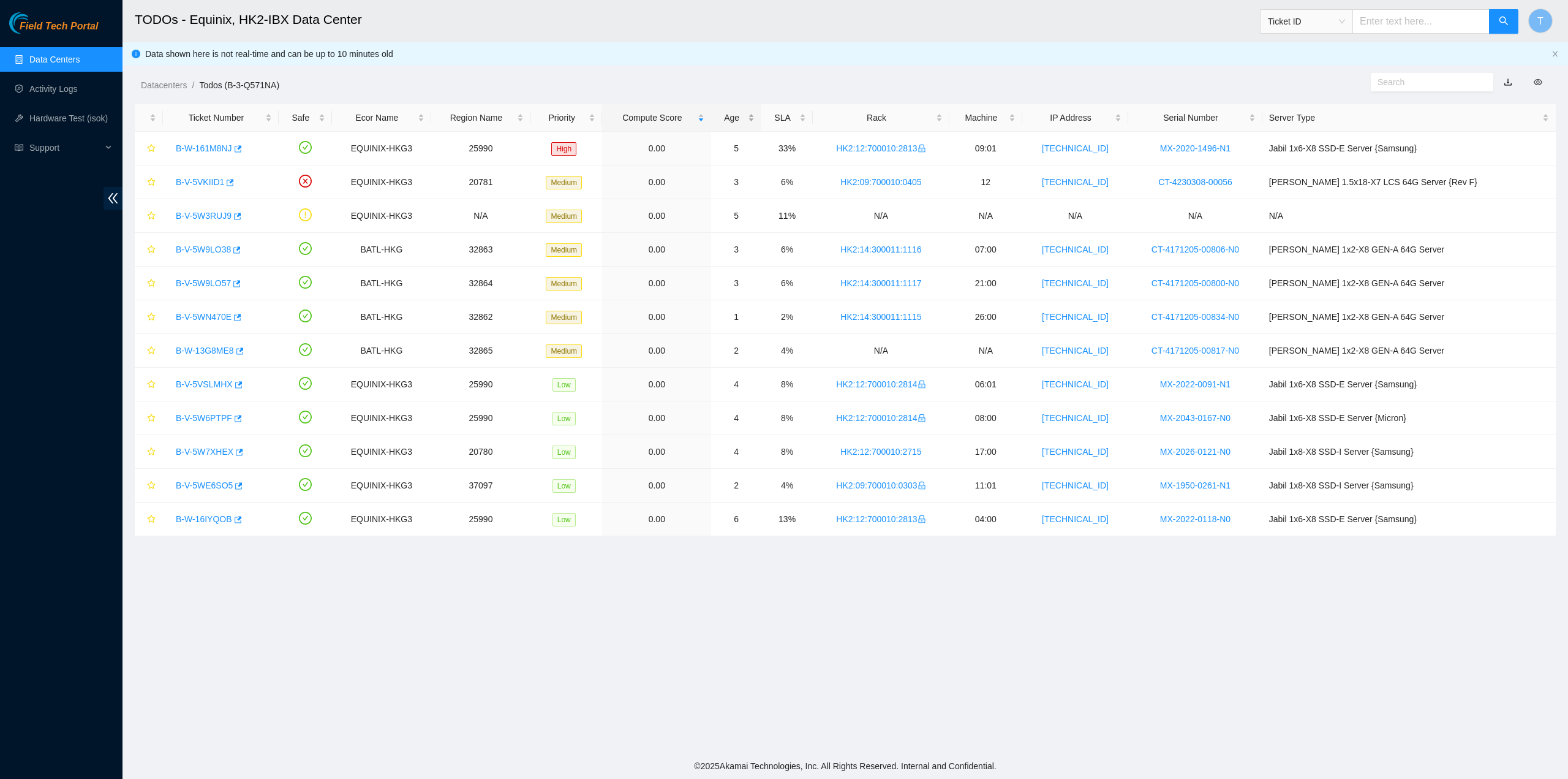
click at [755, 116] on div "Age" at bounding box center [736, 118] width 37 height 13
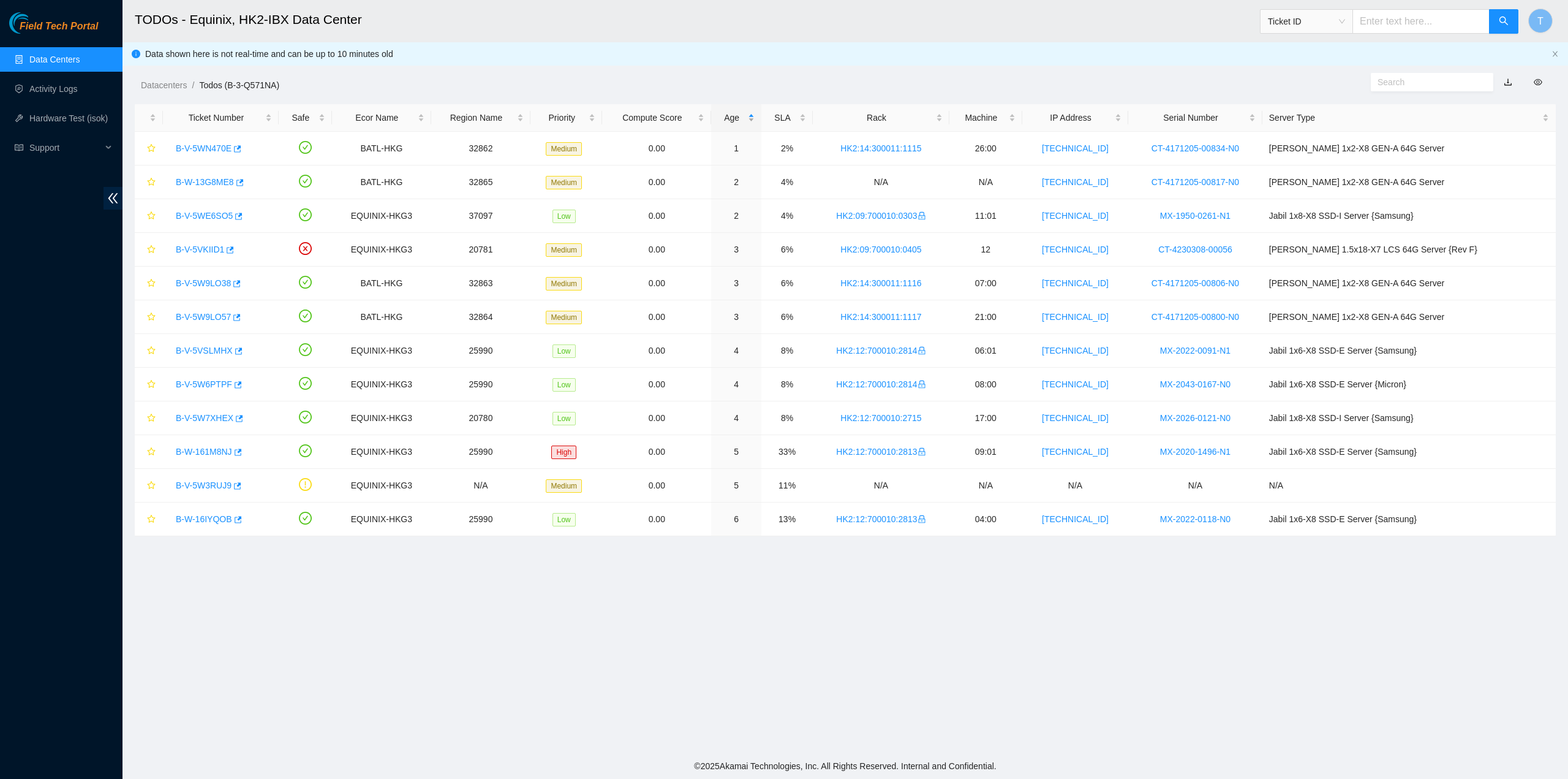
click at [755, 113] on div "Age" at bounding box center [736, 118] width 37 height 13
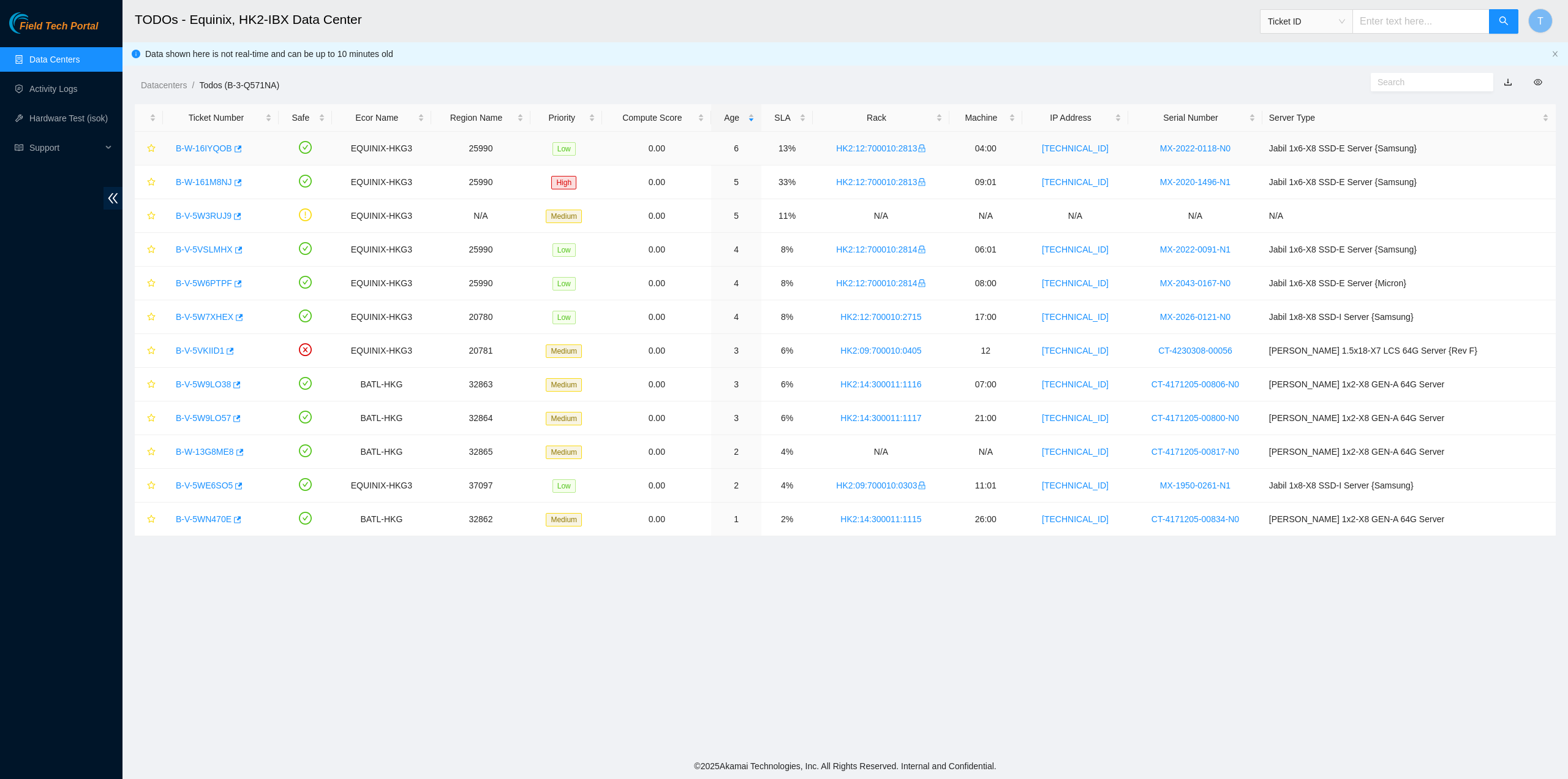
click at [208, 149] on link "B-W-16IYQOB" at bounding box center [203, 148] width 56 height 10
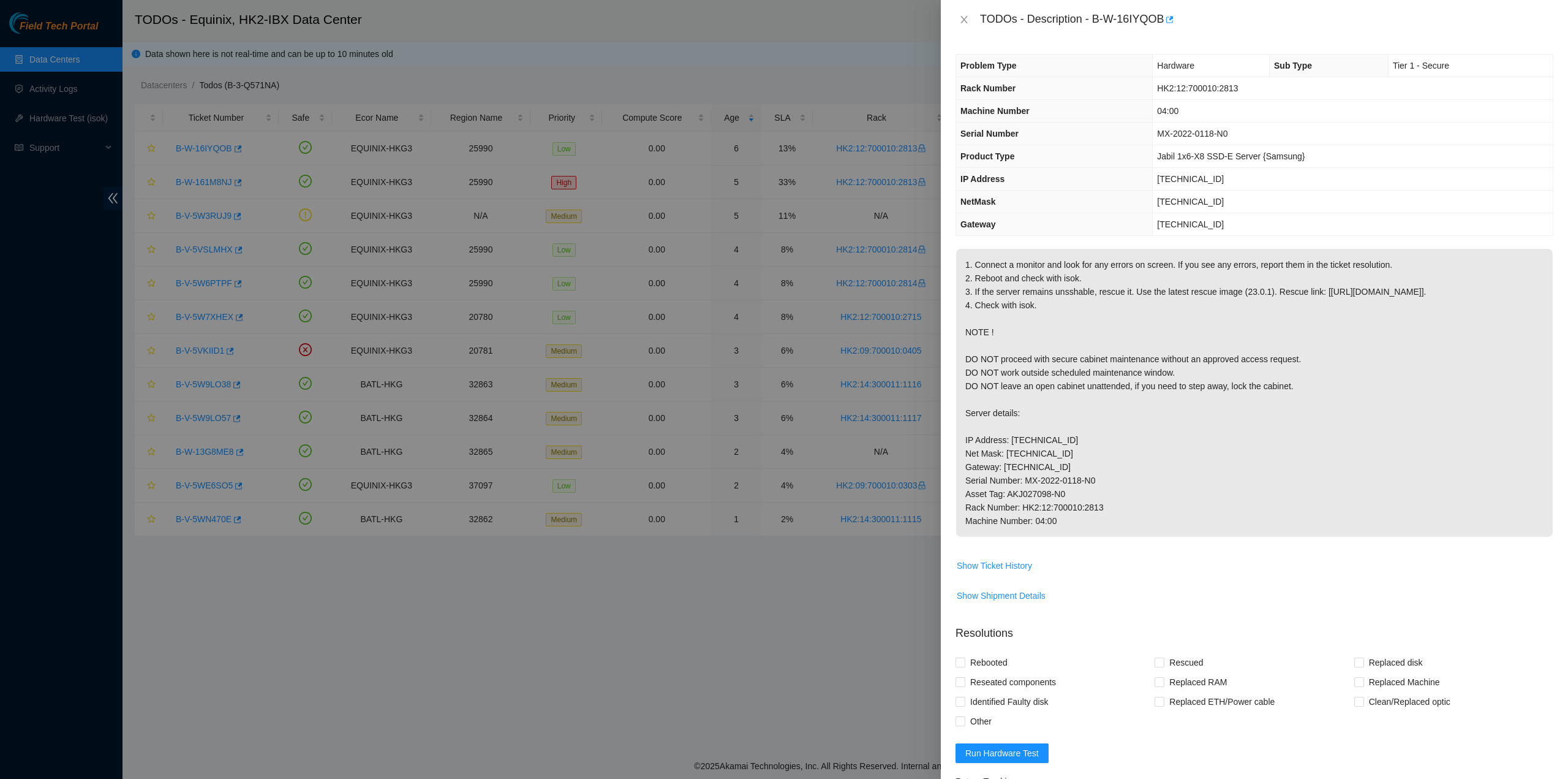
click at [1065, 340] on p "1. Connect a monitor and look for any errors on screen. If you see any errors, …" at bounding box center [1254, 393] width 597 height 288
click at [964, 22] on icon "close" at bounding box center [964, 19] width 10 height 10
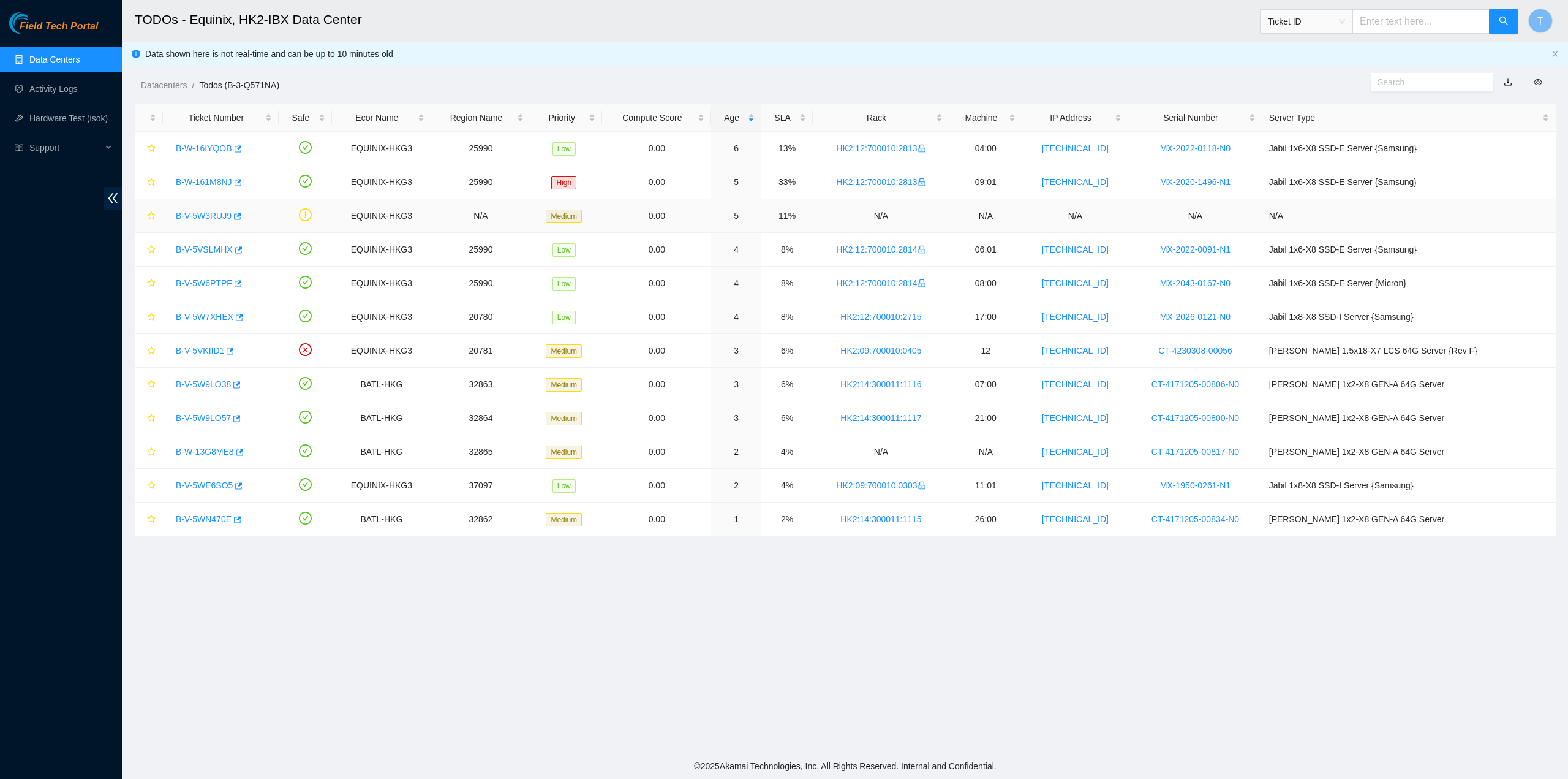
click at [202, 212] on link "B-V-5W3RUJ9" at bounding box center [203, 215] width 56 height 10
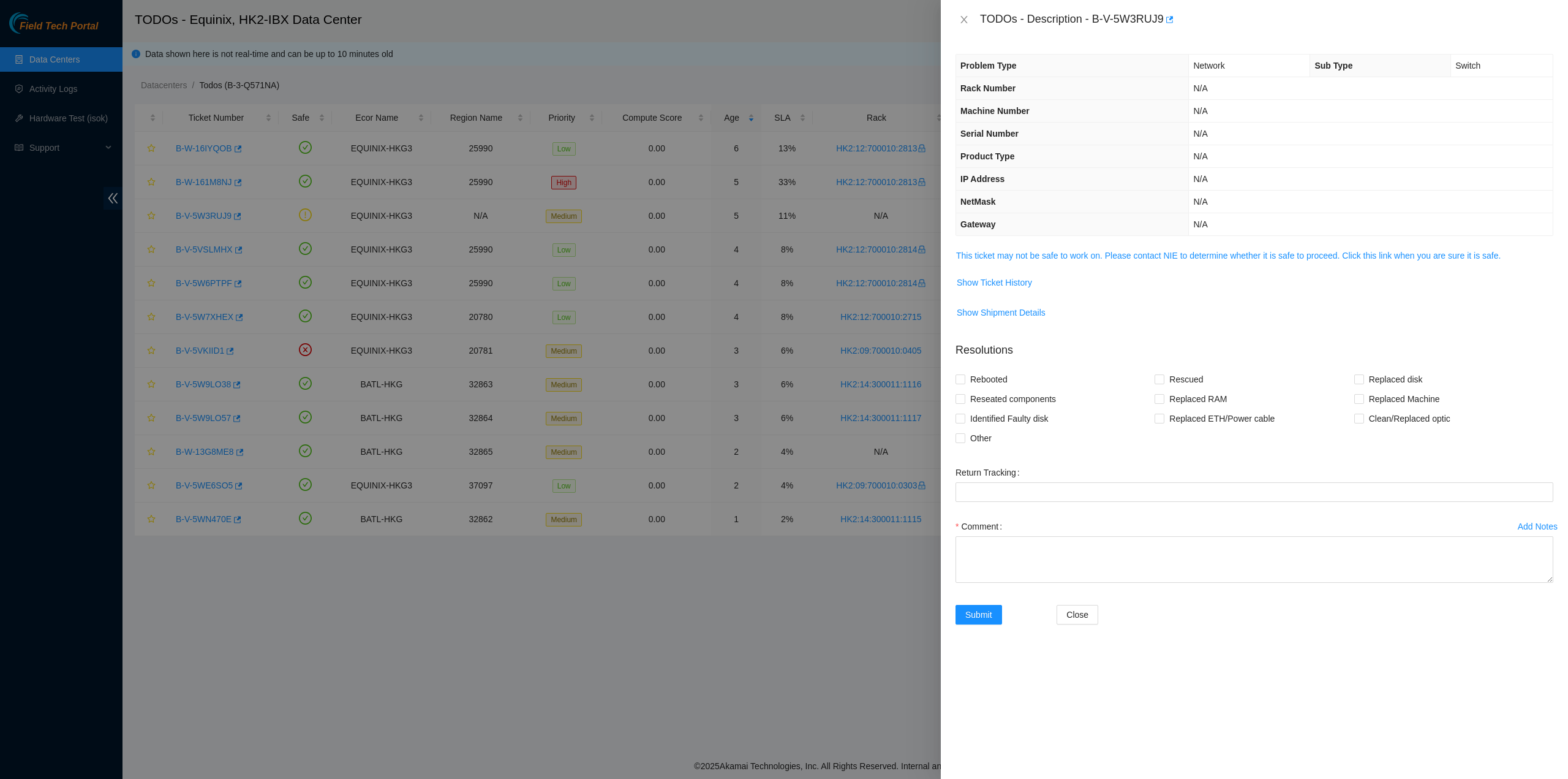
drag, startPoint x: 1012, startPoint y: 268, endPoint x: 1019, endPoint y: 261, distance: 9.9
click at [1013, 267] on td "This ticket may not be safe to work on. Please contact NIE to determine whether…" at bounding box center [1254, 260] width 598 height 24
click at [1023, 251] on link "This ticket may not be safe to work on. Please contact NIE to determine whether…" at bounding box center [1228, 255] width 544 height 10
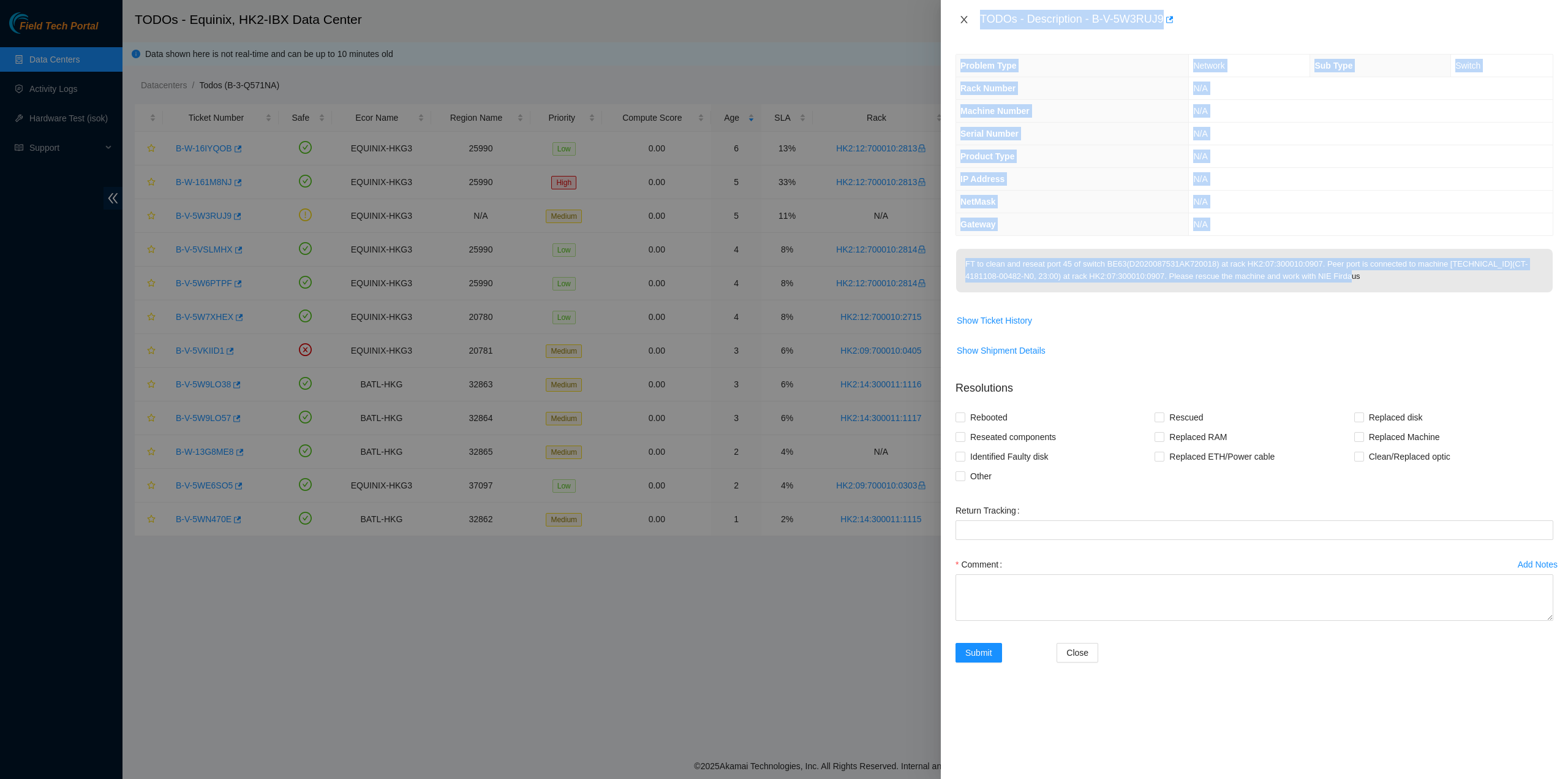
drag, startPoint x: 1340, startPoint y: 279, endPoint x: 959, endPoint y: 23, distance: 459.0
click at [959, 23] on div "TODOs - Description - B-V-5W3RUJ9 Problem Type Network Sub Type Switch Rack Num…" at bounding box center [1254, 389] width 627 height 779
click at [965, 19] on icon "close" at bounding box center [964, 19] width 10 height 10
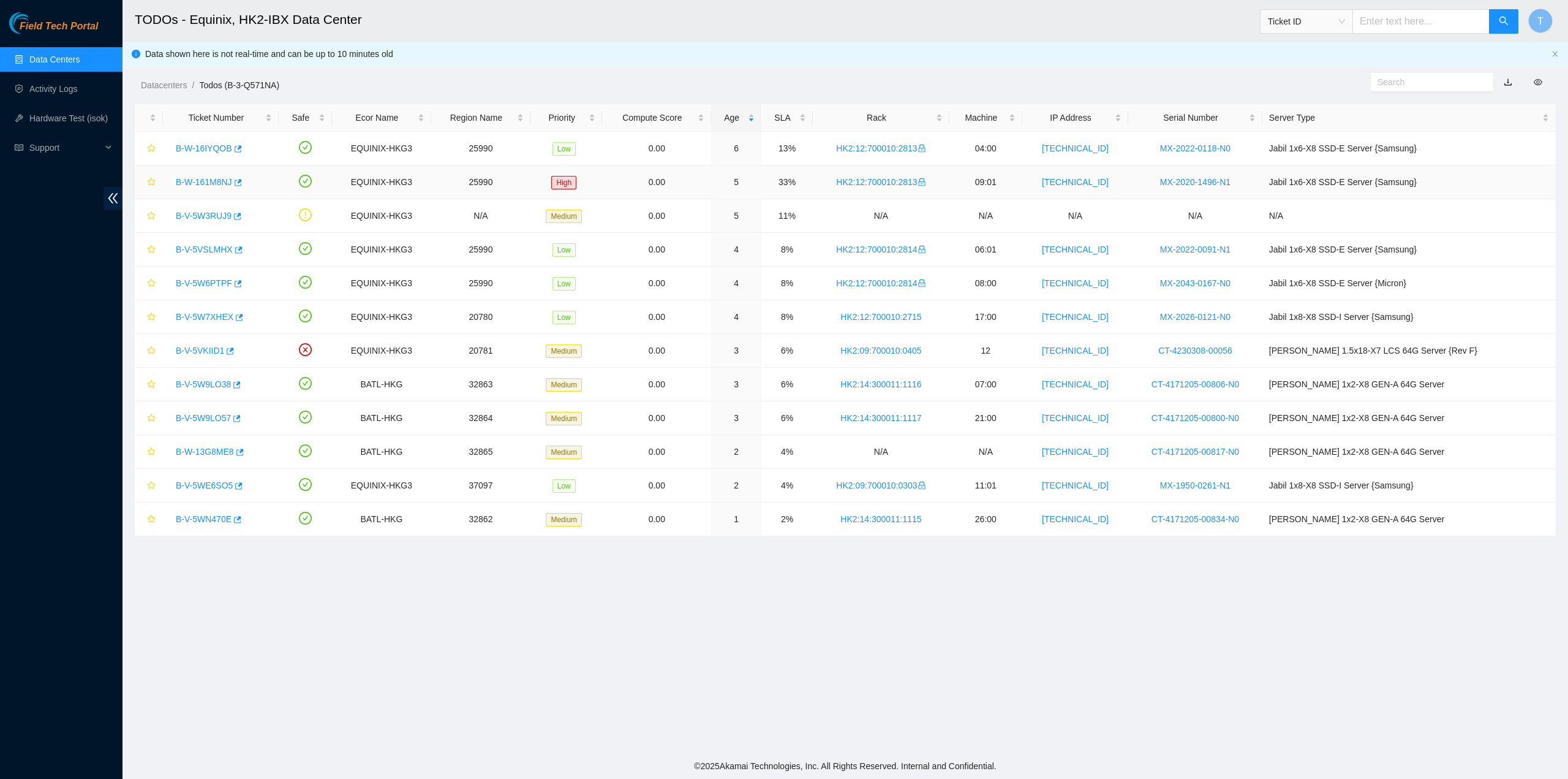
click at [212, 179] on link "B-W-161M8NJ" at bounding box center [203, 181] width 56 height 10
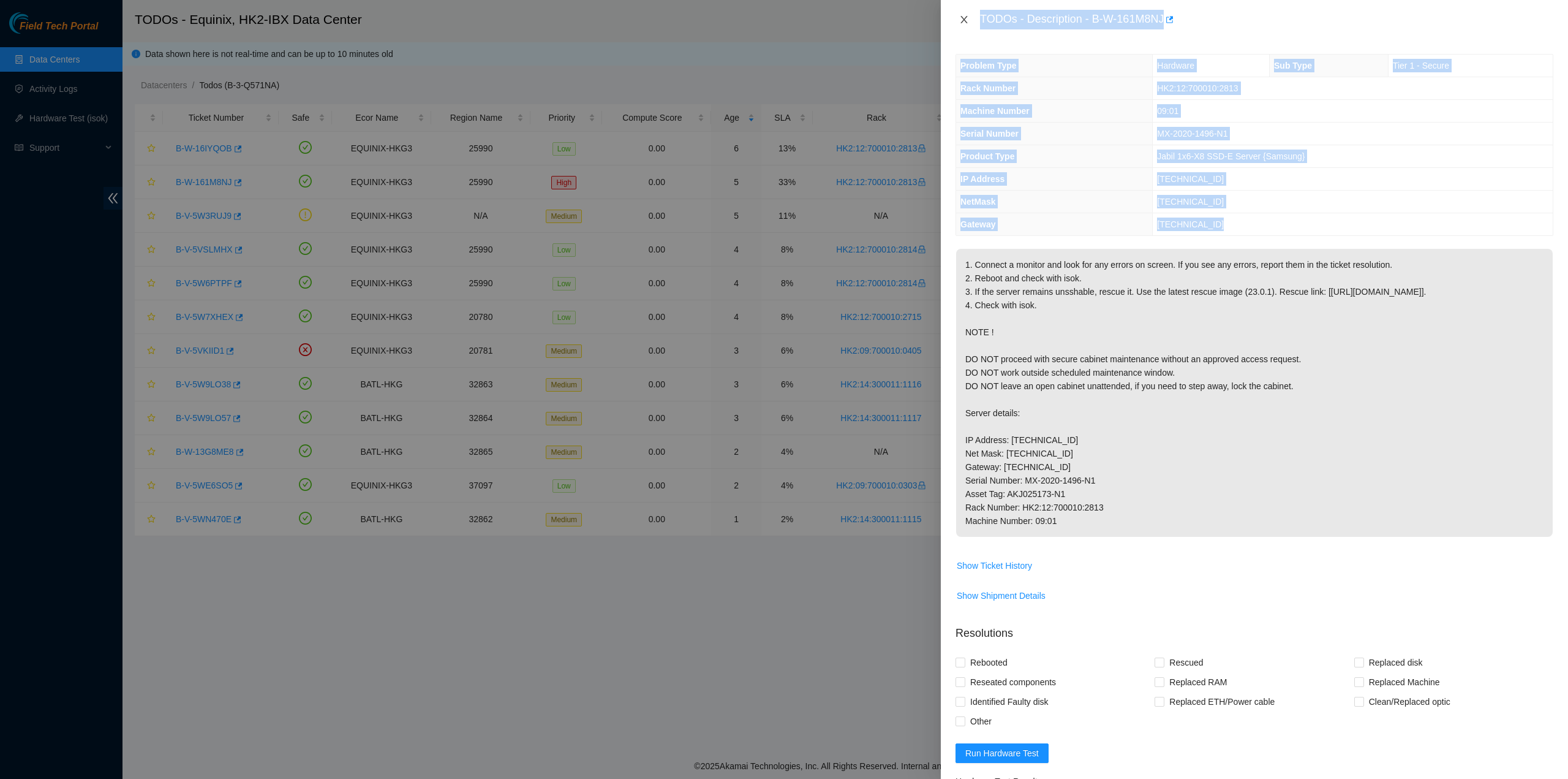
click at [962, 22] on icon "close" at bounding box center [964, 19] width 7 height 7
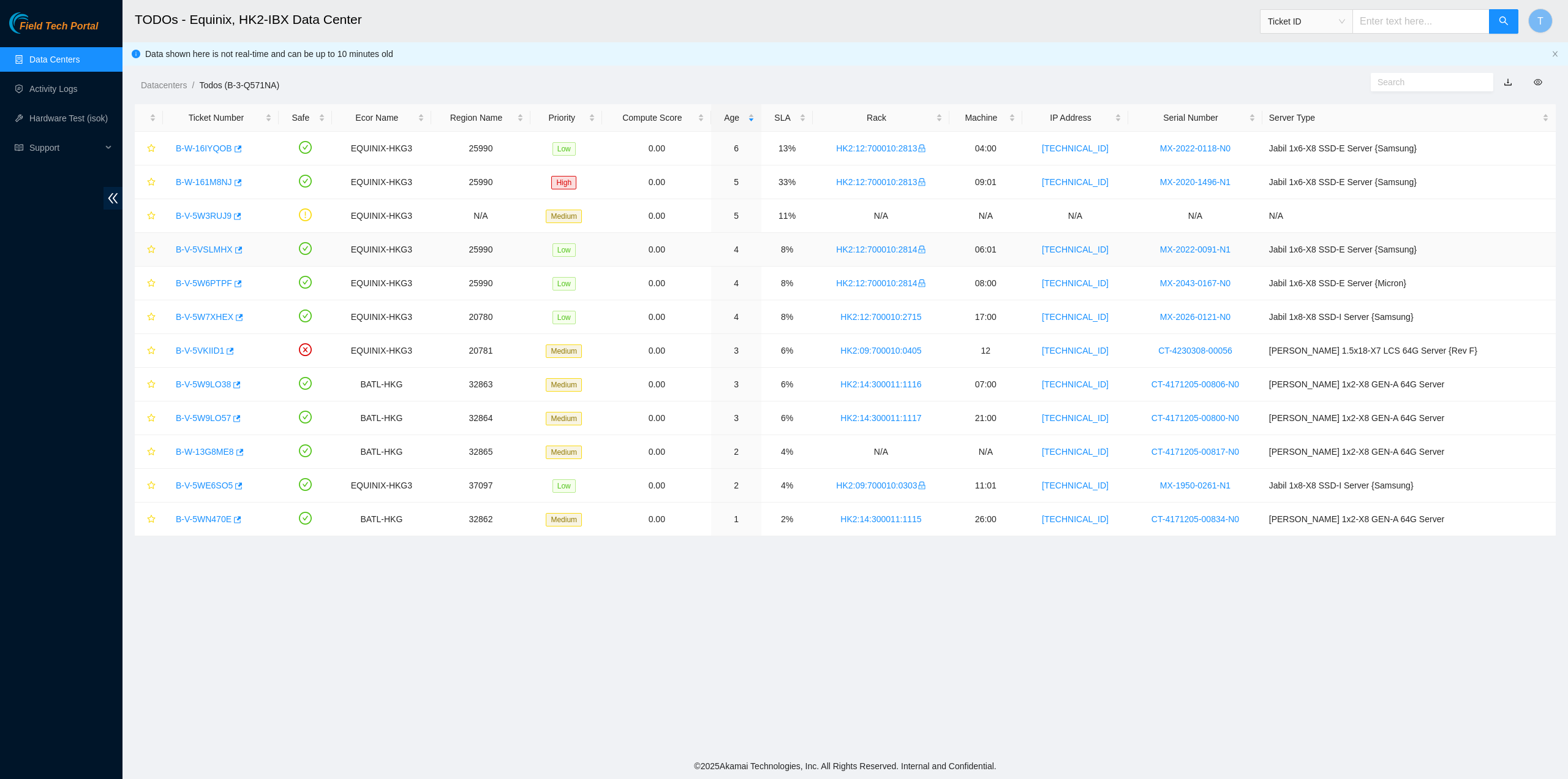
click at [200, 246] on link "B-V-5VSLMHX" at bounding box center [204, 249] width 57 height 10
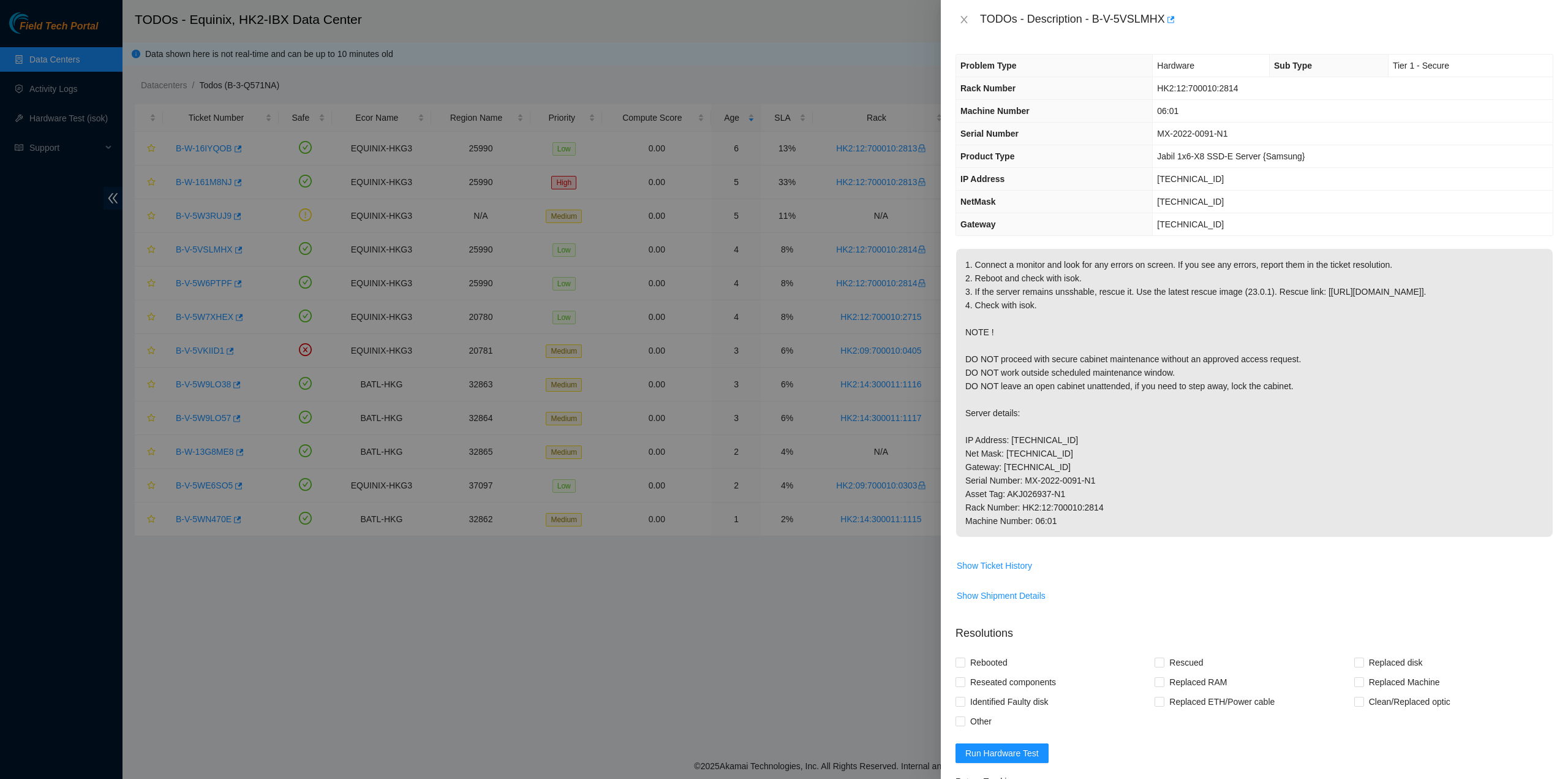
drag, startPoint x: 1149, startPoint y: 295, endPoint x: 1138, endPoint y: 193, distance: 102.6
click at [1149, 295] on p "1. Connect a monitor and look for any errors on screen. If you see any errors, …" at bounding box center [1254, 393] width 597 height 288
drag, startPoint x: 975, startPoint y: 16, endPoint x: 1080, endPoint y: 528, distance: 522.7
click at [1080, 538] on div "TODOs - Description - B-V-5VSLMHX Problem Type Hardware Sub Type Tier 1 - Secur…" at bounding box center [1254, 389] width 627 height 779
drag, startPoint x: 961, startPoint y: 15, endPoint x: 839, endPoint y: 150, distance: 182.0
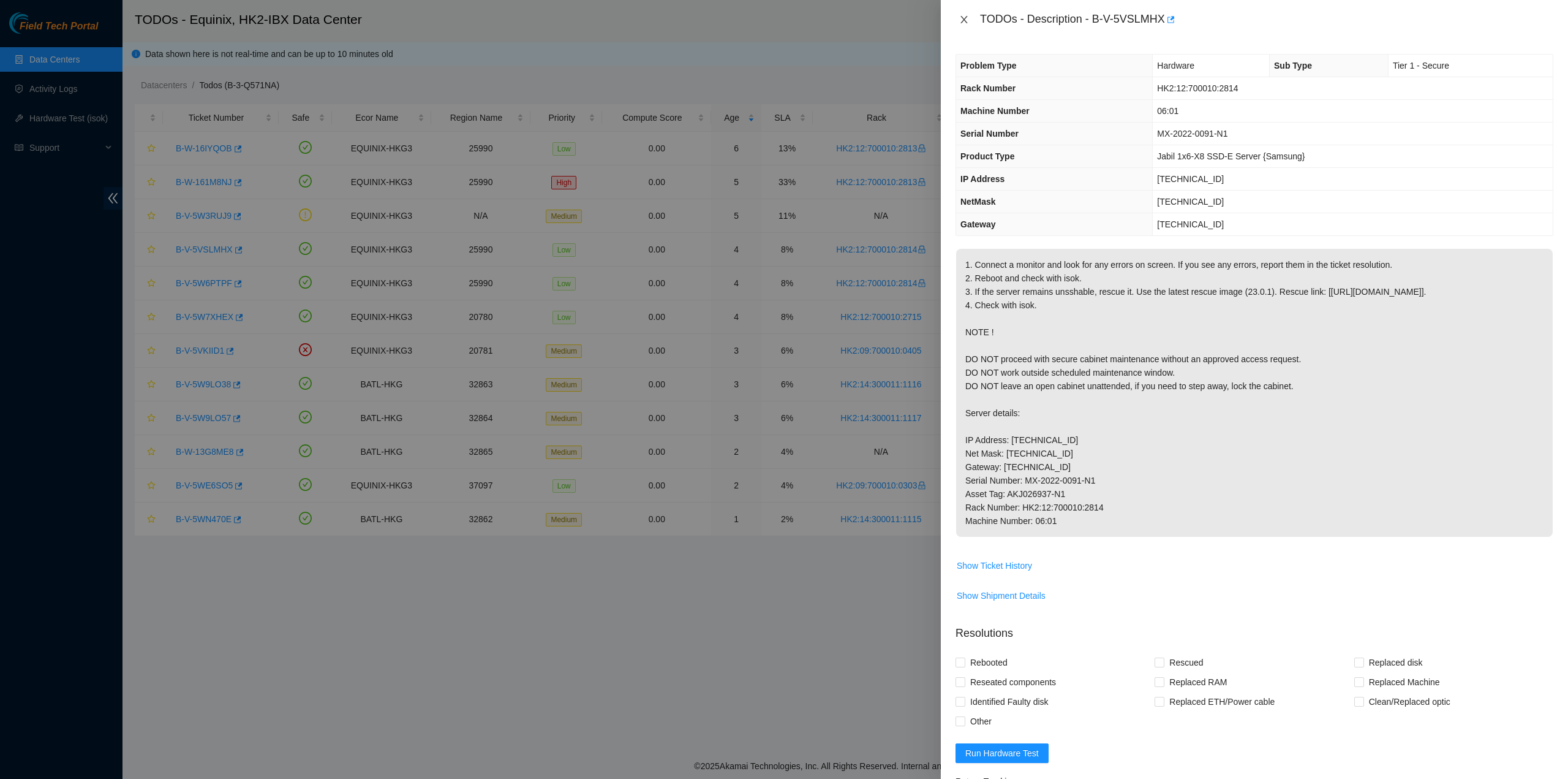
click at [961, 16] on icon "close" at bounding box center [964, 19] width 10 height 10
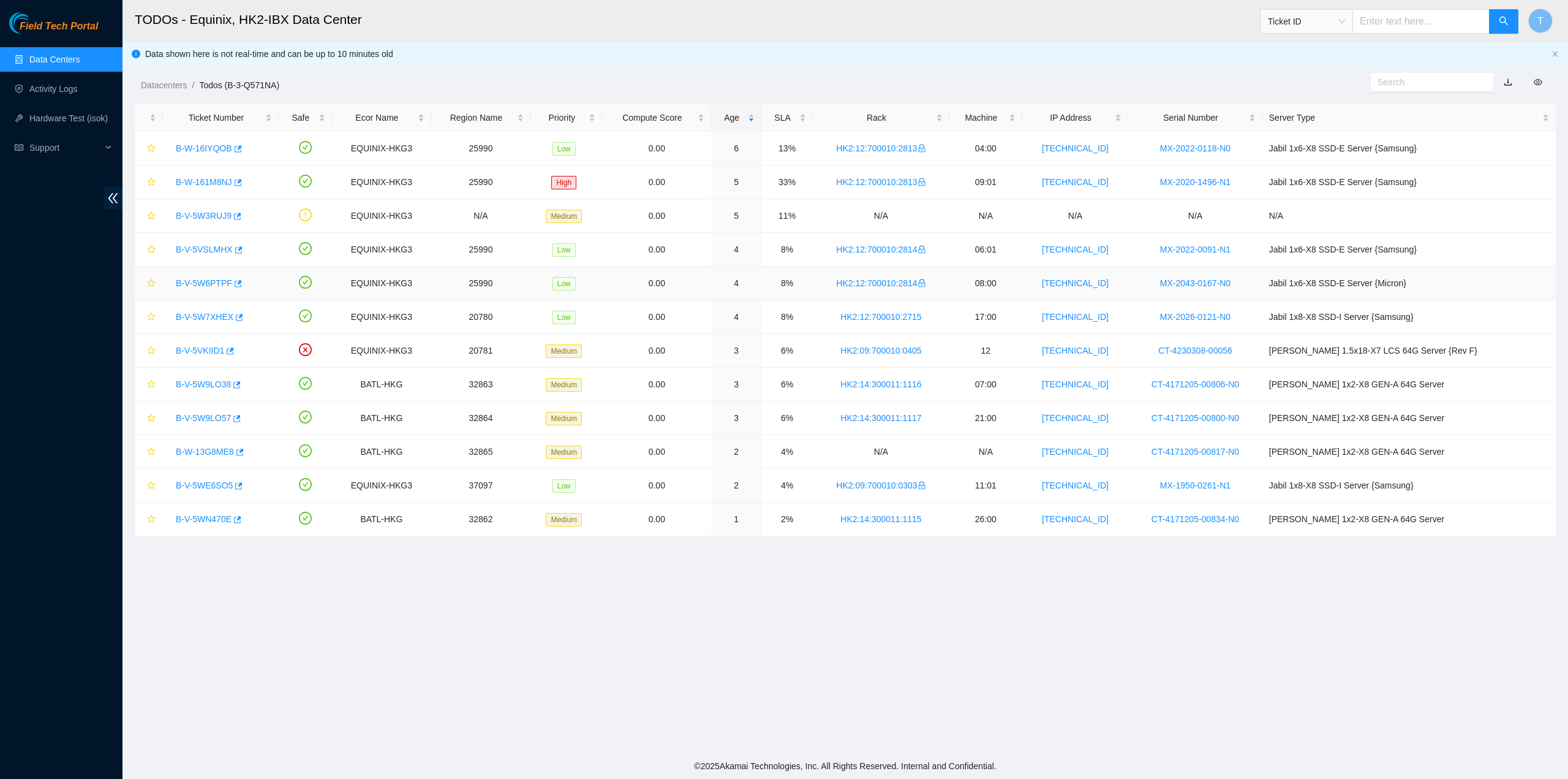
click at [208, 279] on link "B-V-5W6PTPF" at bounding box center [203, 283] width 56 height 10
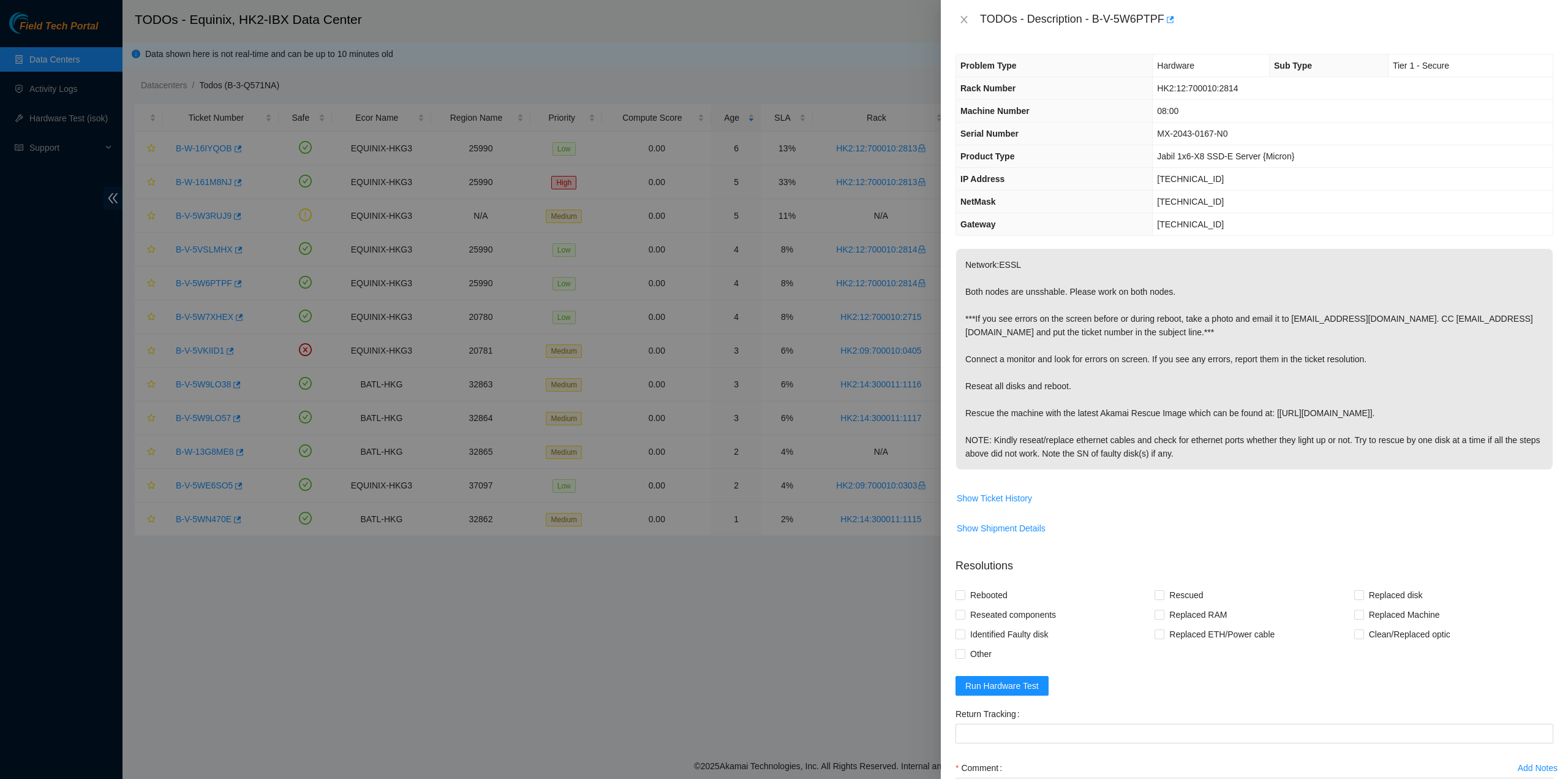
click at [1186, 395] on p "Network:ESSL Both nodes are unsshable. Please work on both nodes. ***If you see…" at bounding box center [1254, 359] width 597 height 220
drag, startPoint x: 980, startPoint y: 17, endPoint x: 1219, endPoint y: 441, distance: 486.7
click at [1235, 449] on div "TODOs - Description - B-V-5W6PTPF Problem Type Hardware Sub Type Tier 1 - Secur…" at bounding box center [1254, 389] width 627 height 779
click at [964, 16] on icon "close" at bounding box center [964, 19] width 10 height 10
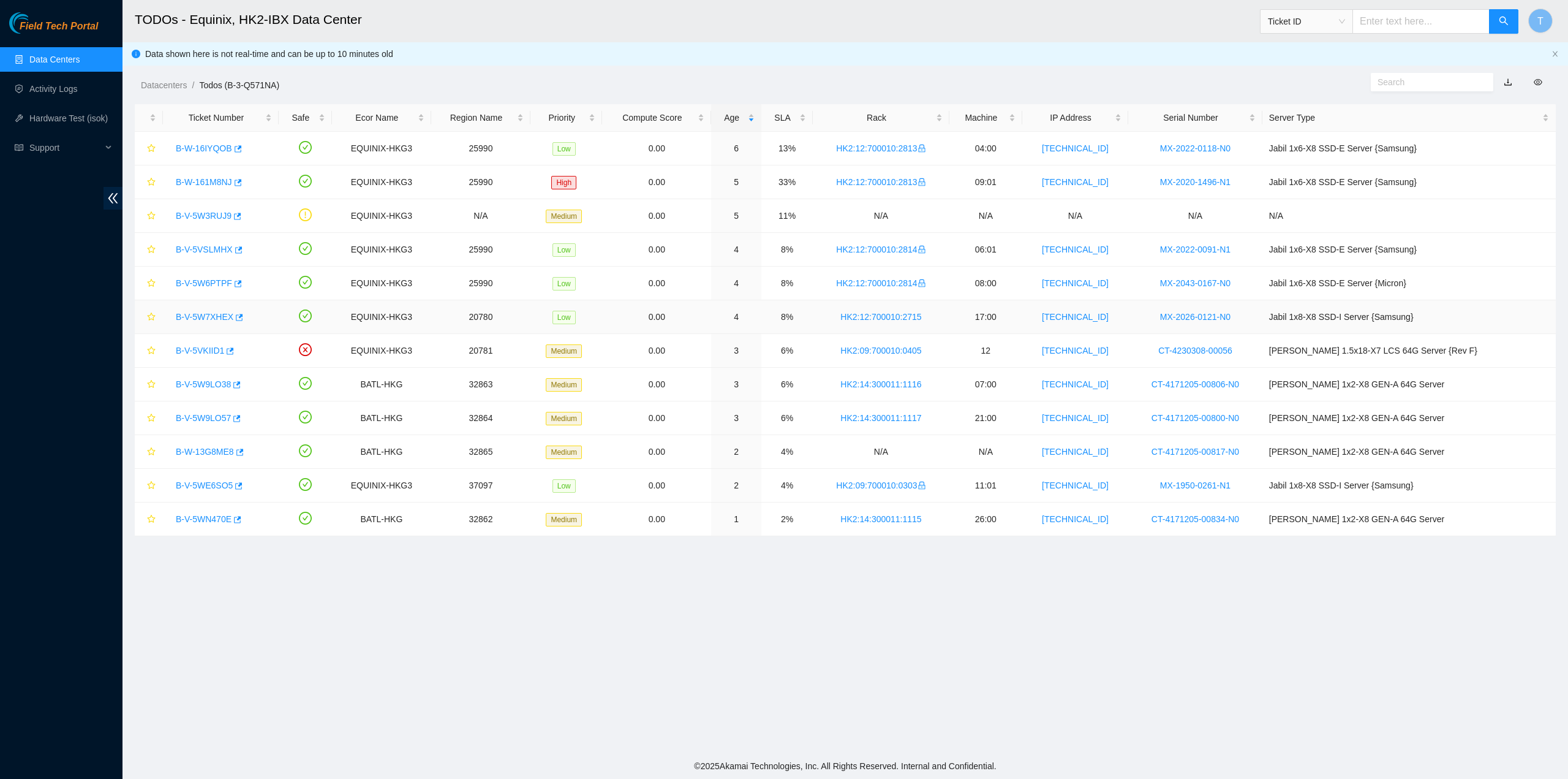
click at [196, 317] on link "B-V-5W7XHEX" at bounding box center [204, 317] width 57 height 10
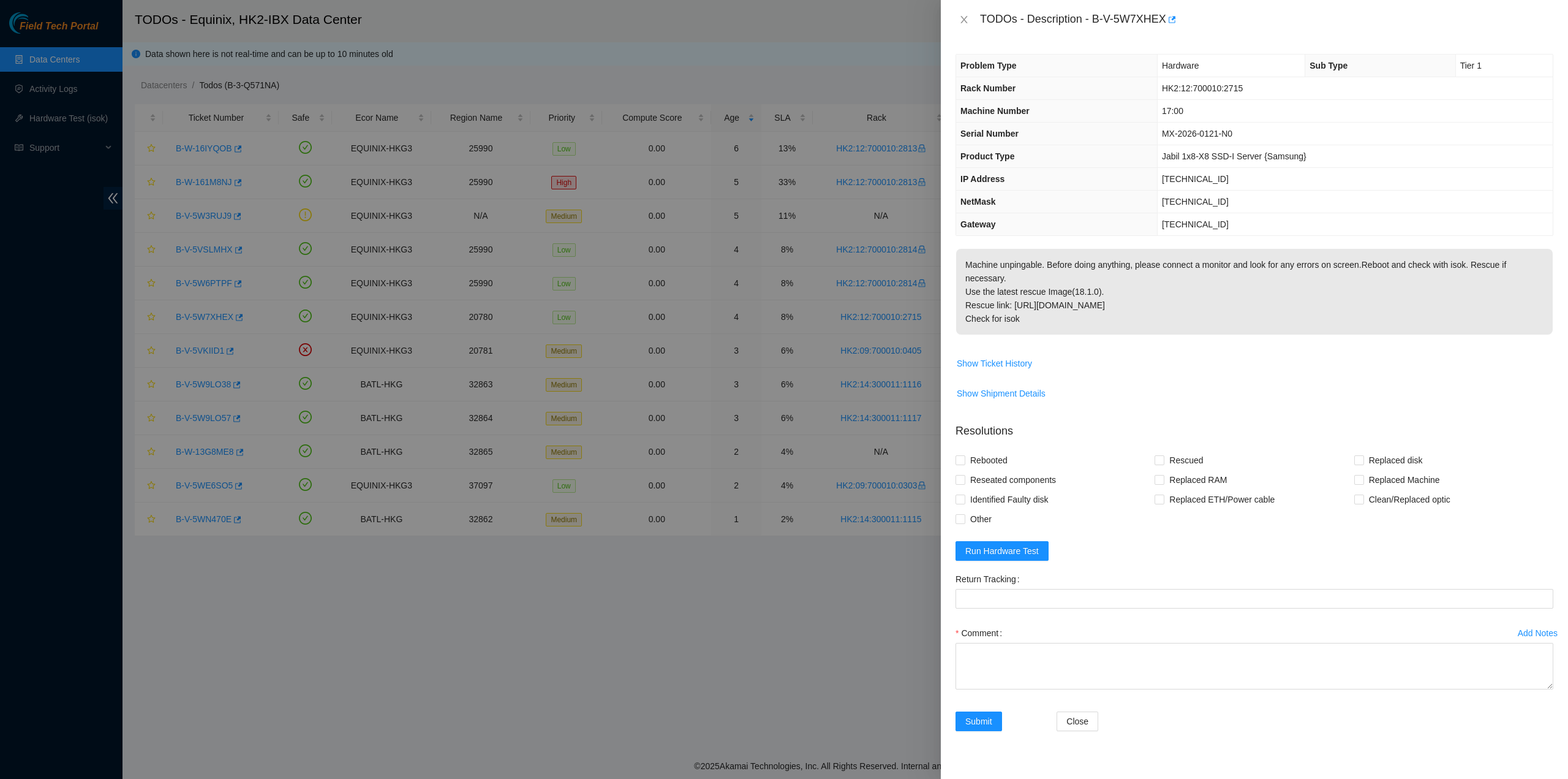
drag, startPoint x: 960, startPoint y: 221, endPoint x: 1004, endPoint y: 160, distance: 75.2
click at [961, 221] on span "Gateway" at bounding box center [979, 224] width 36 height 10
click at [992, 22] on div "TODOs - Description - B-V-5W7XHEX" at bounding box center [1267, 19] width 573 height 19
click at [985, 19] on div "TODOs - Description - B-V-5W7XHEX" at bounding box center [1267, 19] width 573 height 19
drag, startPoint x: 981, startPoint y: 16, endPoint x: 1118, endPoint y: 301, distance: 316.2
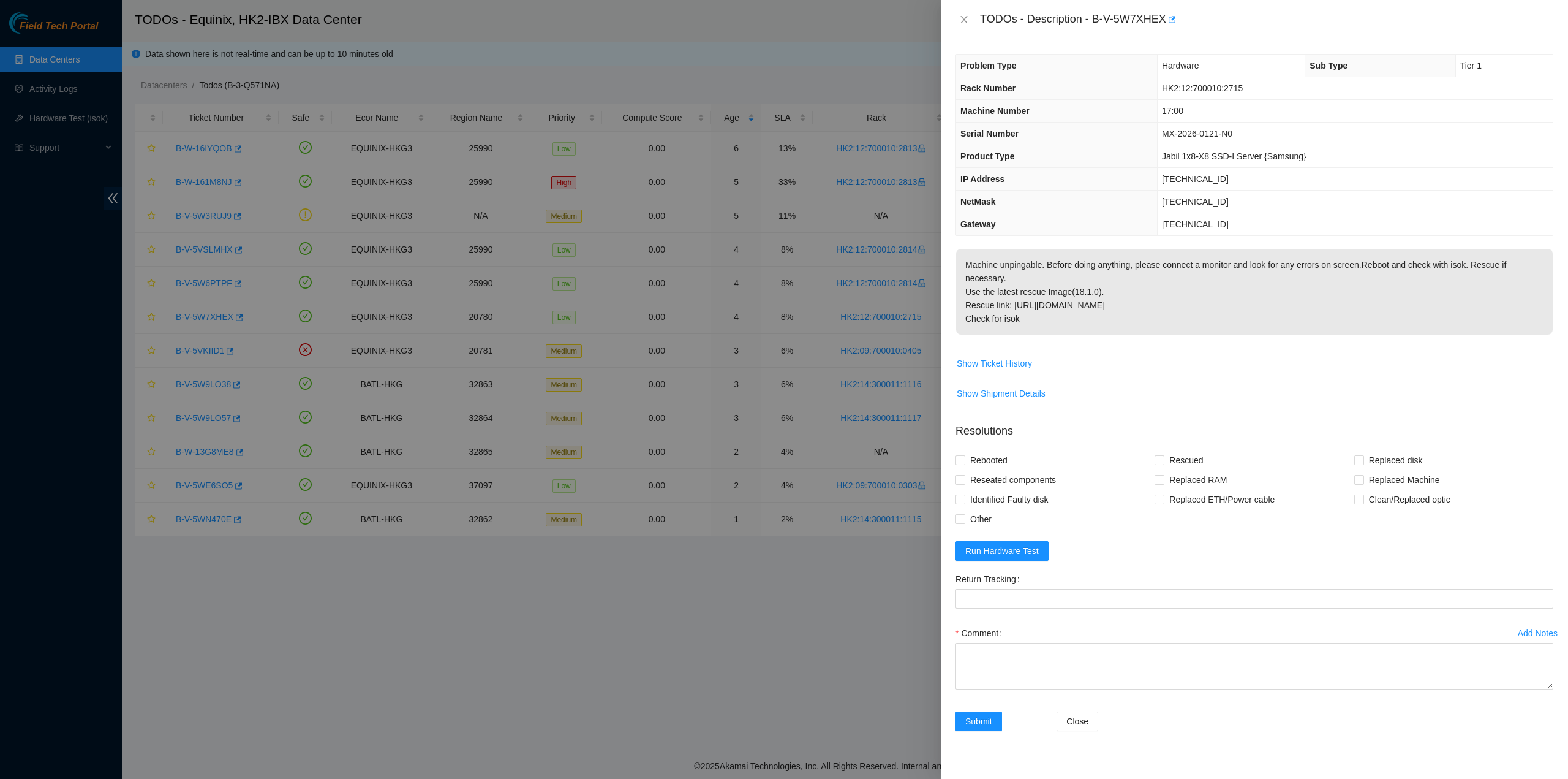
click at [1126, 307] on div "TODOs - Description - B-V-5W7XHEX Problem Type Hardware Sub Type Tier 1 Rack Nu…" at bounding box center [1254, 389] width 627 height 779
click at [966, 19] on icon "close" at bounding box center [964, 19] width 10 height 10
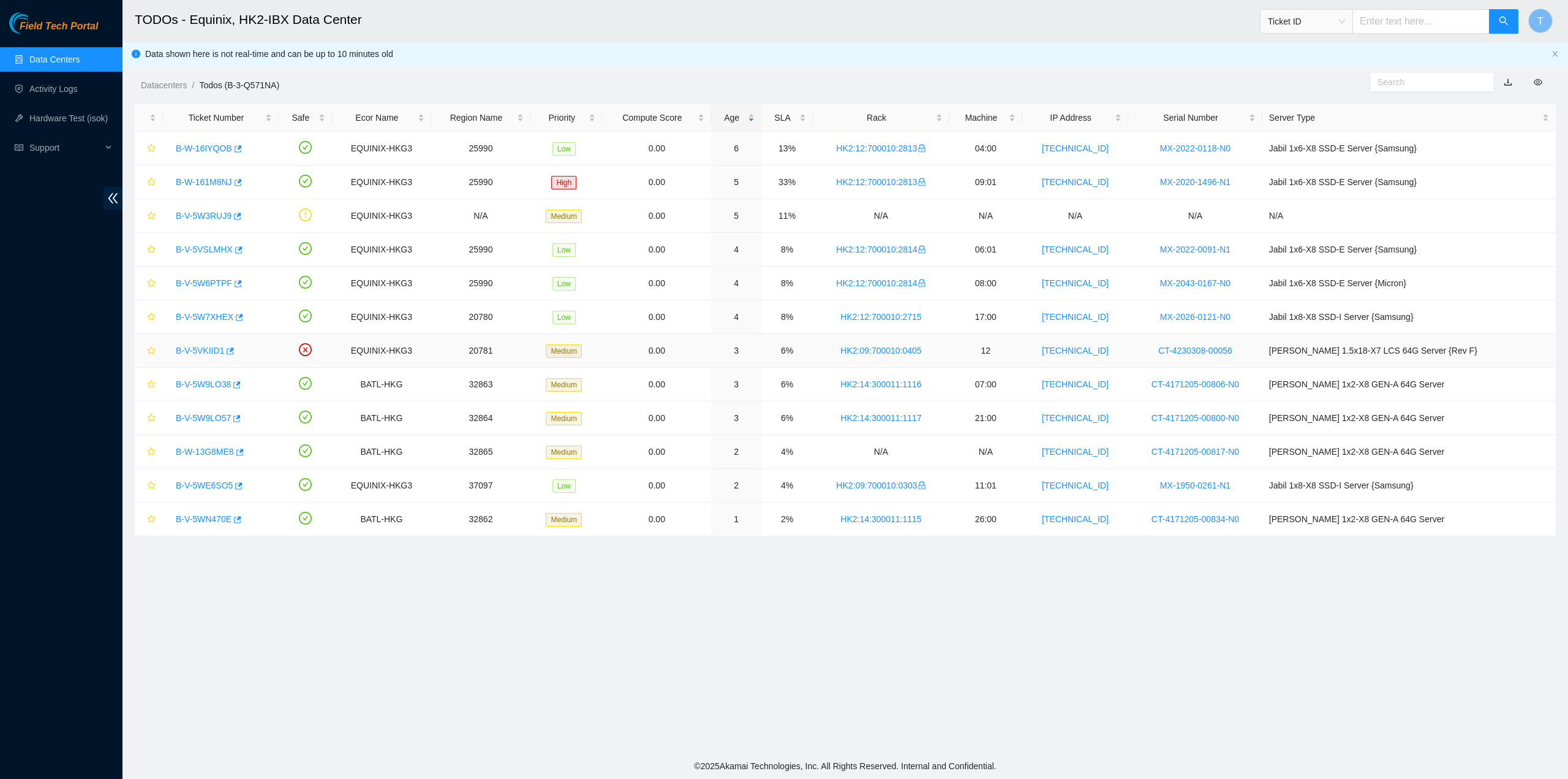
click at [198, 346] on link "B-V-5VKIID1" at bounding box center [199, 350] width 49 height 10
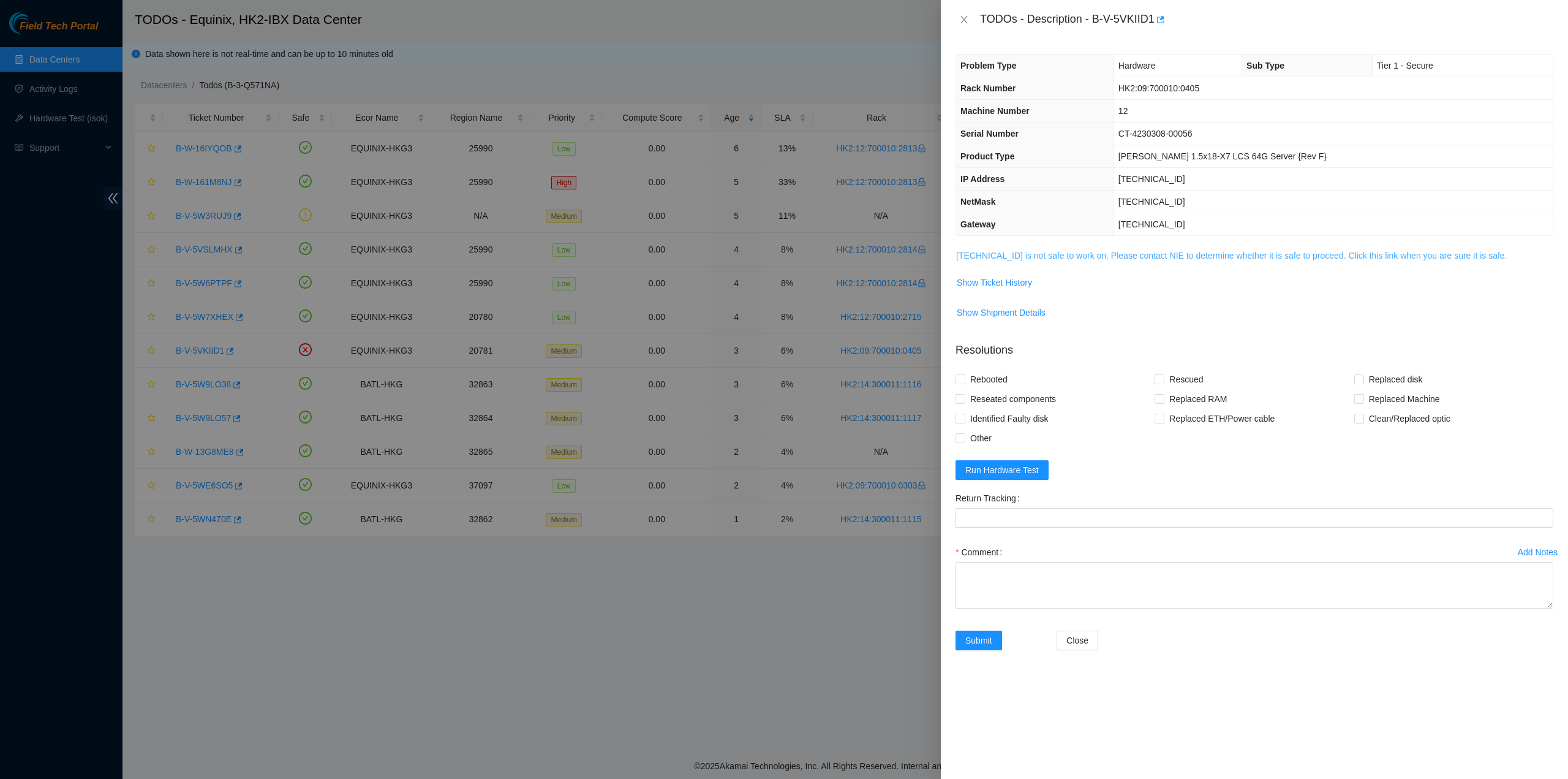
click at [1042, 251] on link "23.202.35.79 is not safe to work on. Please contact NIE to determine whether it…" at bounding box center [1232, 255] width 551 height 10
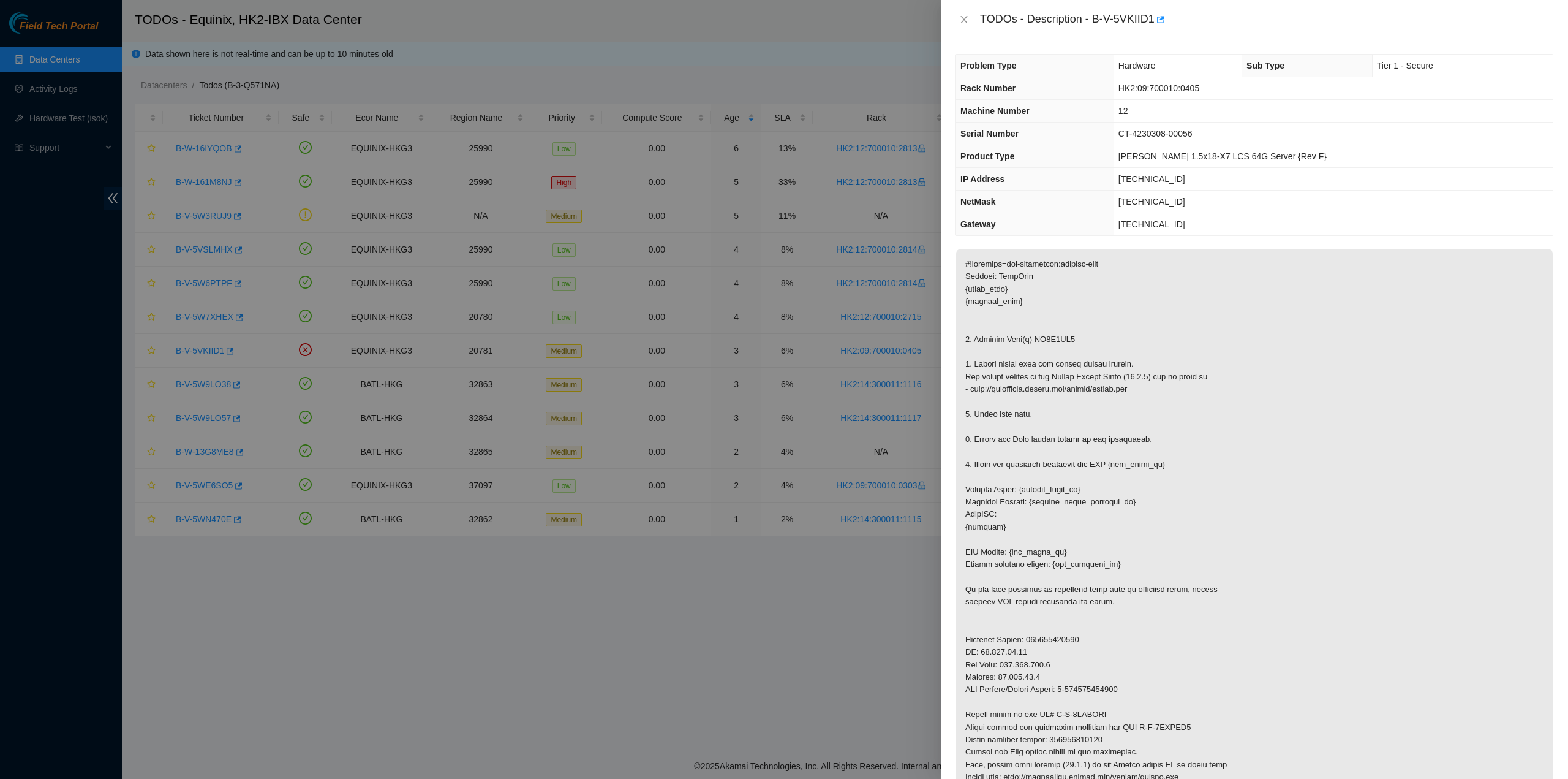
click at [1038, 282] on p at bounding box center [1254, 545] width 597 height 594
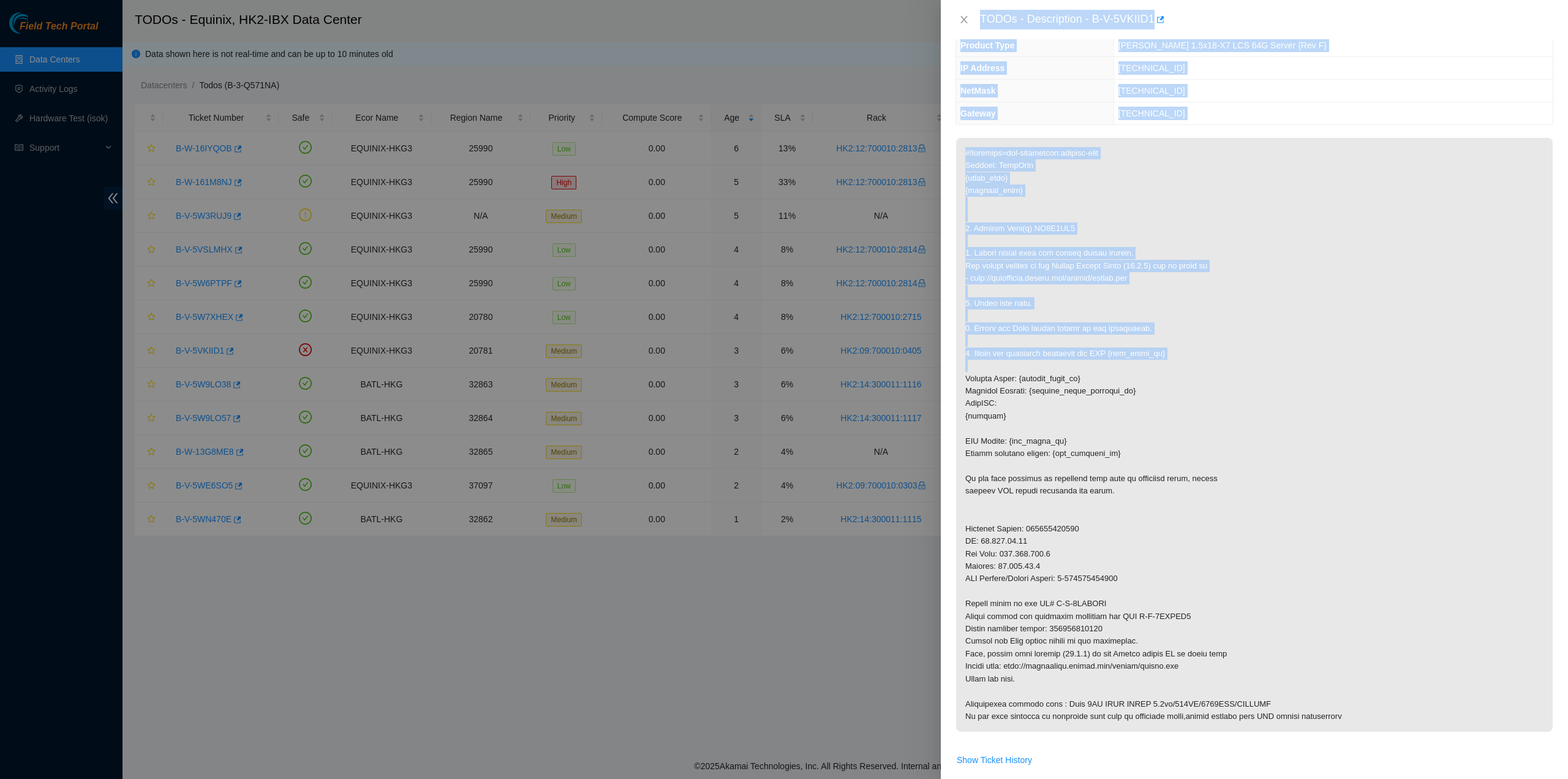
scroll to position [184, 0]
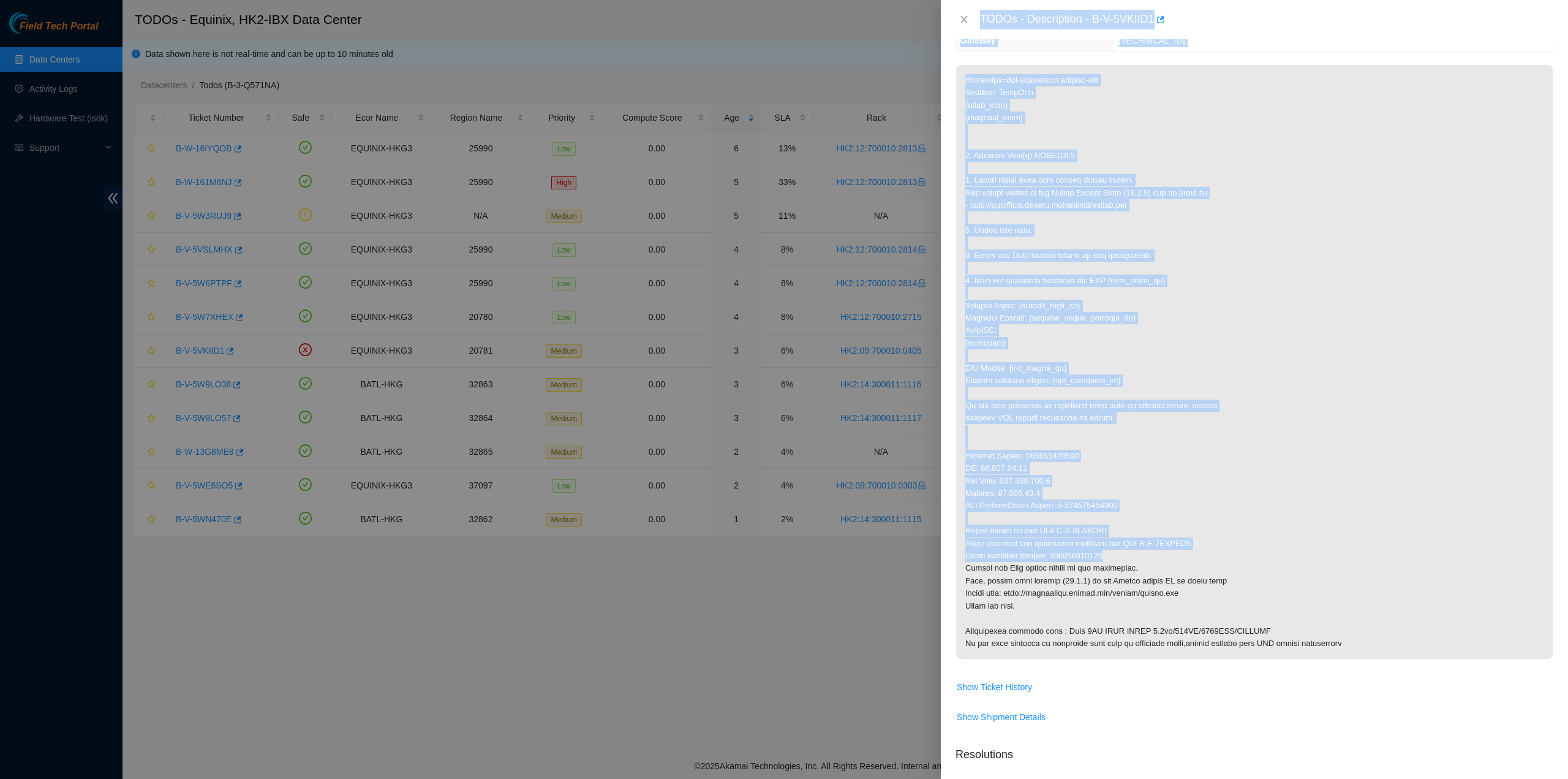
drag, startPoint x: 977, startPoint y: 16, endPoint x: 1121, endPoint y: 553, distance: 556.0
click at [1121, 553] on div "TODOs - Description - B-V-5VKIID1 Problem Type Hardware Sub Type Tier 1 - Secur…" at bounding box center [1254, 389] width 627 height 779
click at [961, 19] on icon "close" at bounding box center [964, 19] width 10 height 10
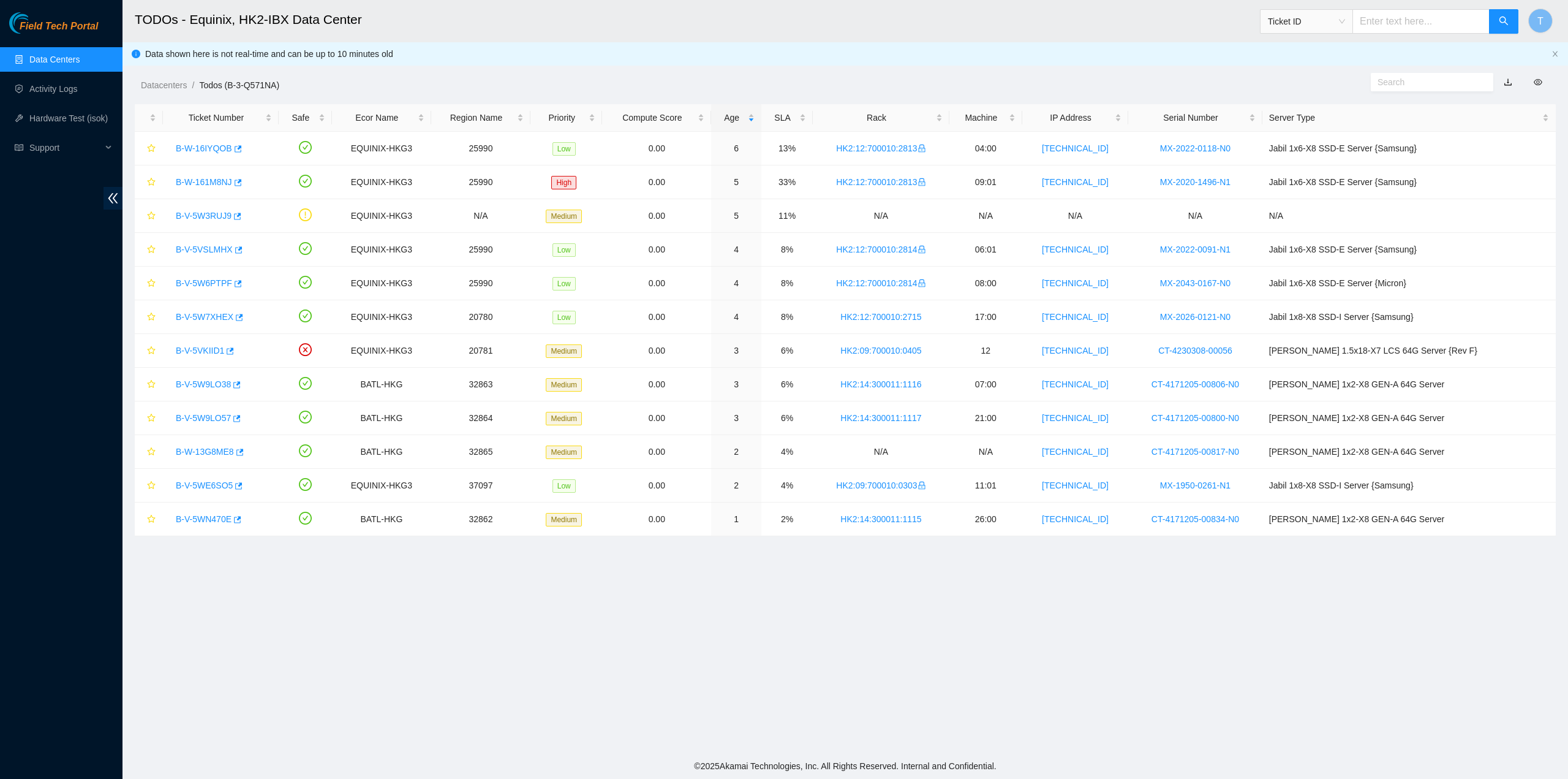
scroll to position [0, 0]
click at [210, 380] on link "B-V-5W9LO38" at bounding box center [203, 384] width 55 height 10
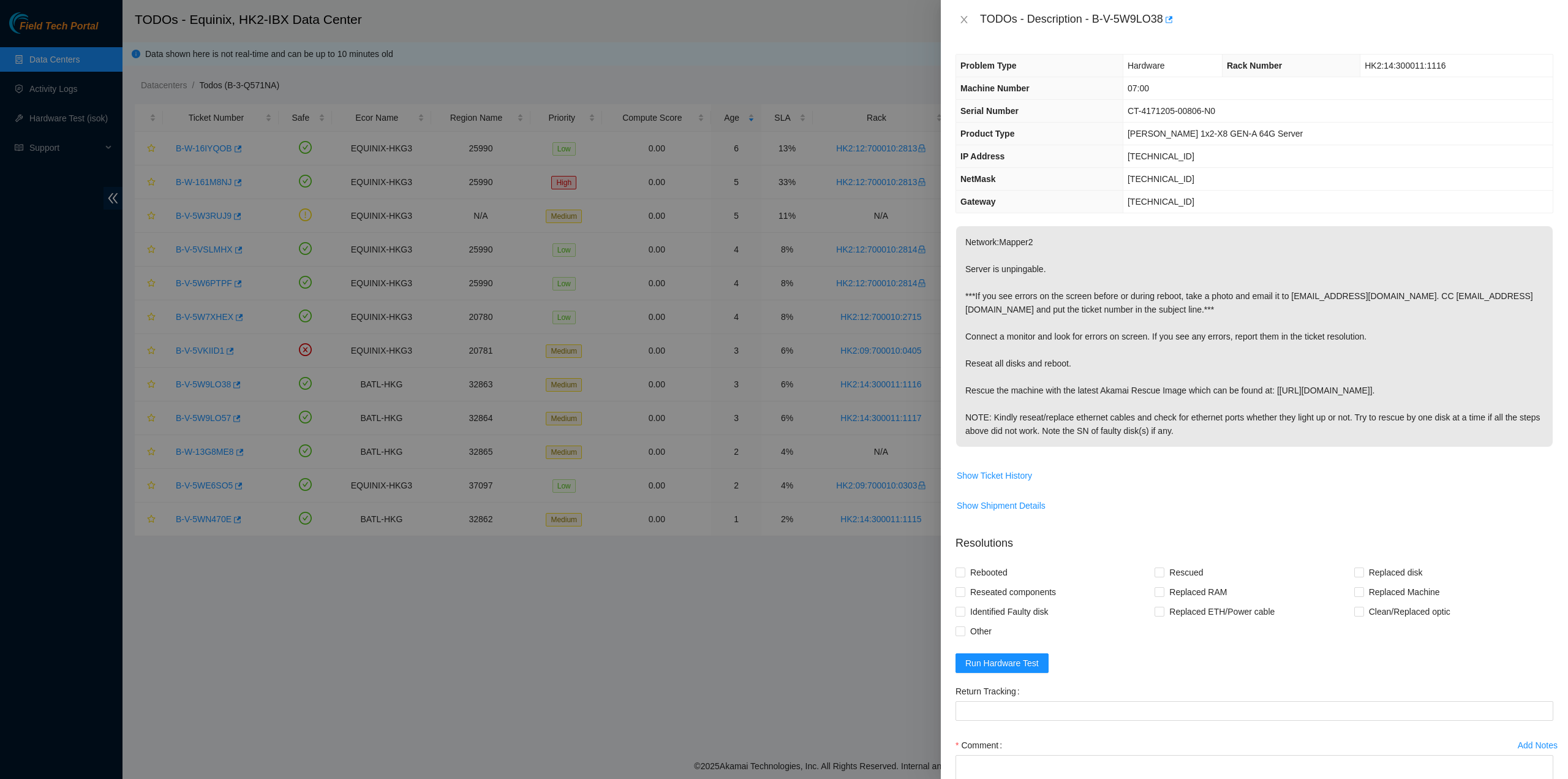
click at [1073, 353] on p "Network:Mapper2 Server is unpingable. ***If you see errors on the screen before…" at bounding box center [1254, 336] width 597 height 220
click at [983, 18] on div "TODOs - Description - B-V-5W9LO38" at bounding box center [1267, 19] width 573 height 19
drag, startPoint x: 980, startPoint y: 16, endPoint x: 1189, endPoint y: 419, distance: 454.0
click at [1232, 427] on div "TODOs - Description - B-V-5W9LO38 Problem Type Hardware Rack Number HK2:14:3000…" at bounding box center [1254, 389] width 627 height 779
drag, startPoint x: 966, startPoint y: 24, endPoint x: 896, endPoint y: 134, distance: 130.4
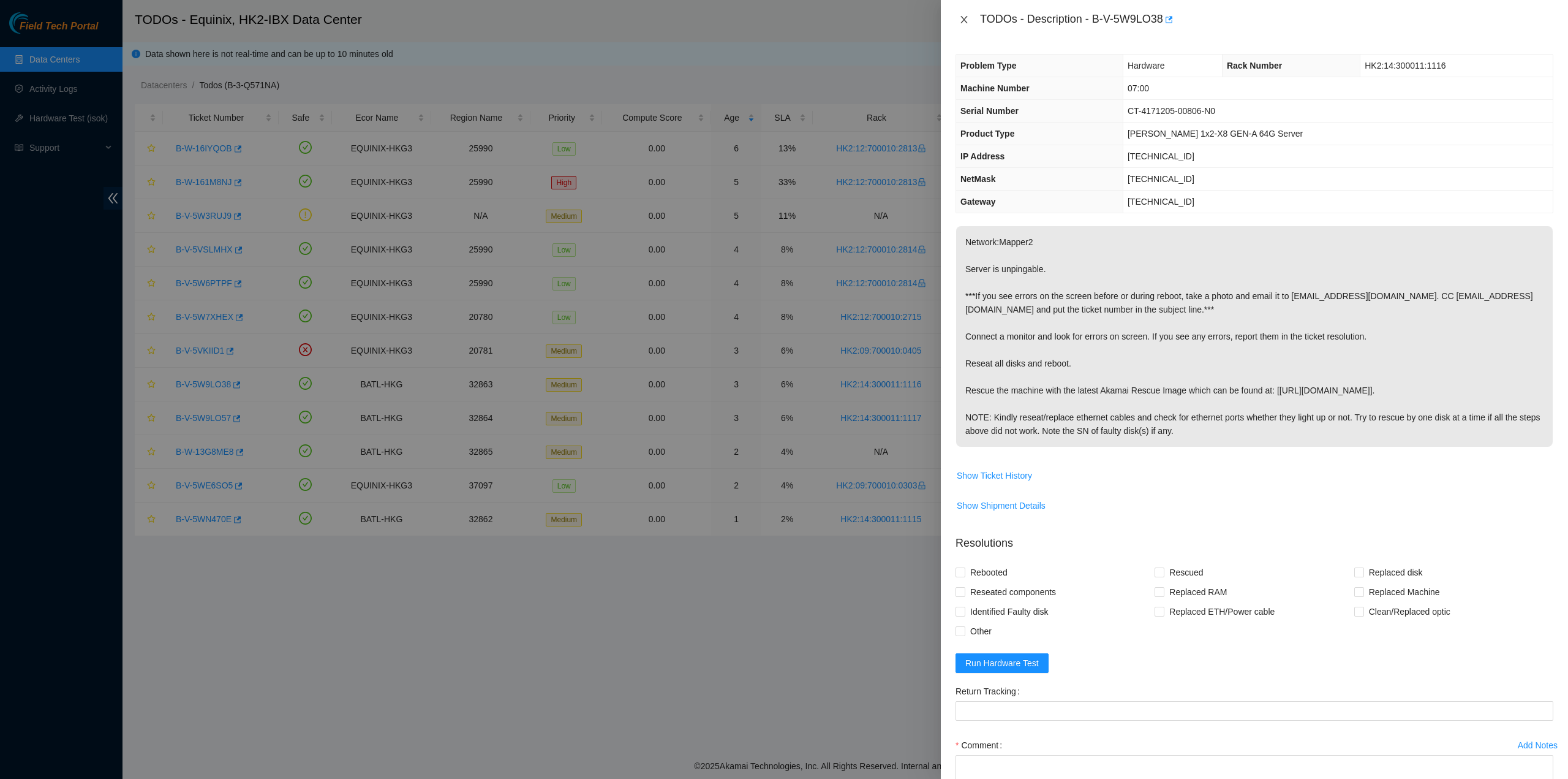
click at [967, 24] on icon "close" at bounding box center [964, 19] width 10 height 10
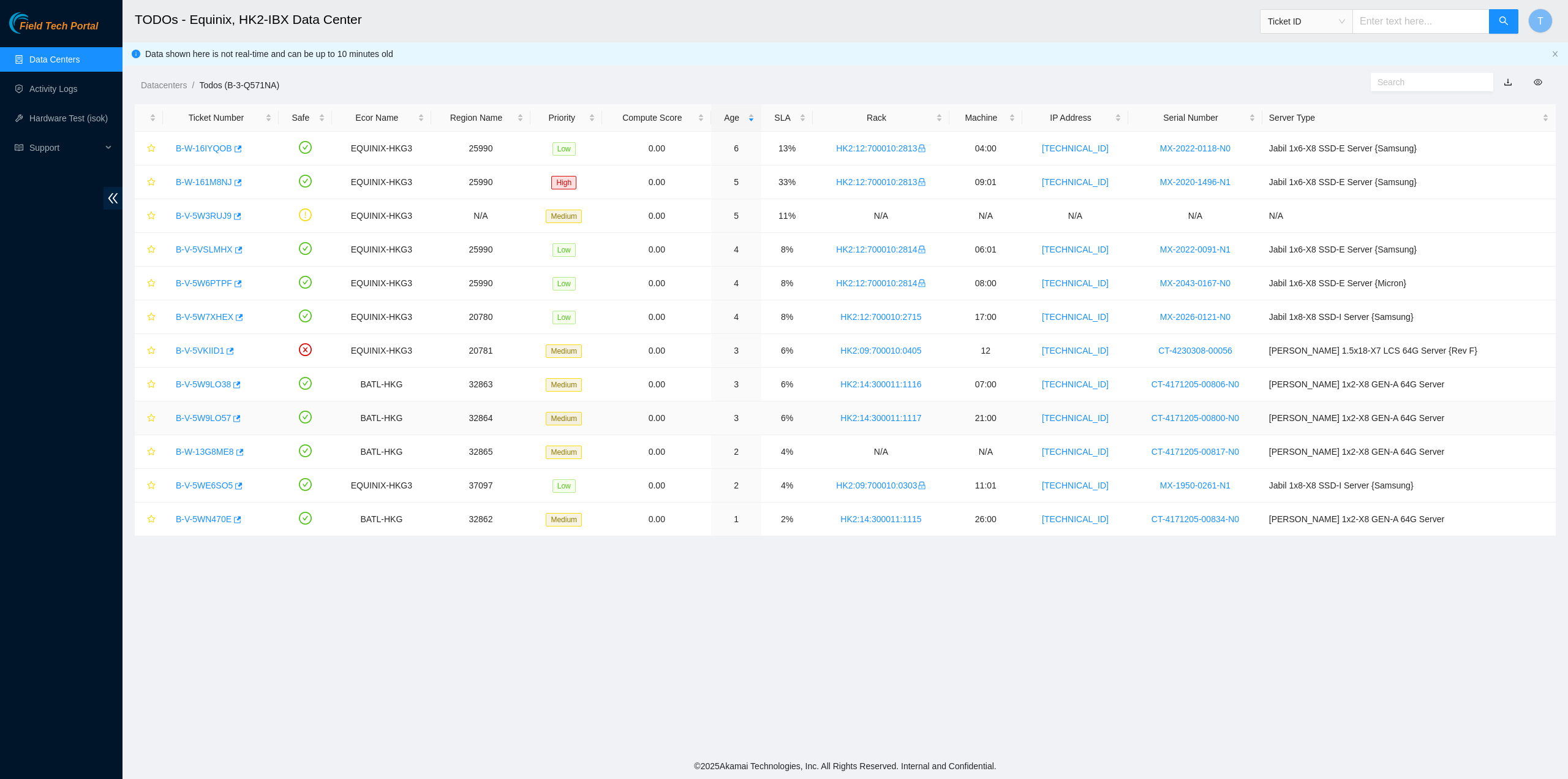
click at [204, 413] on link "B-V-5W9LO57" at bounding box center [203, 418] width 55 height 10
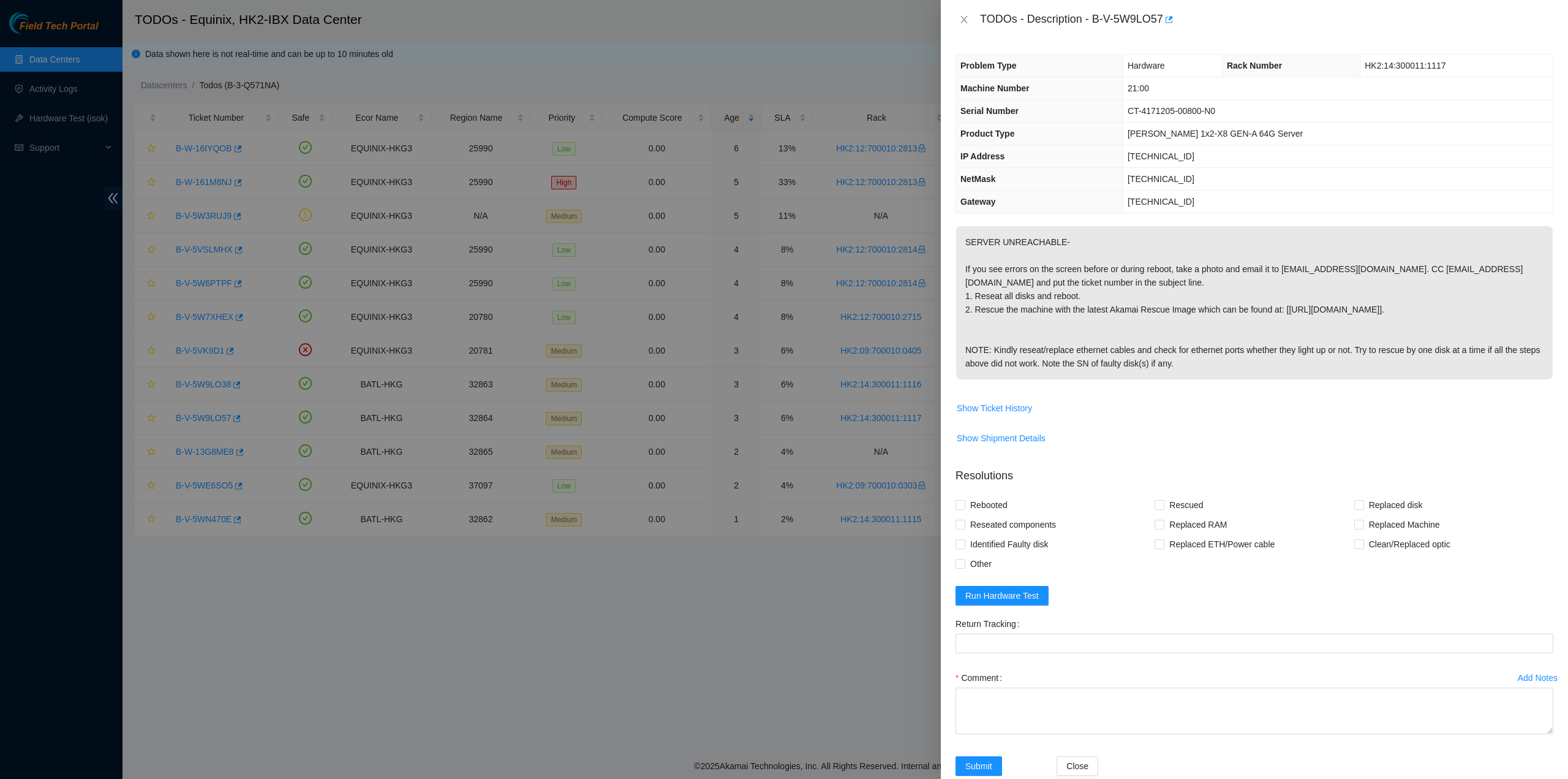
click at [988, 336] on p "SERVER UNREACHABLE- If you see errors on the screen before or during reboot, ta…" at bounding box center [1254, 302] width 597 height 153
drag, startPoint x: 1208, startPoint y: 364, endPoint x: 977, endPoint y: 31, distance: 405.3
click at [977, 31] on div "TODOs - Description - B-V-5W9LO57 Problem Type Hardware Rack Number HK2:14:3000…" at bounding box center [1254, 389] width 627 height 779
click at [965, 19] on icon "close" at bounding box center [964, 19] width 10 height 10
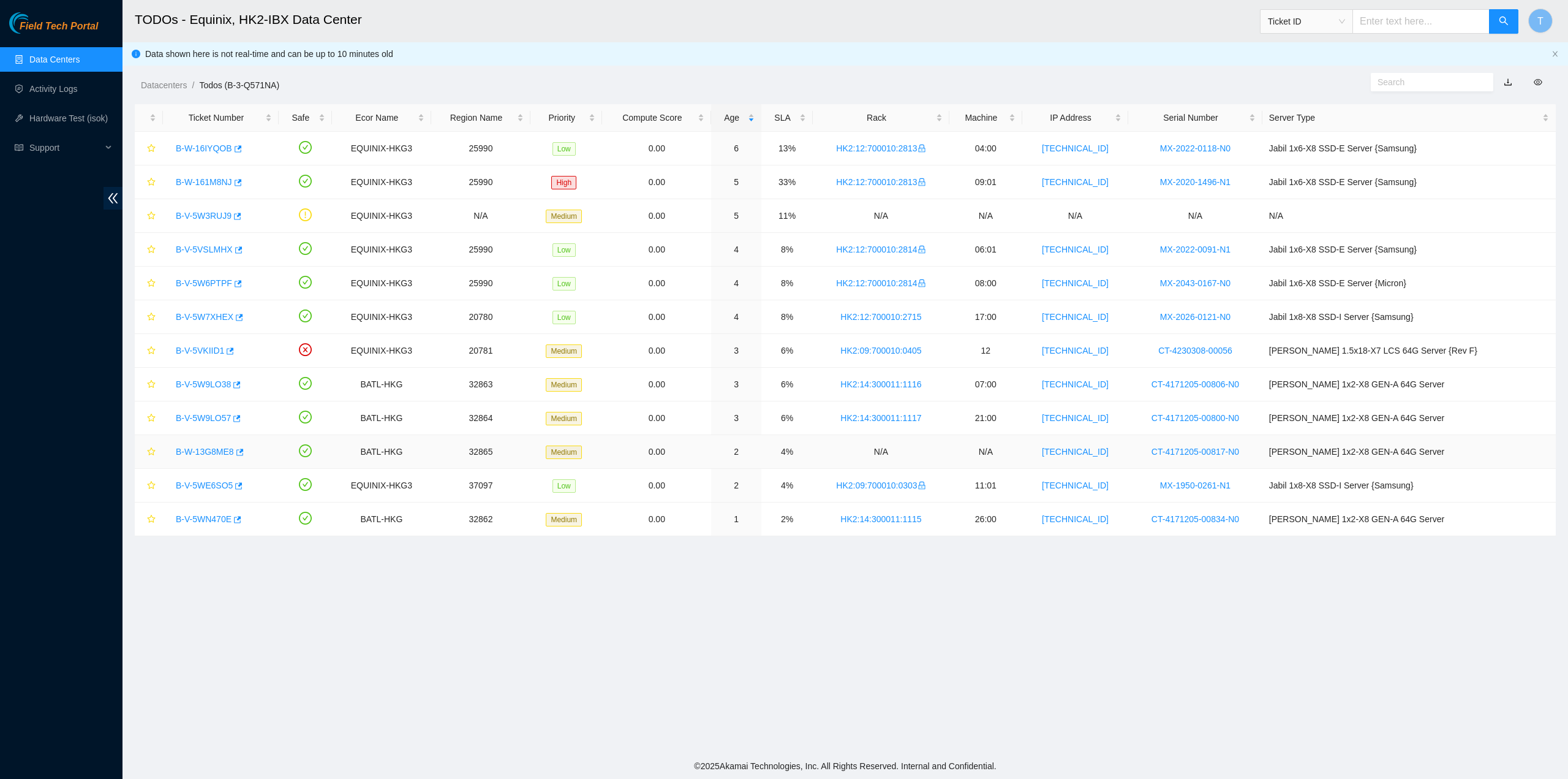
click at [211, 448] on link "B-W-13G8ME8" at bounding box center [205, 451] width 58 height 10
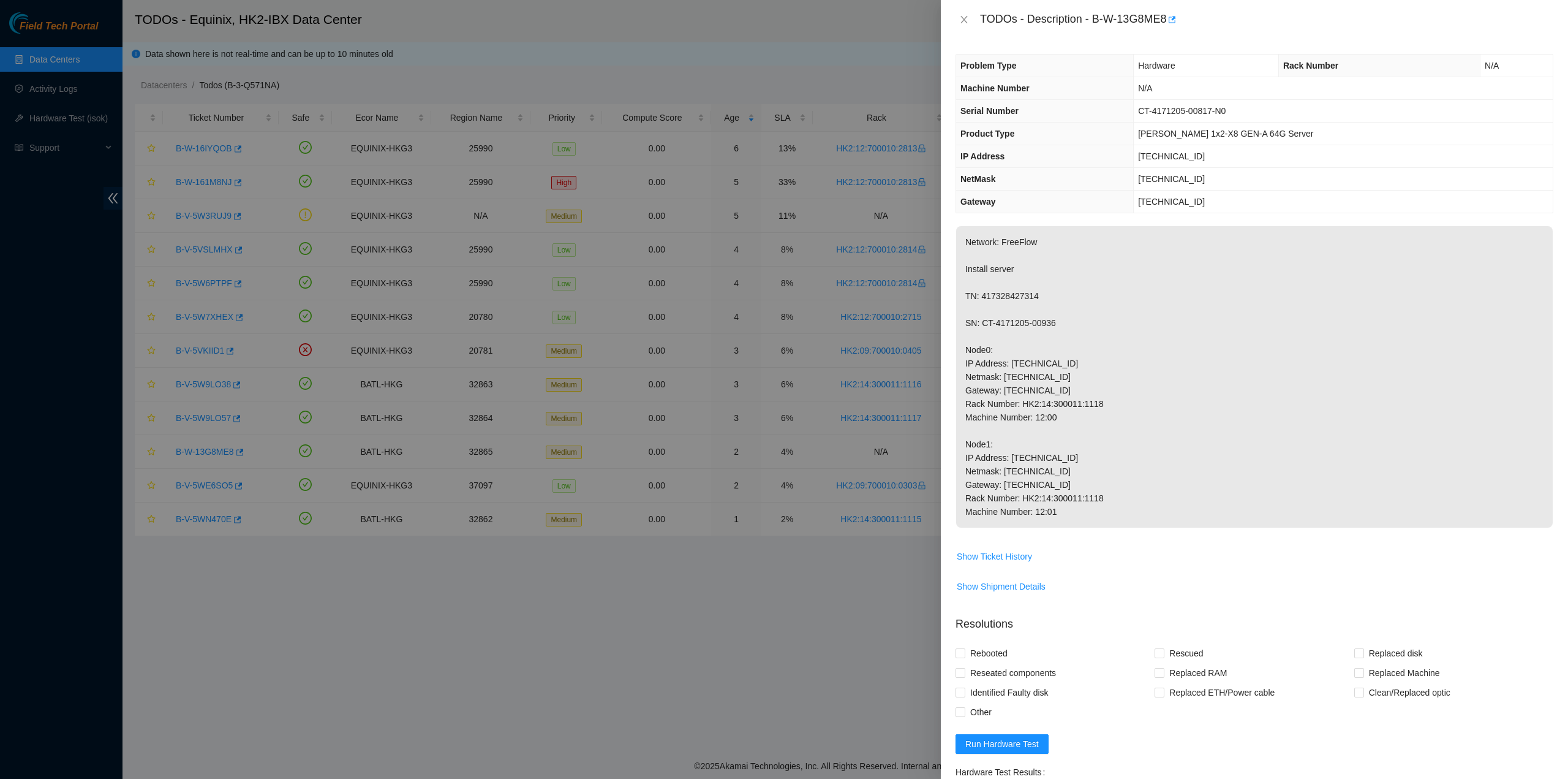
click at [1167, 400] on p "Network: FreeFlow Install server TN: 417328427314 SN: CT-4171205-00936 Node0: I…" at bounding box center [1254, 377] width 597 height 302
drag, startPoint x: 979, startPoint y: 17, endPoint x: 1124, endPoint y: 513, distance: 516.8
click at [1124, 512] on div "TODOs - Description - B-W-13G8ME8 Problem Type Hardware Rack Number N/A Machine…" at bounding box center [1254, 389] width 627 height 779
click at [1333, 457] on p "Network: FreeFlow Install server TN: 417328427314 SN: CT-4171205-00936 Node0: I…" at bounding box center [1254, 377] width 597 height 302
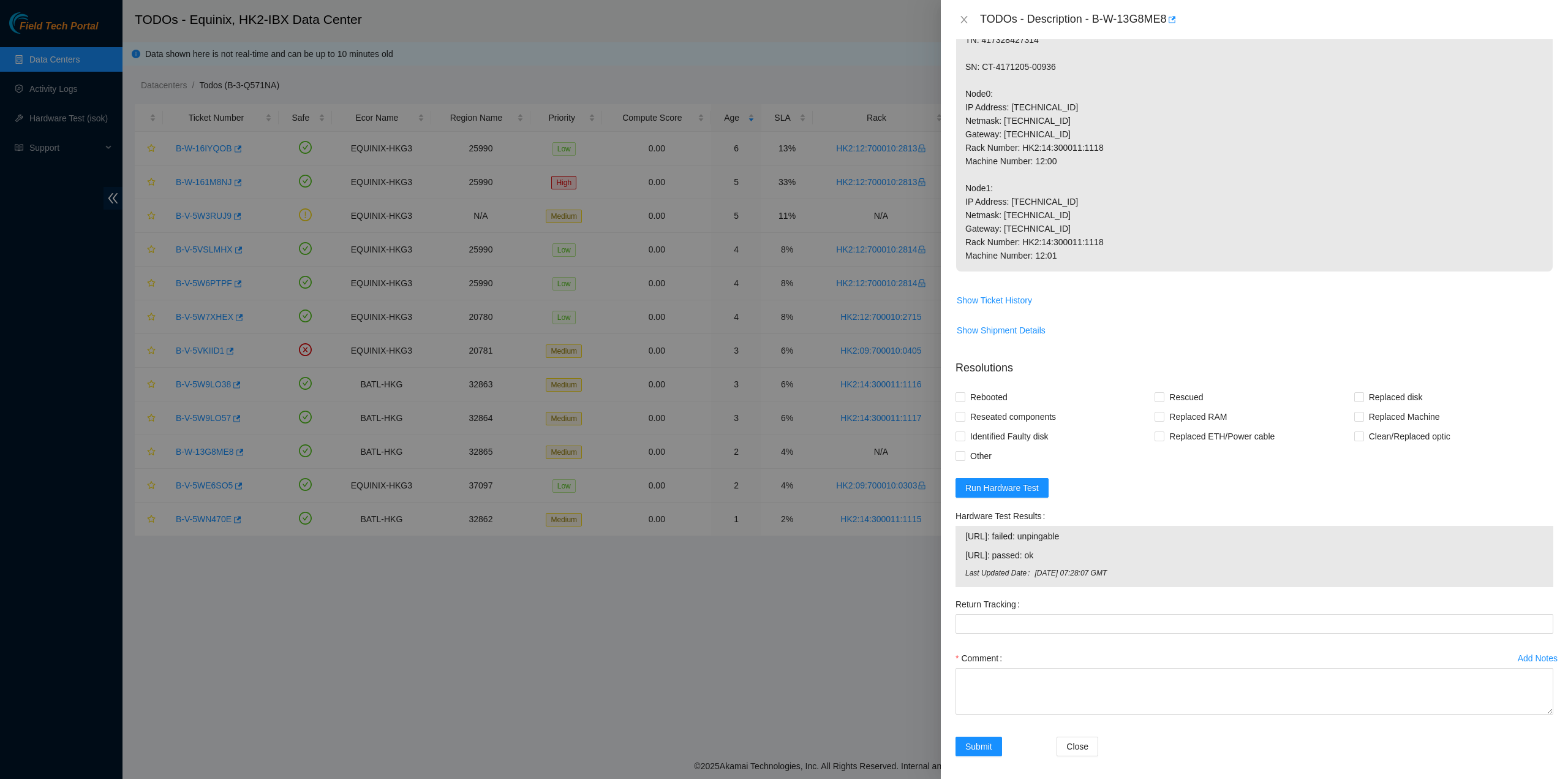
scroll to position [261, 0]
click at [1009, 497] on form "Resolutions Rebooted Rescued Replaced disk Reseated components Replaced RAM Rep…" at bounding box center [1254, 556] width 598 height 421
click at [1013, 481] on span "Run Hardware Test" at bounding box center [1002, 483] width 73 height 13
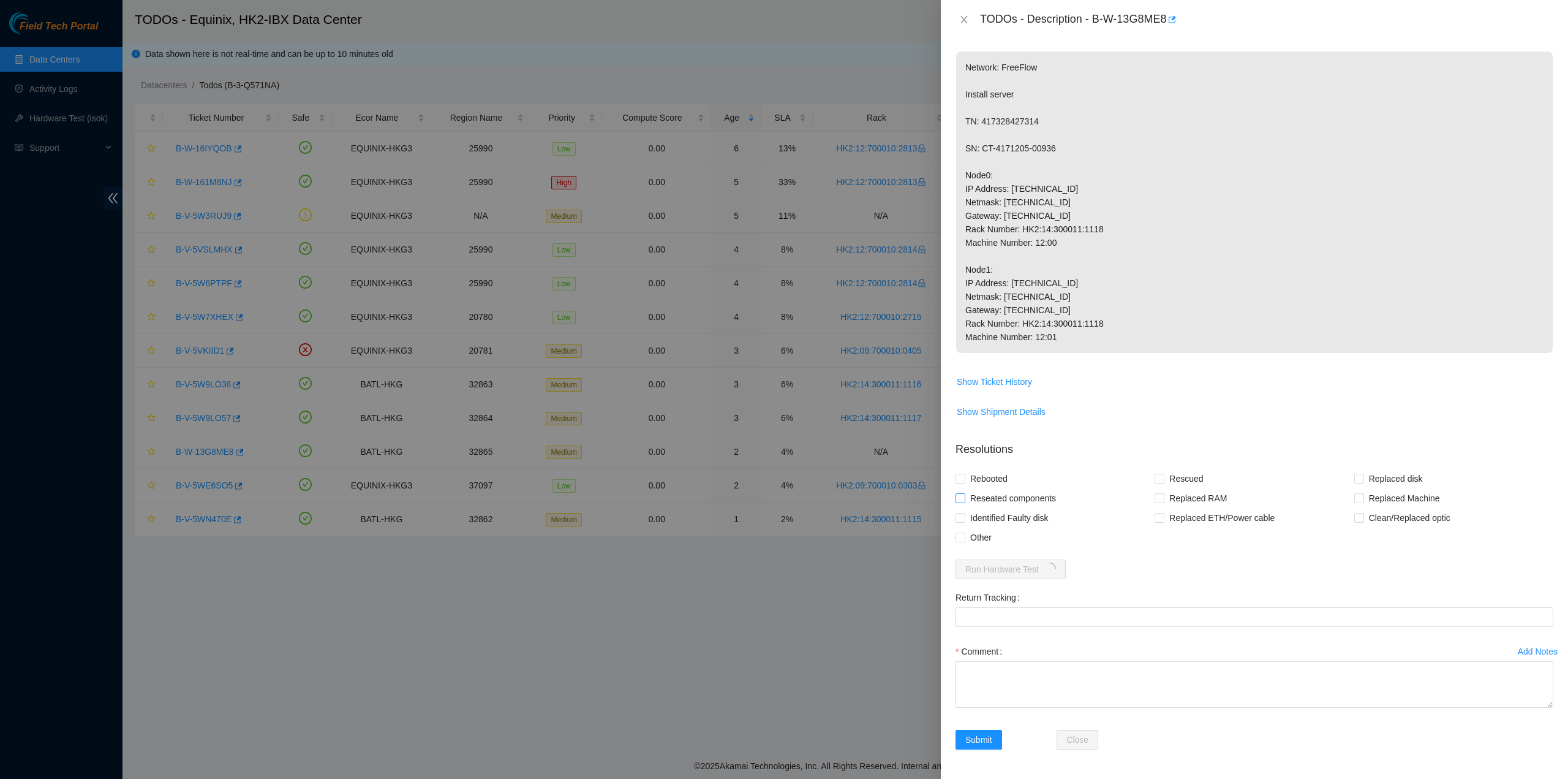
scroll to position [173, 0]
click at [968, 19] on icon "close" at bounding box center [964, 19] width 10 height 10
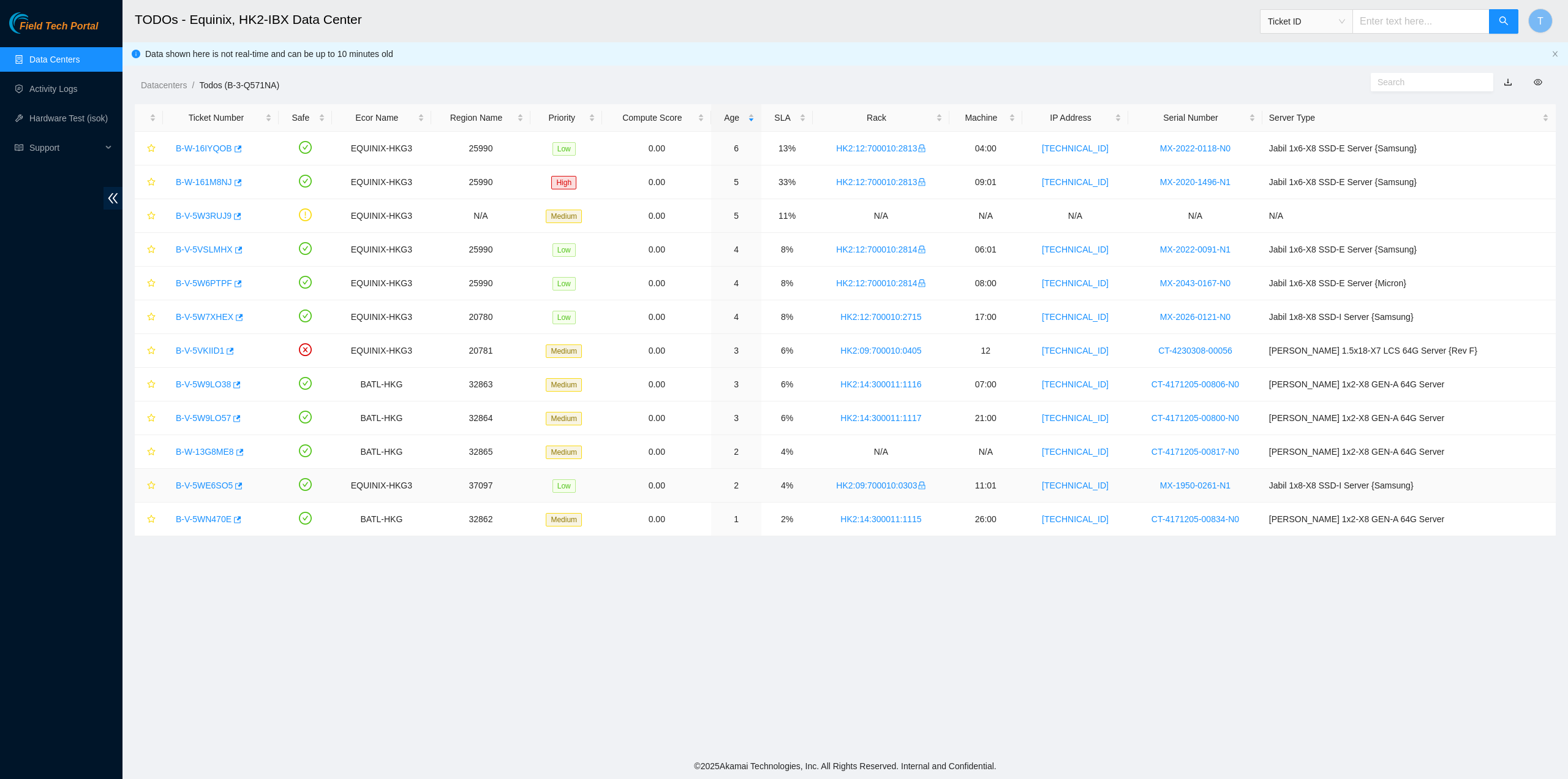
click at [205, 480] on link "B-V-5WE6SO5" at bounding box center [204, 485] width 57 height 10
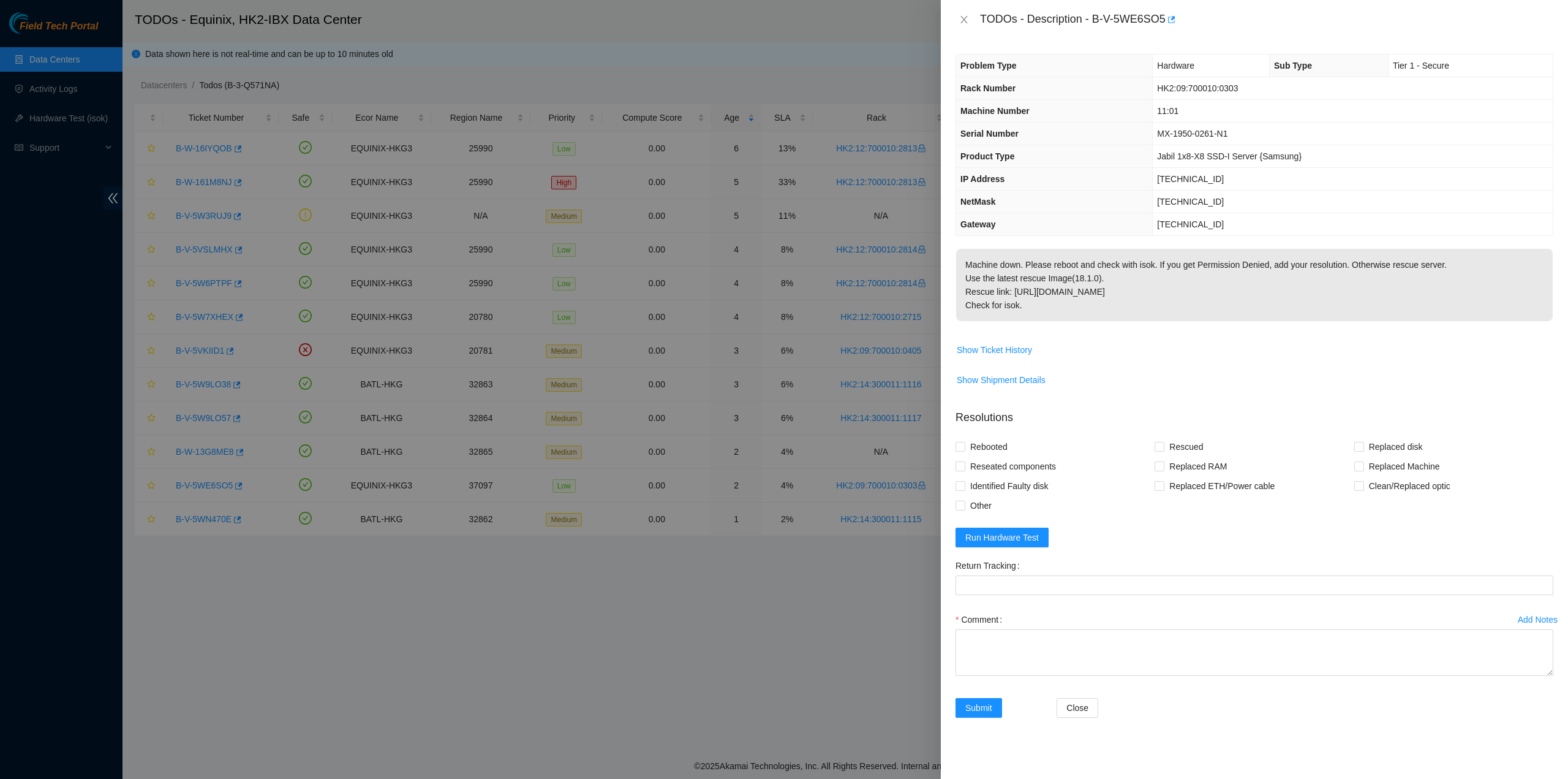
drag, startPoint x: 980, startPoint y: 16, endPoint x: 1050, endPoint y: 302, distance: 294.4
click at [1050, 302] on div "TODOs - Description - B-V-5WE6SO5 Problem Type Hardware Sub Type Tier 1 - Secur…" at bounding box center [1254, 389] width 627 height 779
click at [964, 19] on icon "close" at bounding box center [964, 19] width 10 height 10
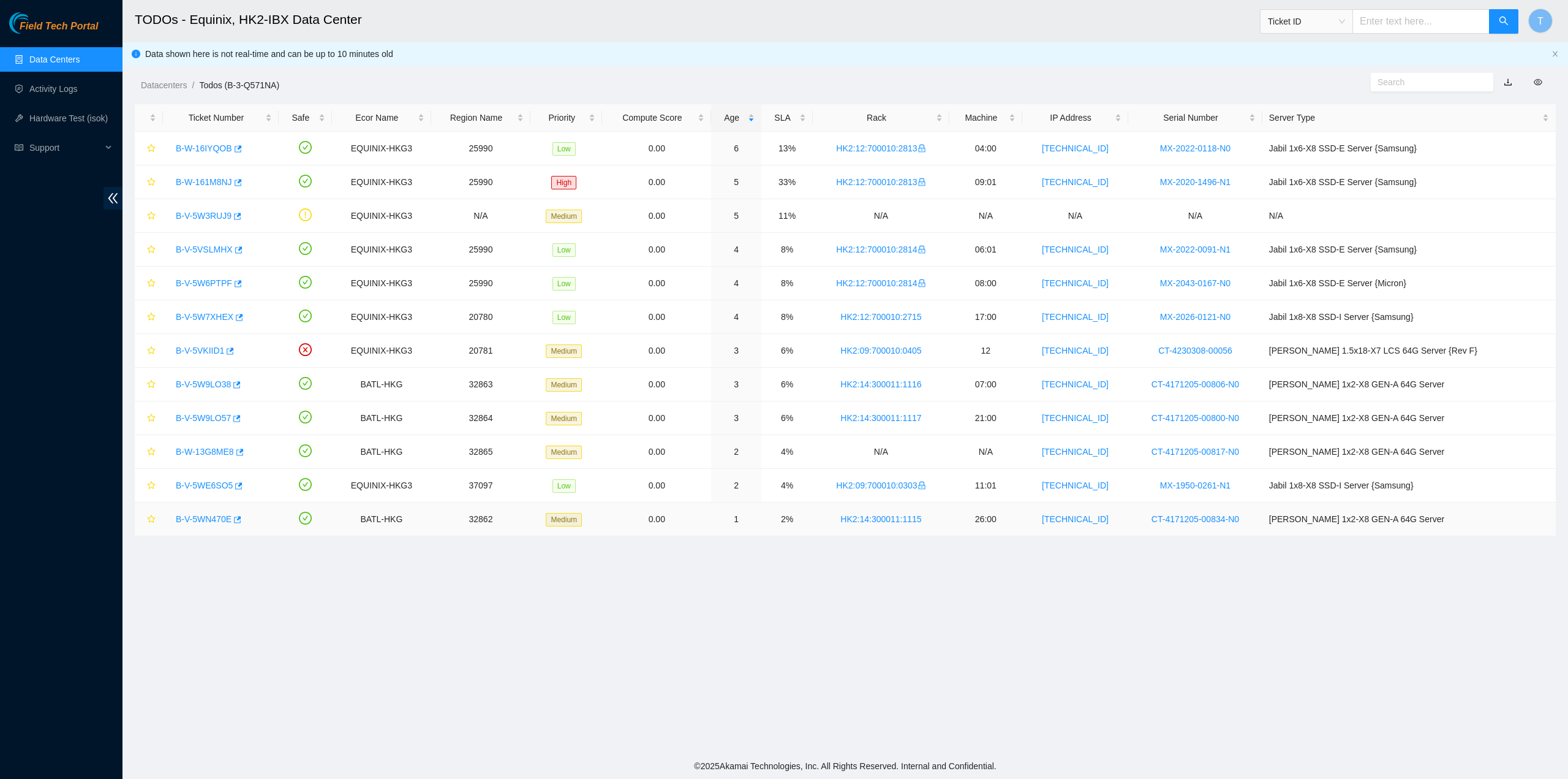
click at [202, 516] on link "B-V-5WN470E" at bounding box center [203, 518] width 56 height 10
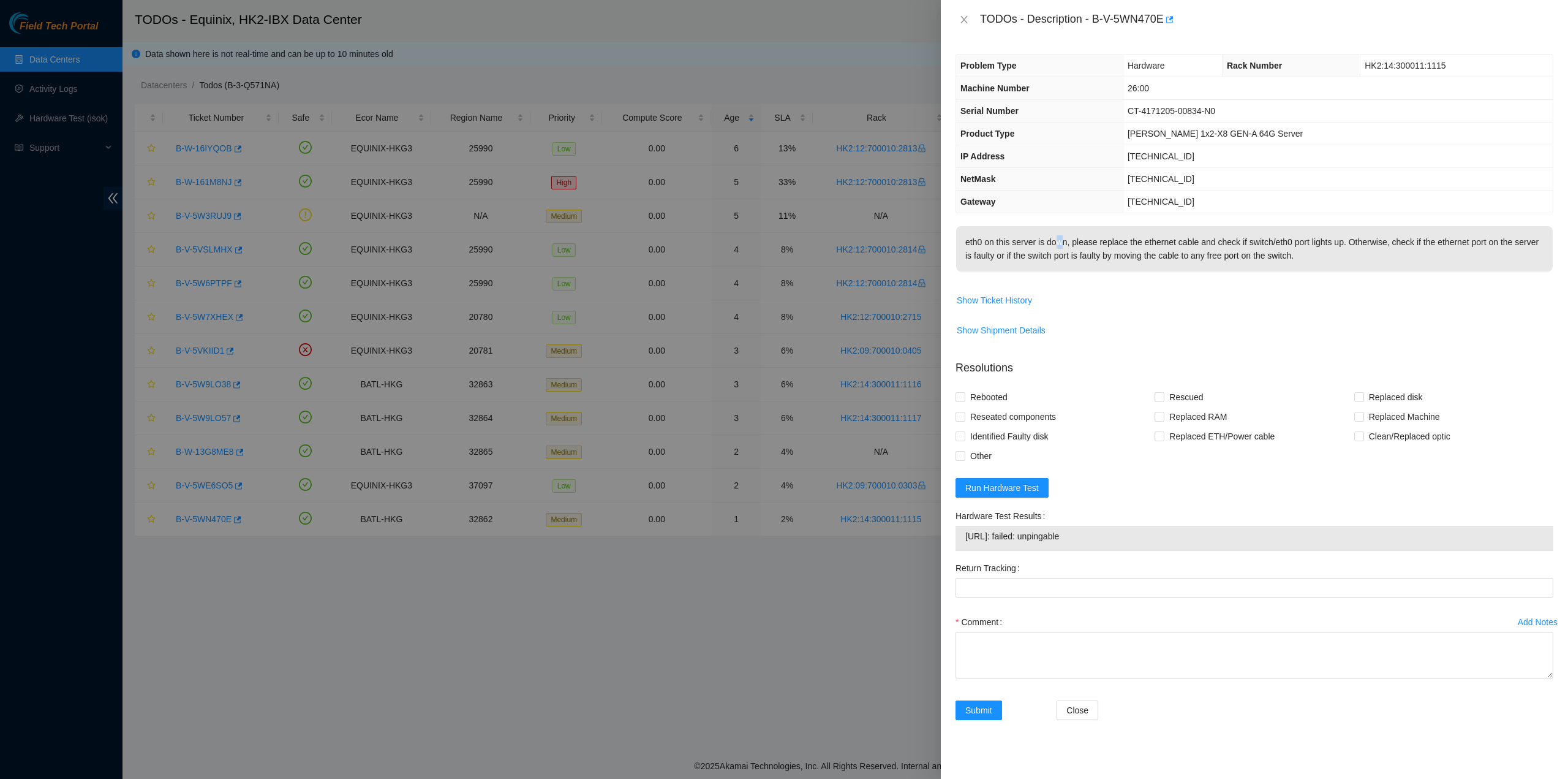
drag, startPoint x: 1059, startPoint y: 226, endPoint x: 1063, endPoint y: 231, distance: 6.4
click at [1061, 227] on p "eth0 on this server is down, please replace the ethernet cable and check if swi…" at bounding box center [1254, 249] width 597 height 46
drag, startPoint x: 1070, startPoint y: 261, endPoint x: 1067, endPoint y: 255, distance: 6.7
click at [1069, 260] on p "eth0 on this server is down, please replace the ethernet cable and check if swi…" at bounding box center [1254, 249] width 597 height 46
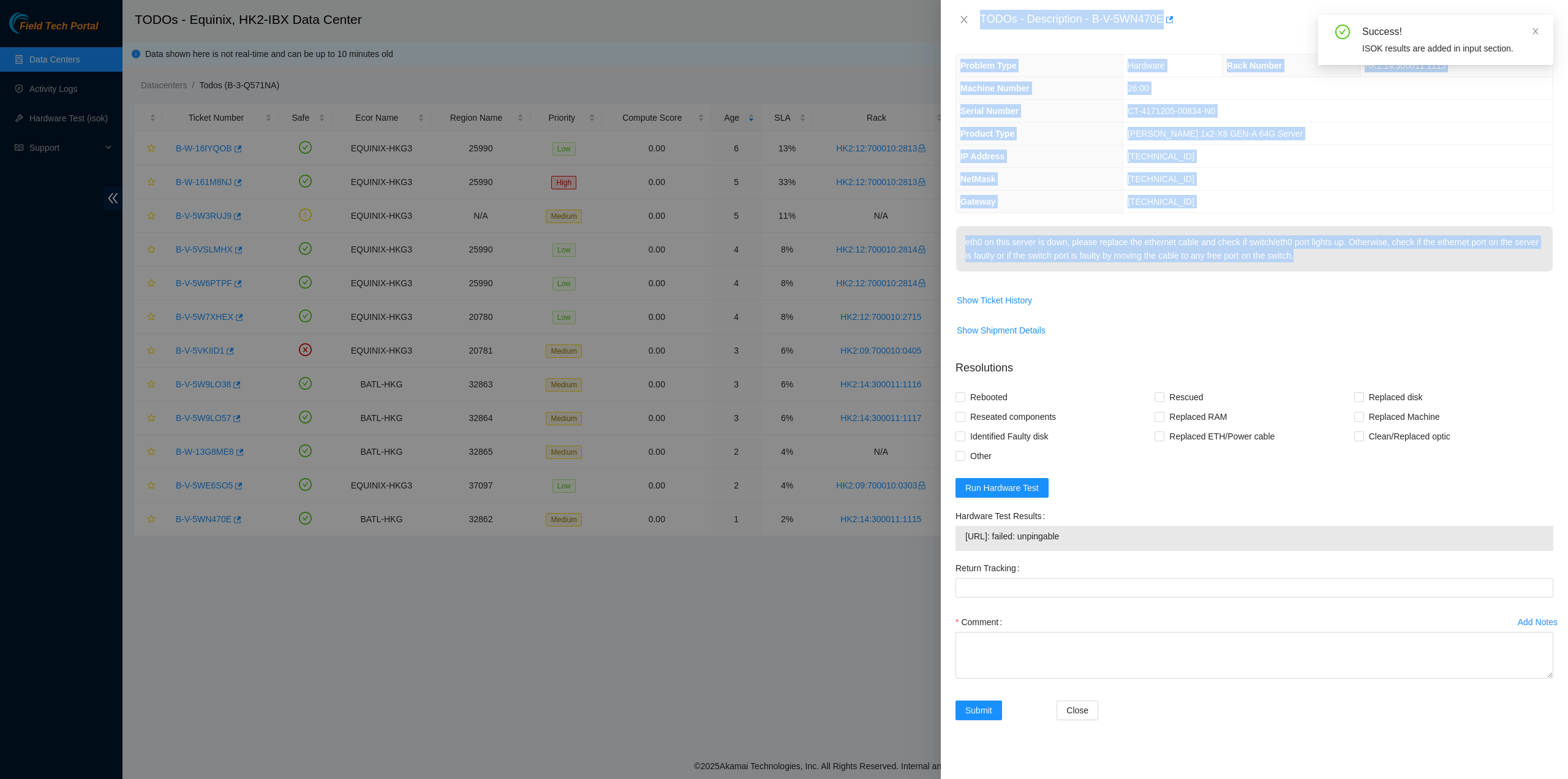
drag, startPoint x: 977, startPoint y: 16, endPoint x: 1328, endPoint y: 254, distance: 424.1
click at [1332, 255] on div "TODOs - Description - B-V-5WN470E Problem Type Hardware Rack Number HK2:14:3000…" at bounding box center [1254, 389] width 627 height 779
drag, startPoint x: 967, startPoint y: 20, endPoint x: 935, endPoint y: 123, distance: 107.9
click at [965, 22] on icon "close" at bounding box center [964, 19] width 10 height 10
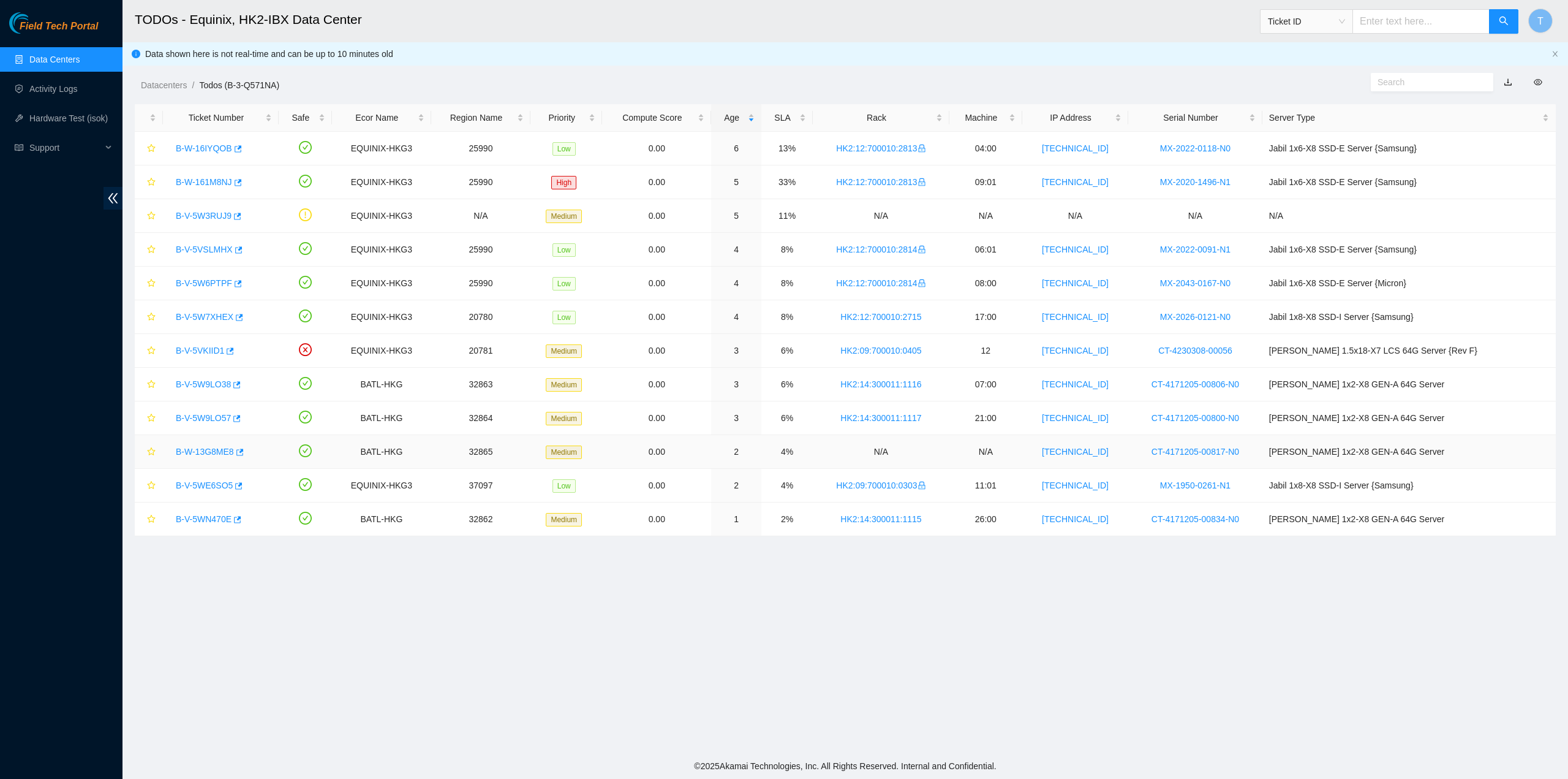
click at [199, 453] on link "B-W-13G8ME8" at bounding box center [205, 451] width 58 height 10
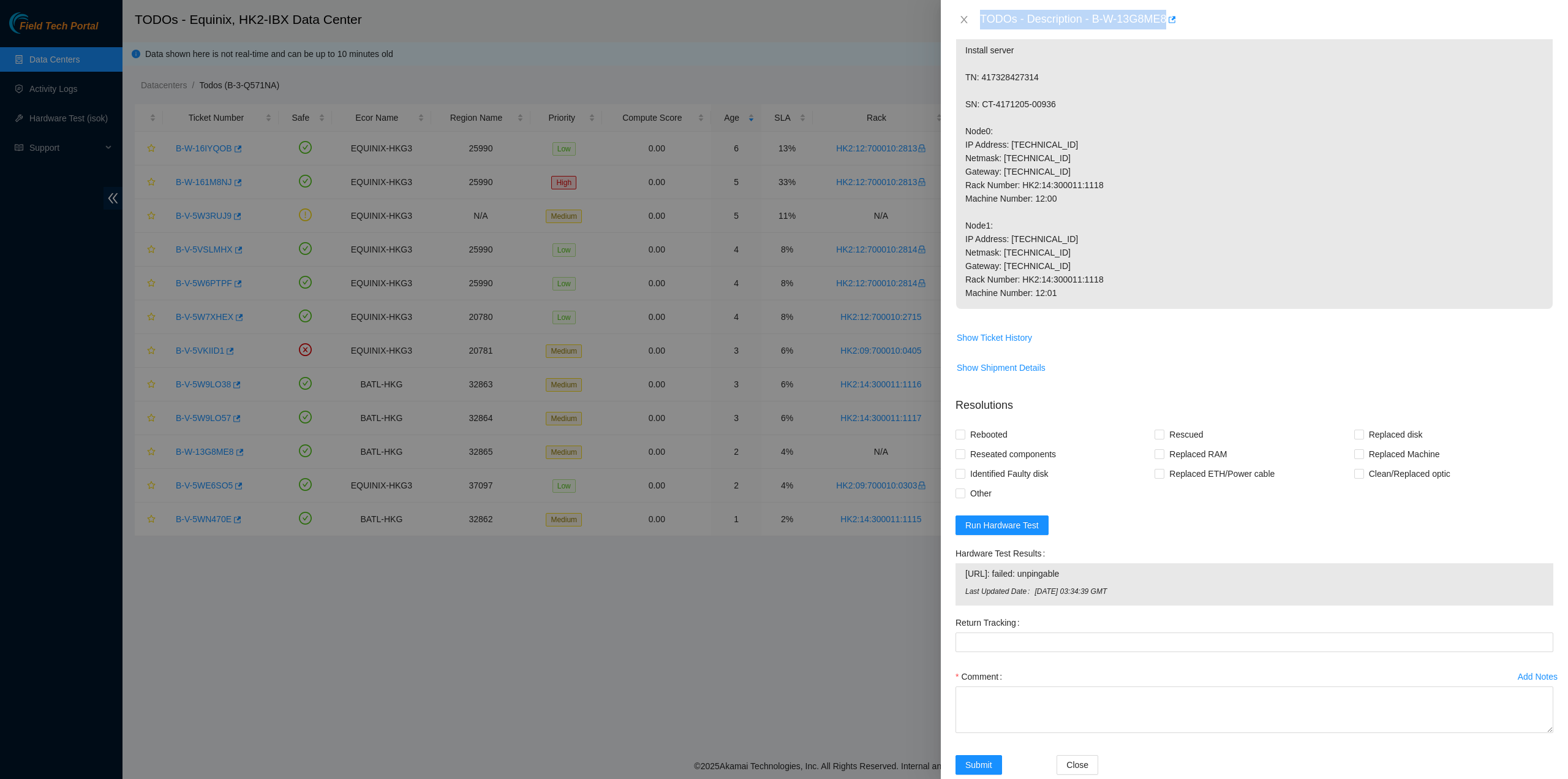
scroll to position [241, 0]
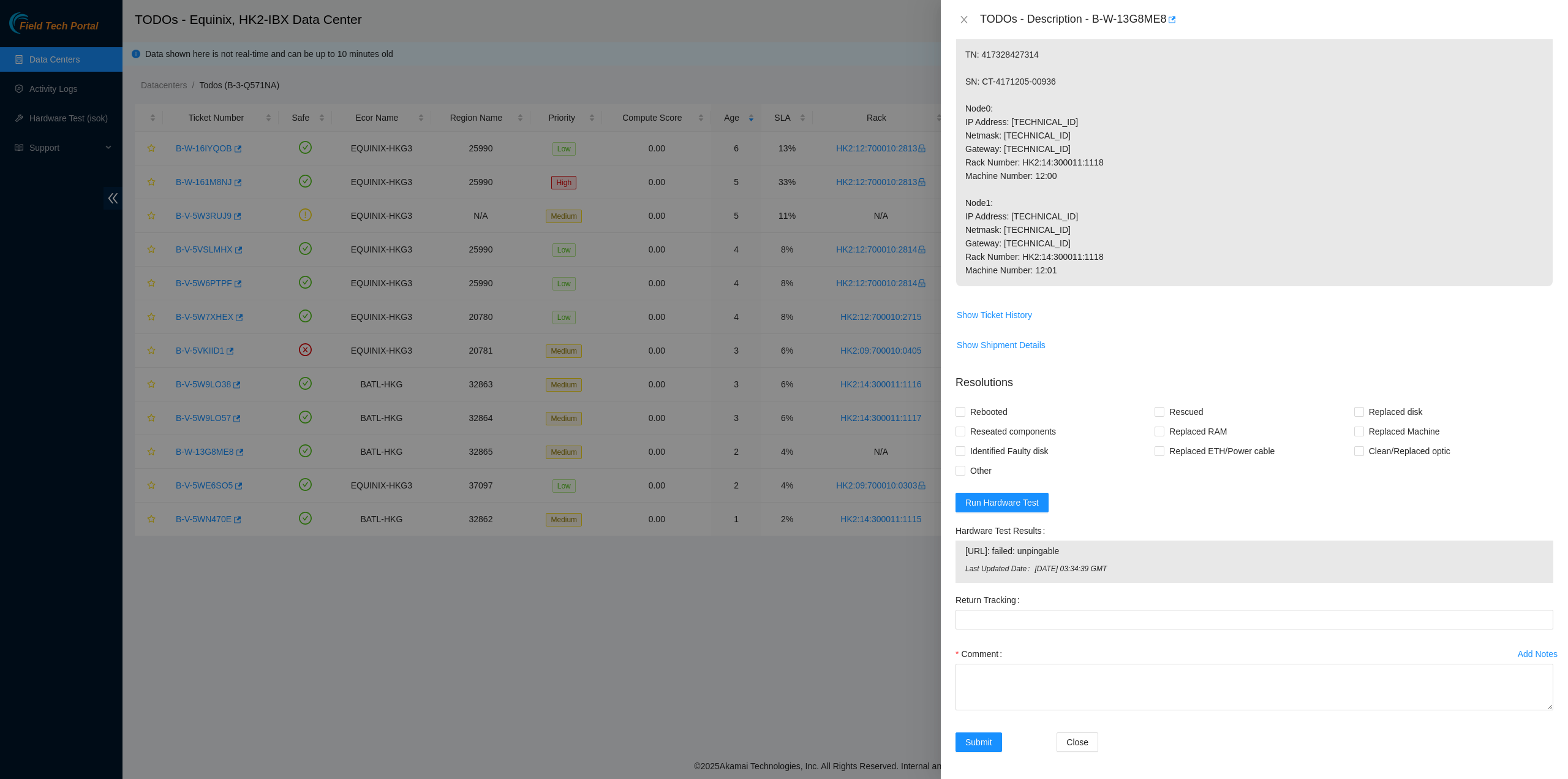
click at [981, 146] on p "Network: FreeFlow Install server TN: 417328427314 SN: CT-4171205-00936 Node0: I…" at bounding box center [1254, 135] width 597 height 302
click at [968, 21] on icon "close" at bounding box center [964, 19] width 10 height 10
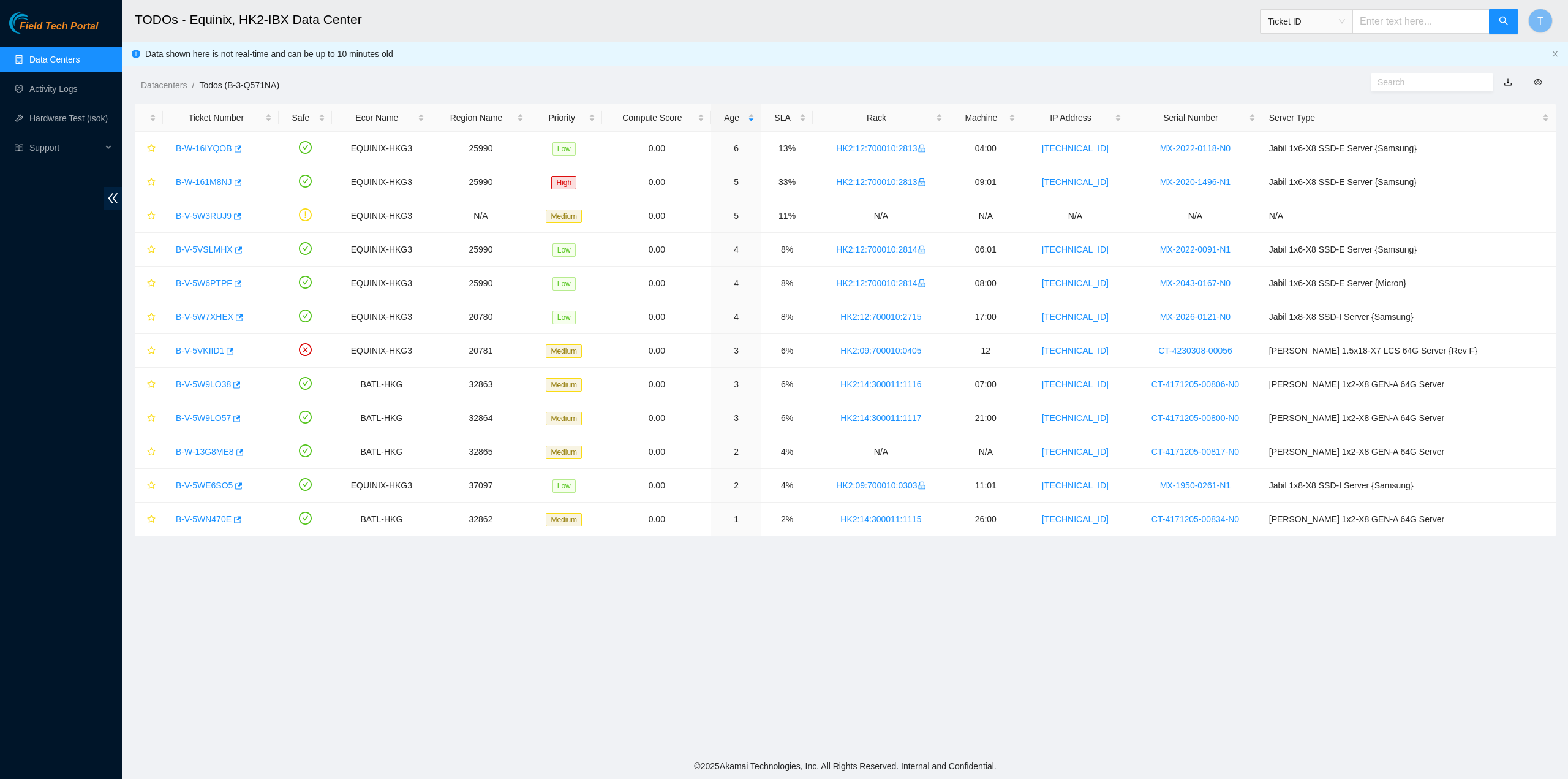
scroll to position [0, 0]
click at [163, 78] on div "Datacenters / Todos (B-3-Q571NA) /" at bounding box center [665, 58] width 1084 height 69
click at [163, 83] on link "Datacenters" at bounding box center [164, 84] width 46 height 10
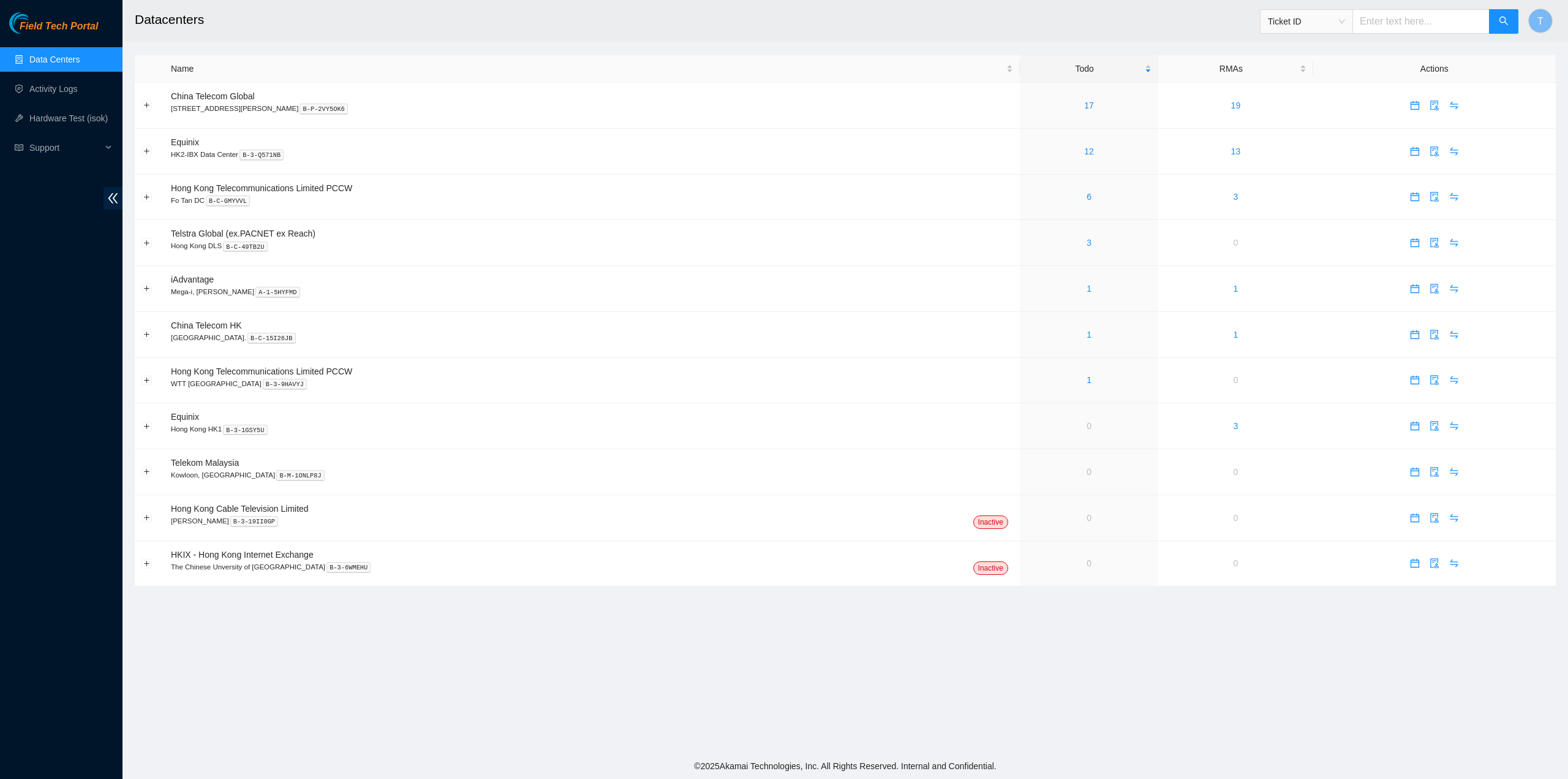
click at [40, 64] on link "Data Centers" at bounding box center [54, 59] width 50 height 10
click at [52, 87] on link "Activity Logs" at bounding box center [53, 88] width 49 height 10
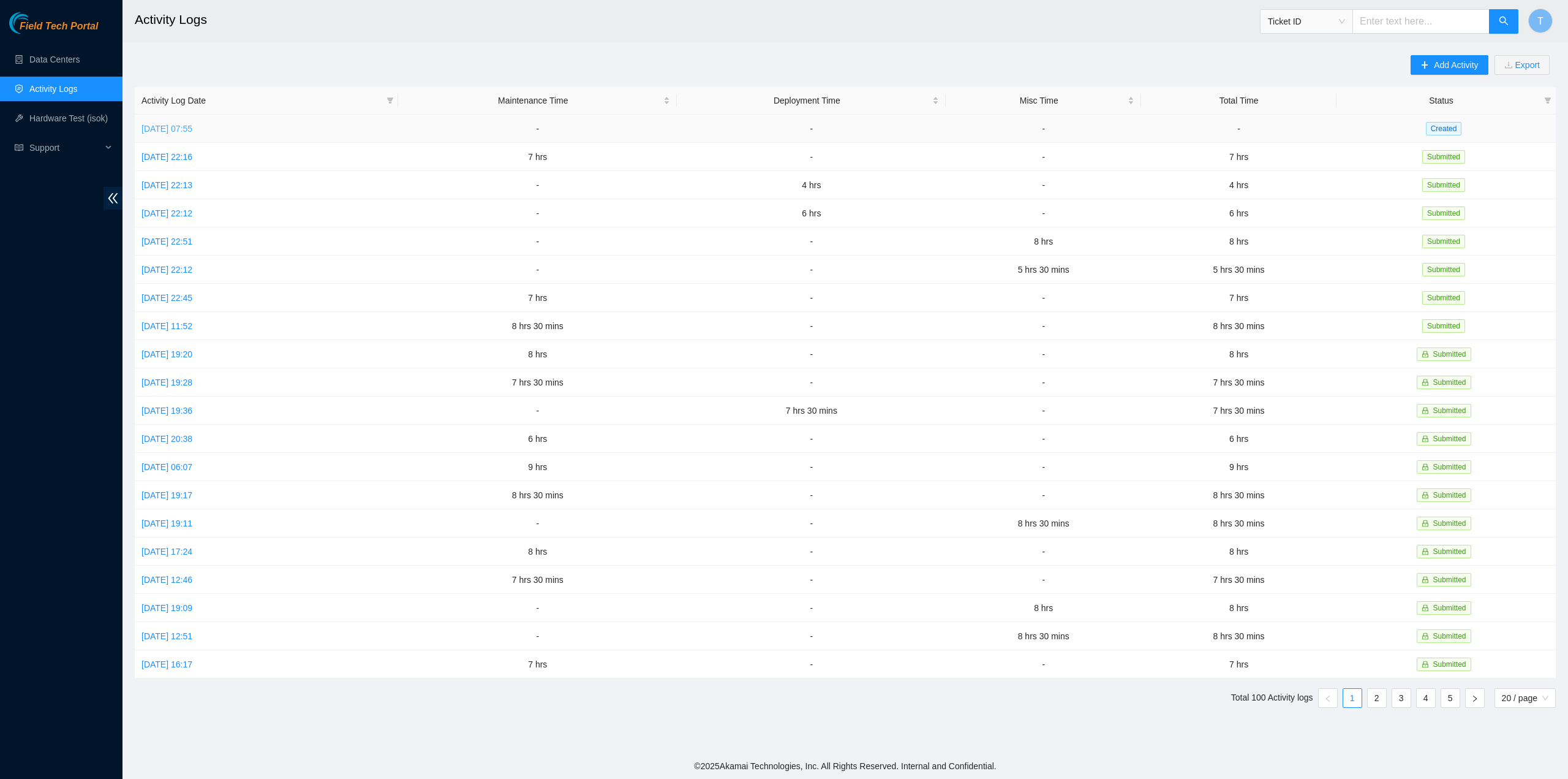
click at [193, 128] on link "Mon, 29 Sep 2025 07:55" at bounding box center [167, 128] width 51 height 10
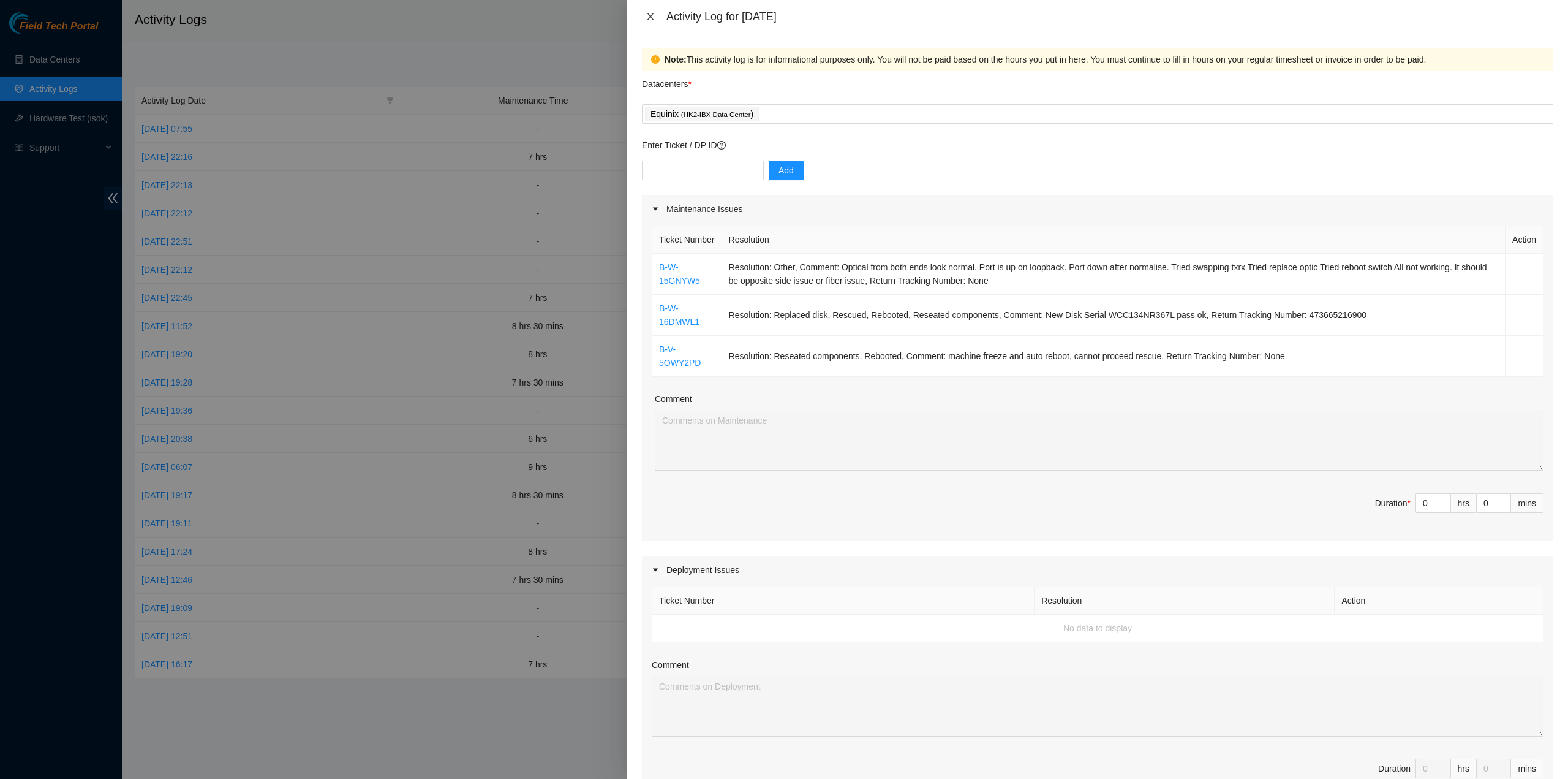
click at [653, 14] on icon "close" at bounding box center [650, 16] width 10 height 10
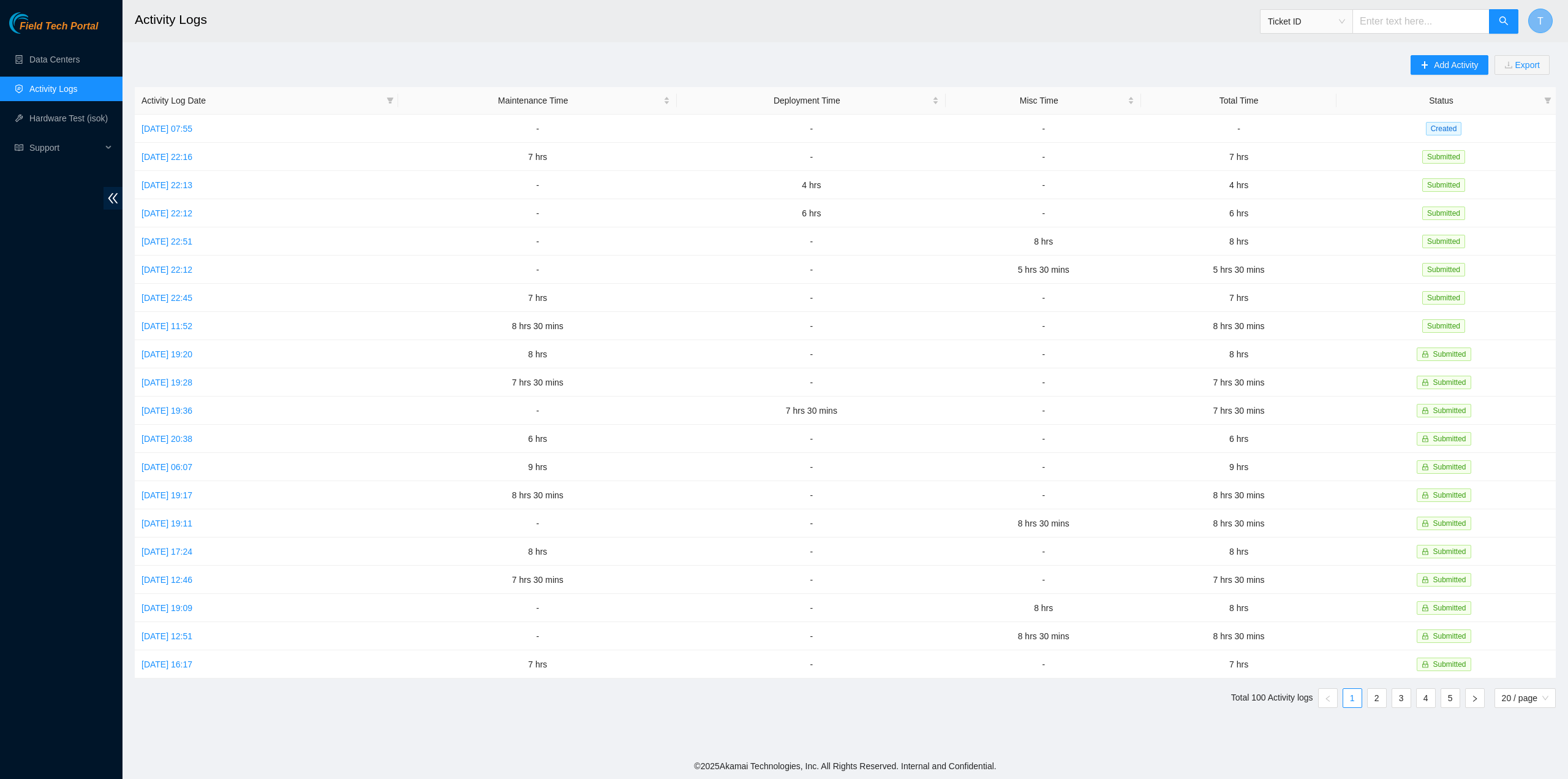
click at [1543, 18] on button "T" at bounding box center [1540, 20] width 25 height 25
click at [1470, 131] on link "Logout" at bounding box center [1457, 135] width 26 height 10
